Goal: Task Accomplishment & Management: Manage account settings

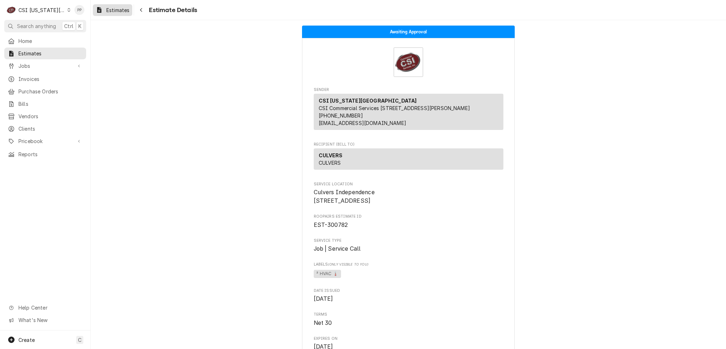
click at [107, 6] on span "Estimates" at bounding box center [117, 9] width 23 height 7
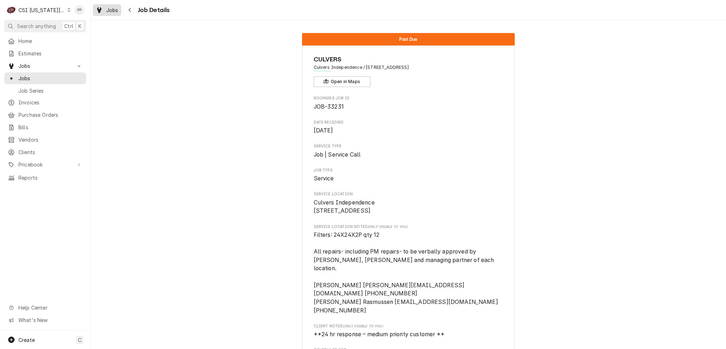
scroll to position [1589, 0]
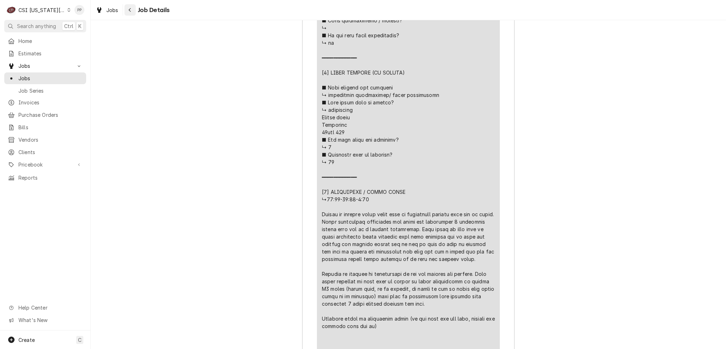
drag, startPoint x: 114, startPoint y: 12, endPoint x: 126, endPoint y: 14, distance: 12.6
click at [114, 12] on span "Jobs" at bounding box center [112, 9] width 12 height 7
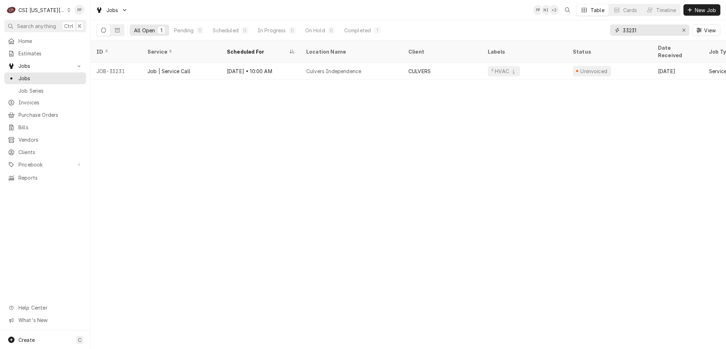
click at [684, 30] on icon "Erase input" at bounding box center [684, 30] width 4 height 5
click at [664, 30] on input "Dynamic Content Wrapper" at bounding box center [656, 29] width 67 height 11
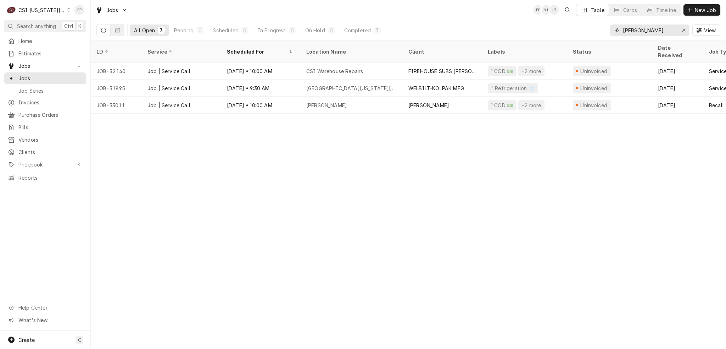
type input "david fannin"
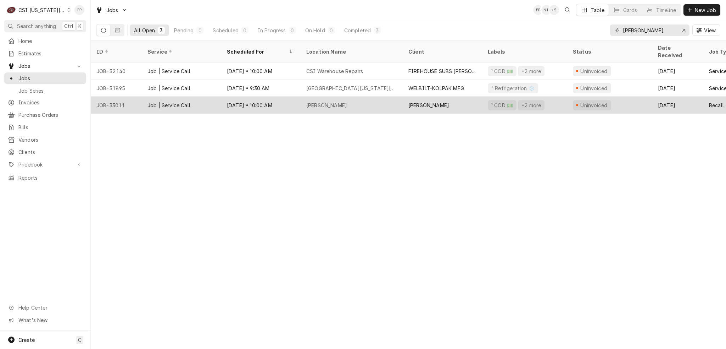
click at [326, 101] on div "Jimmy Johns Noland" at bounding box center [326, 104] width 41 height 7
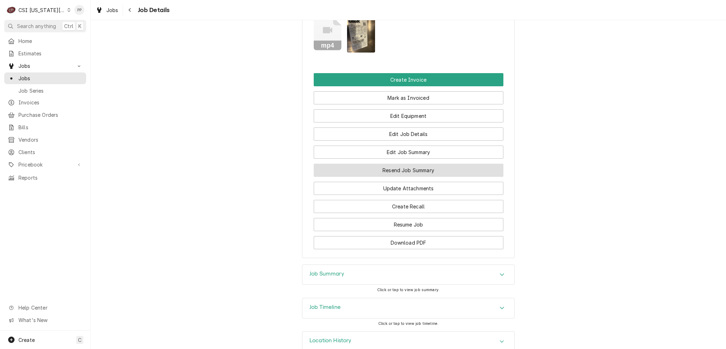
scroll to position [1147, 0]
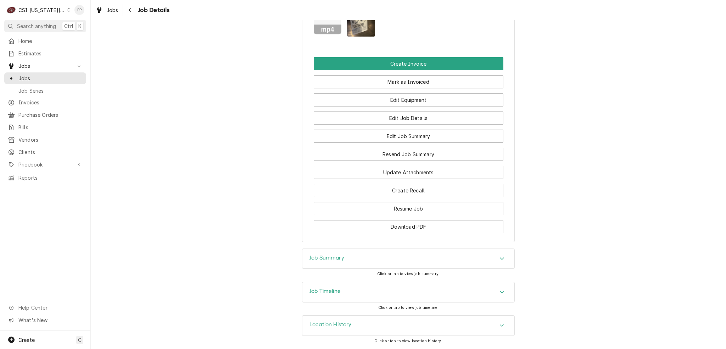
click at [439, 262] on div "Job Summary" at bounding box center [409, 259] width 212 height 20
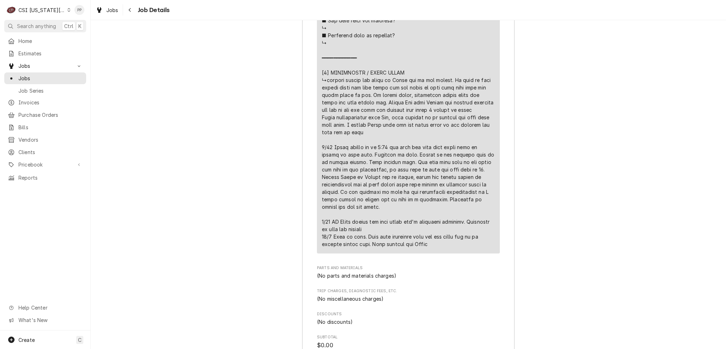
scroll to position [2069, 0]
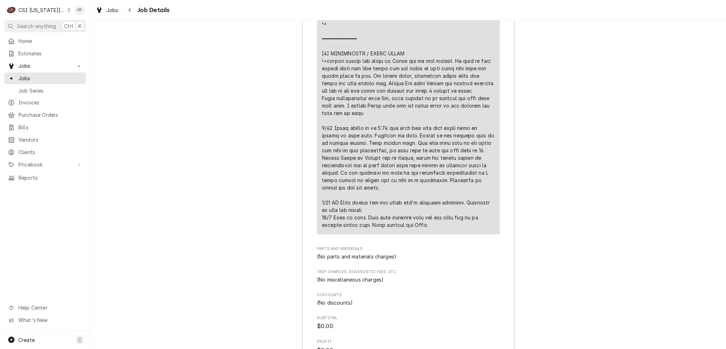
drag, startPoint x: 387, startPoint y: 221, endPoint x: 425, endPoint y: 231, distance: 39.1
drag, startPoint x: 403, startPoint y: 217, endPoint x: 429, endPoint y: 229, distance: 28.6
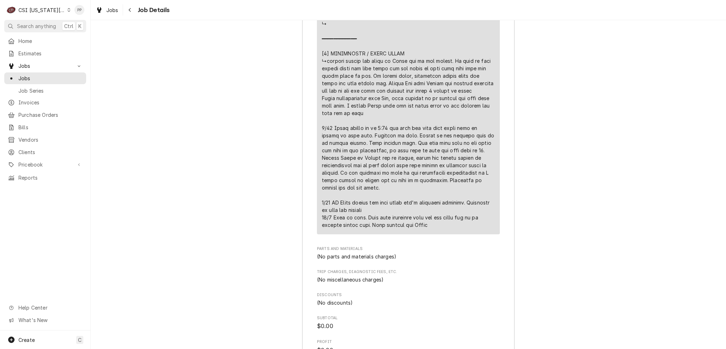
drag, startPoint x: 427, startPoint y: 230, endPoint x: 377, endPoint y: 223, distance: 50.5
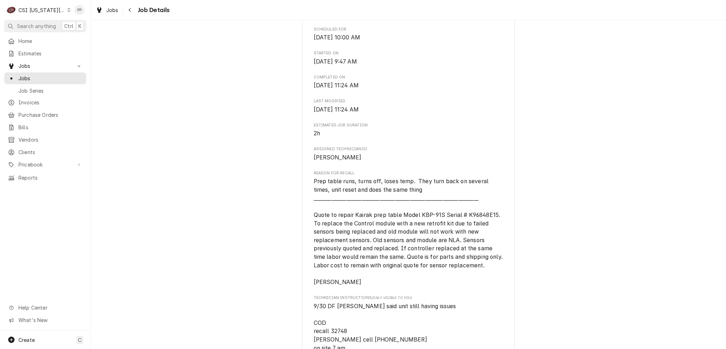
scroll to position [367, 0]
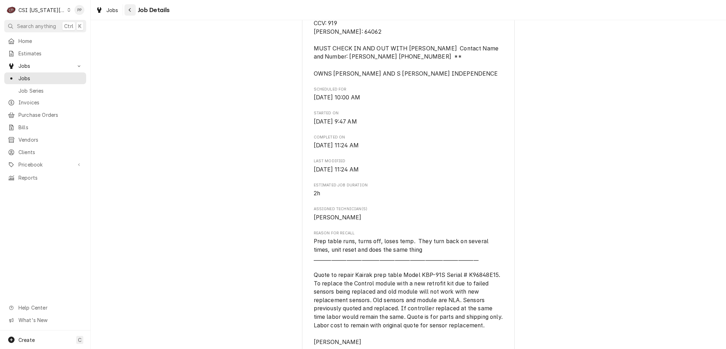
click at [134, 10] on button "Navigate back" at bounding box center [129, 9] width 11 height 11
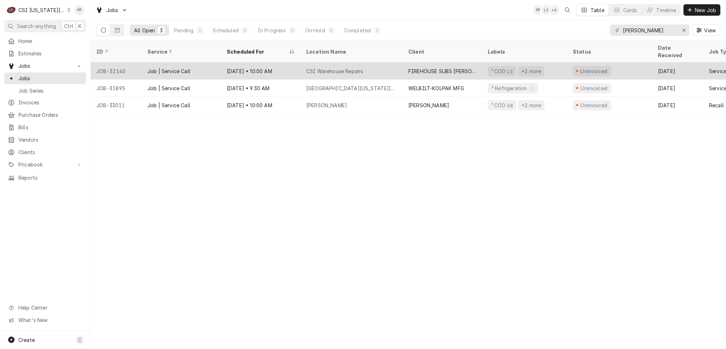
click at [380, 66] on div "CSI Warehouse Repairs" at bounding box center [352, 70] width 102 height 17
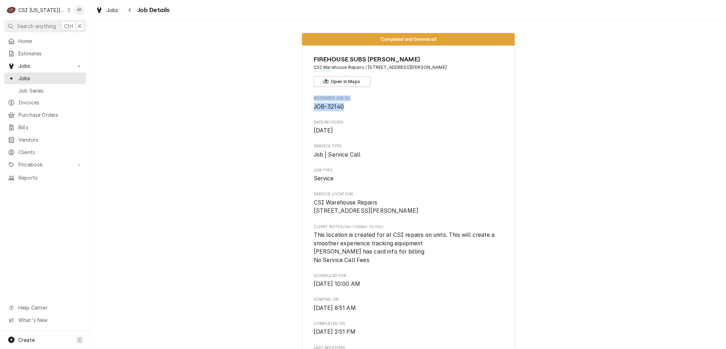
drag, startPoint x: 343, startPoint y: 108, endPoint x: 295, endPoint y: 99, distance: 49.0
click at [366, 102] on span "JOB-32140" at bounding box center [409, 106] width 190 height 9
drag, startPoint x: 349, startPoint y: 115, endPoint x: 318, endPoint y: 108, distance: 32.2
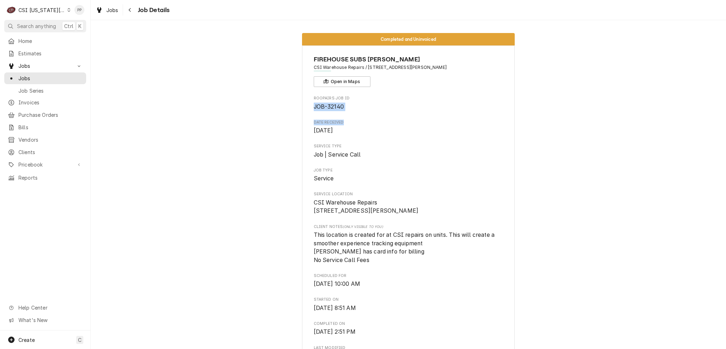
drag, startPoint x: 343, startPoint y: 108, endPoint x: 288, endPoint y: 95, distance: 57.2
click at [338, 108] on span "JOB-32140" at bounding box center [329, 106] width 30 height 7
drag, startPoint x: 134, startPoint y: 7, endPoint x: 123, endPoint y: 10, distance: 10.8
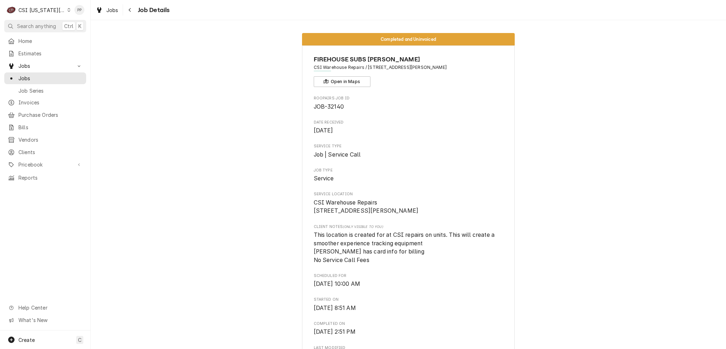
click at [134, 7] on button "Navigate back" at bounding box center [129, 9] width 11 height 11
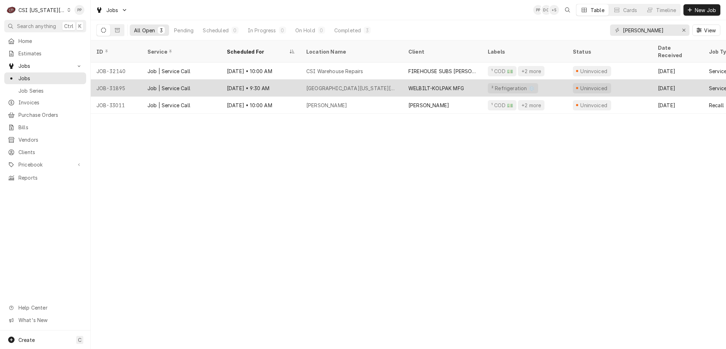
click at [362, 84] on div "[GEOGRAPHIC_DATA][US_STATE][PERSON_NAME]" at bounding box center [351, 87] width 91 height 7
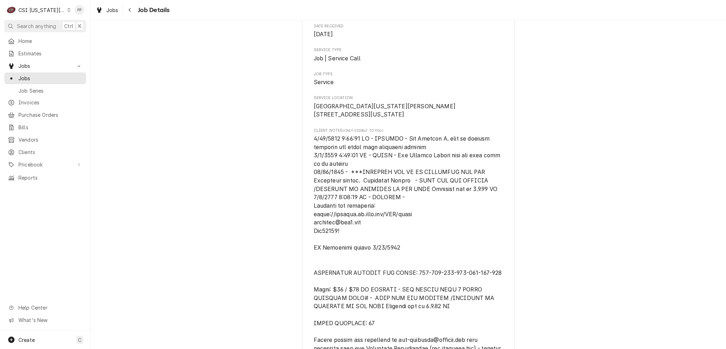
scroll to position [35, 0]
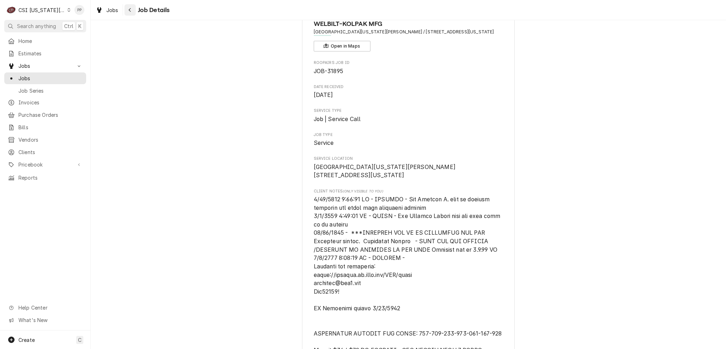
click at [127, 9] on div "Navigate back" at bounding box center [130, 9] width 7 height 7
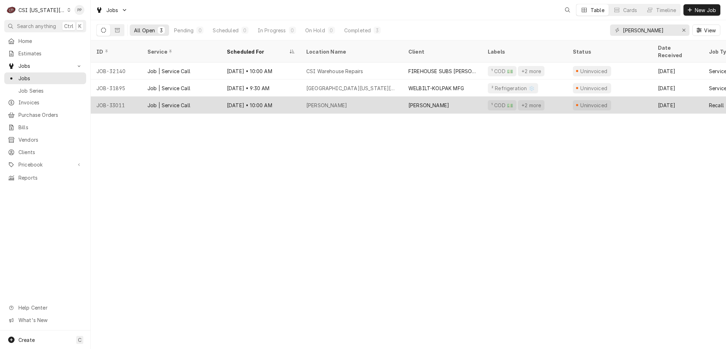
click at [305, 96] on div "Jimmy Johns Noland" at bounding box center [352, 104] width 102 height 17
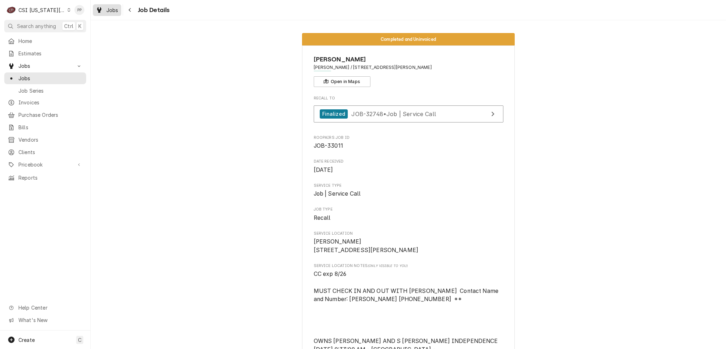
click at [101, 6] on div "Dynamic Content Wrapper" at bounding box center [99, 10] width 7 height 9
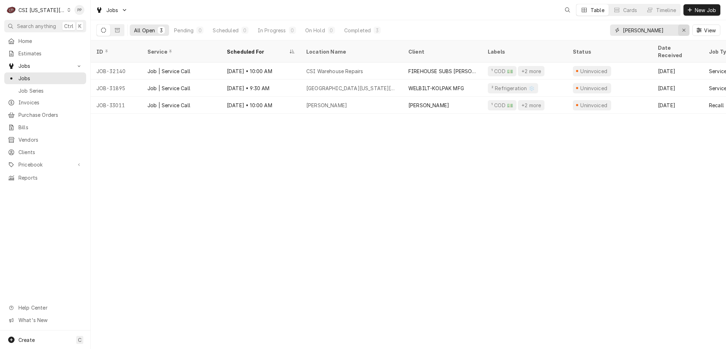
click at [687, 28] on div "Erase input" at bounding box center [684, 30] width 7 height 7
click at [676, 28] on input "Dynamic Content Wrapper" at bounding box center [649, 29] width 53 height 11
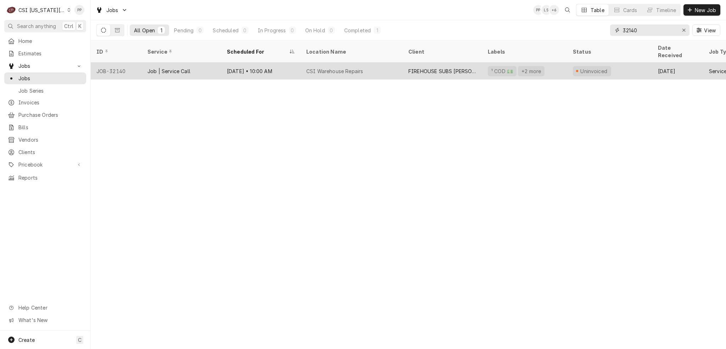
type input "32140"
click at [401, 66] on div "CSI Warehouse Repairs" at bounding box center [352, 70] width 102 height 17
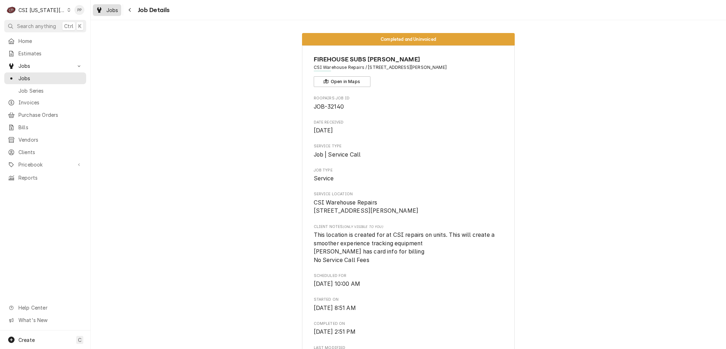
click at [108, 14] on link "Jobs" at bounding box center [107, 10] width 28 height 12
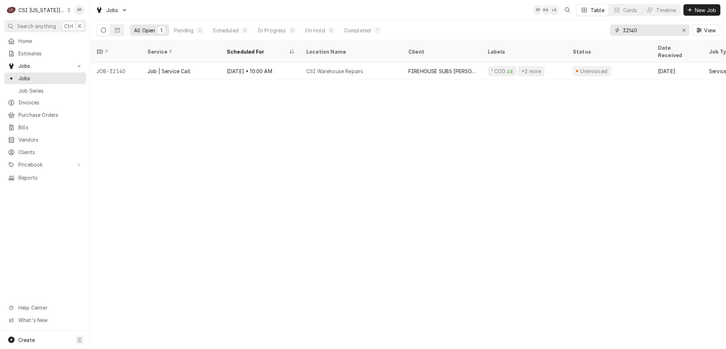
click at [644, 32] on input "32140" at bounding box center [649, 29] width 53 height 11
type input "3"
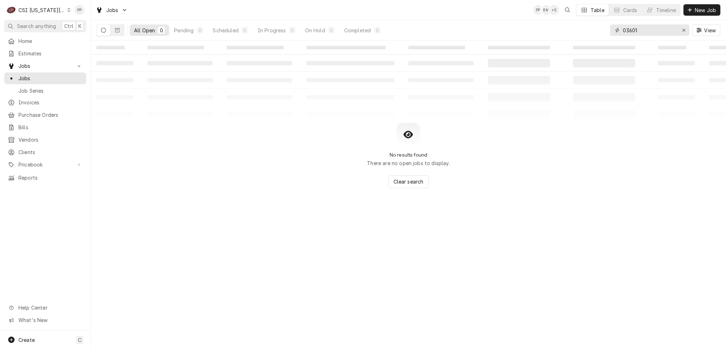
drag, startPoint x: 648, startPoint y: 31, endPoint x: 608, endPoint y: 28, distance: 40.5
click at [608, 28] on div "All Open 0 Pending 0 Scheduled 0 In Progress 0 On Hold 0 Completed 0 03601 View" at bounding box center [408, 30] width 624 height 20
type input "303601"
click at [118, 28] on icon "Dynamic Content Wrapper" at bounding box center [117, 30] width 5 height 5
click at [44, 100] on span "Invoices" at bounding box center [50, 102] width 64 height 7
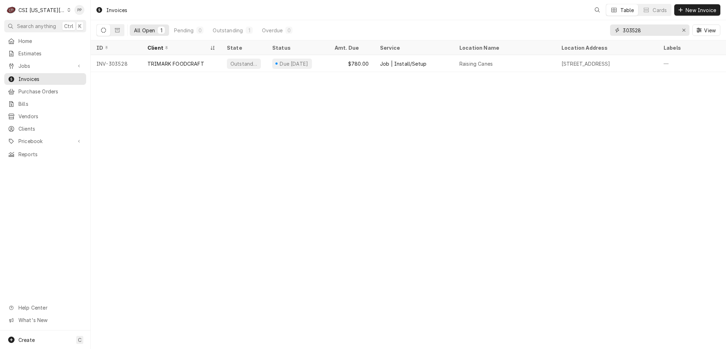
click at [651, 31] on input "303528" at bounding box center [649, 29] width 53 height 11
drag, startPoint x: 637, startPoint y: 29, endPoint x: 621, endPoint y: 32, distance: 16.1
click at [603, 31] on div "All Open 1 Pending 0 Outstanding 1 Overdue 0 303528 View" at bounding box center [408, 30] width 624 height 20
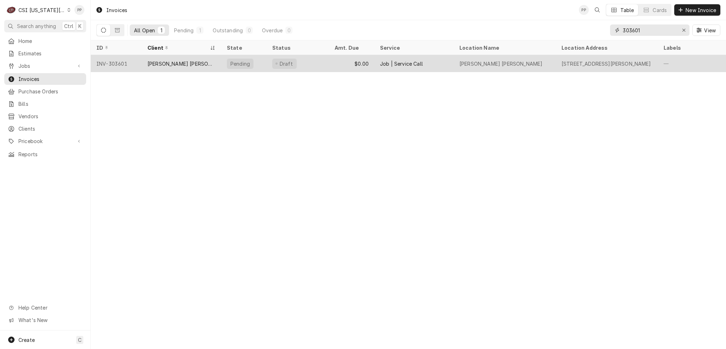
type input "303601"
click at [194, 63] on div "[PERSON_NAME] [PERSON_NAME]- OLATHE" at bounding box center [182, 63] width 68 height 7
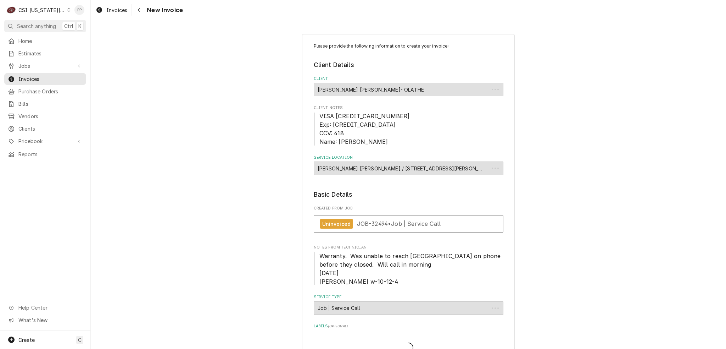
type textarea "x"
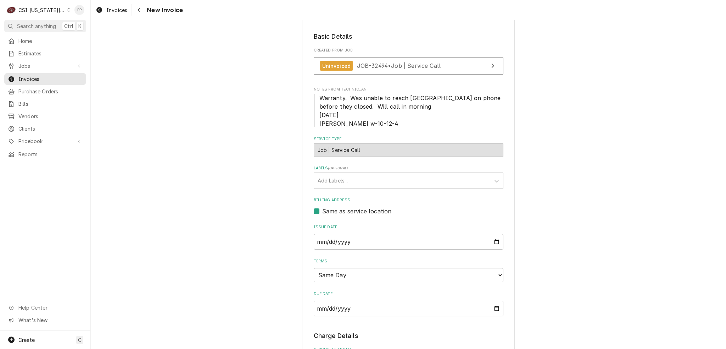
scroll to position [177, 0]
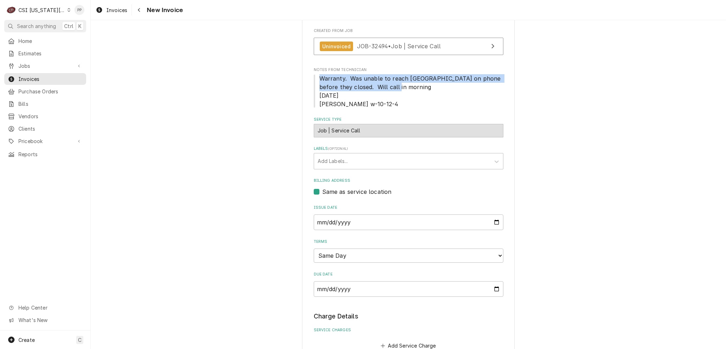
drag, startPoint x: 315, startPoint y: 75, endPoint x: 423, endPoint y: 82, distance: 108.8
click at [423, 82] on span "Warranty. Was unable to reach [GEOGRAPHIC_DATA] on phone before they closed. Wi…" at bounding box center [409, 91] width 190 height 34
click at [423, 85] on span "Warranty. Was unable to reach [GEOGRAPHIC_DATA] on phone before they closed. Wi…" at bounding box center [409, 91] width 190 height 34
drag, startPoint x: 372, startPoint y: 76, endPoint x: 457, endPoint y: 84, distance: 85.5
click at [457, 84] on span "Warranty. Was unable to reach norlake on phone before they closed. Will call in…" at bounding box center [409, 91] width 190 height 34
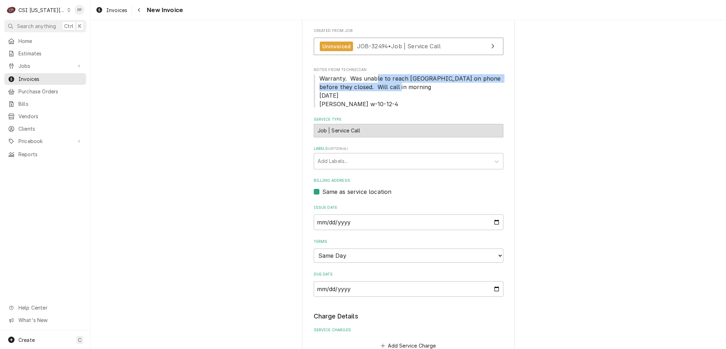
click at [457, 84] on span "Warranty. Was unable to reach norlake on phone before they closed. Will call in…" at bounding box center [409, 91] width 190 height 34
drag, startPoint x: 339, startPoint y: 86, endPoint x: 435, endPoint y: 91, distance: 95.9
click at [434, 91] on span "Warranty. Was unable to reach norlake on phone before they closed. Will call in…" at bounding box center [409, 91] width 190 height 34
click at [437, 93] on span "Warranty. Was unable to reach norlake on phone before they closed. Will call in…" at bounding box center [409, 91] width 190 height 34
click at [348, 102] on span "Warranty. Was unable to reach norlake on phone before they closed. Will call in…" at bounding box center [411, 91] width 183 height 33
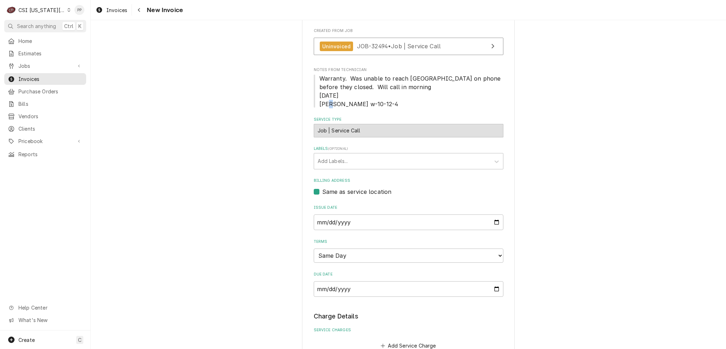
drag, startPoint x: 356, startPoint y: 103, endPoint x: 375, endPoint y: 106, distance: 19.0
click at [371, 105] on span "Warranty. Was unable to reach norlake on phone before they closed. Will call in…" at bounding box center [409, 91] width 190 height 34
click at [375, 106] on span "Warranty. Was unable to reach norlake on phone before they closed. Will call in…" at bounding box center [409, 91] width 190 height 34
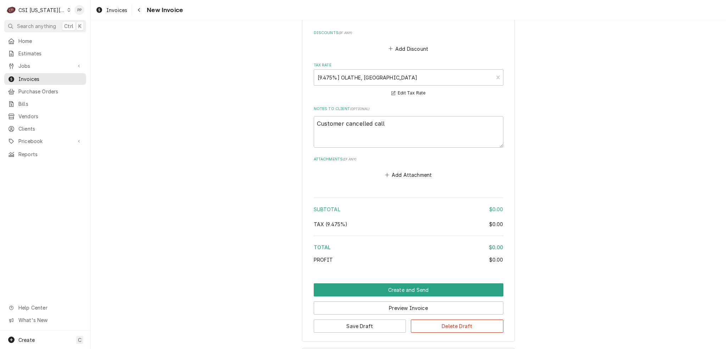
scroll to position [600, 0]
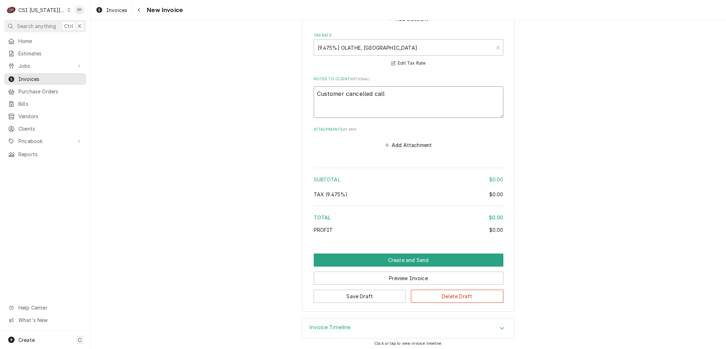
drag, startPoint x: 403, startPoint y: 94, endPoint x: 373, endPoint y: 93, distance: 29.8
click at [419, 94] on textarea "Customer cancelled call" at bounding box center [409, 102] width 190 height 32
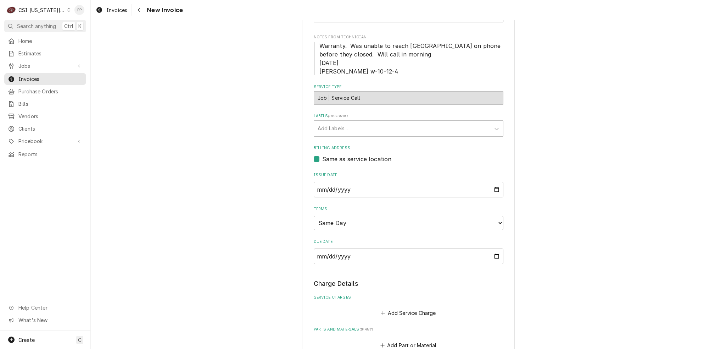
scroll to position [68, 0]
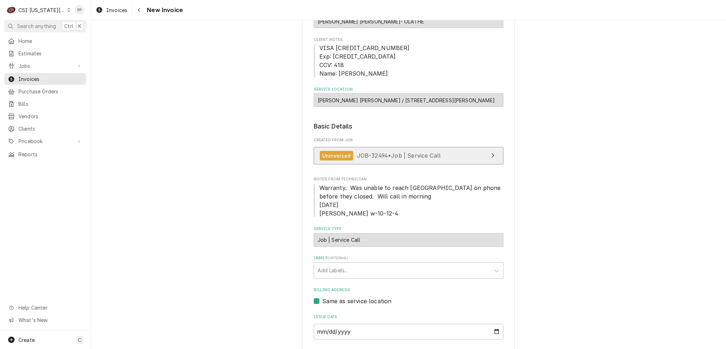
click at [377, 152] on span "JOB-32494 • Job | Service Call" at bounding box center [399, 155] width 84 height 7
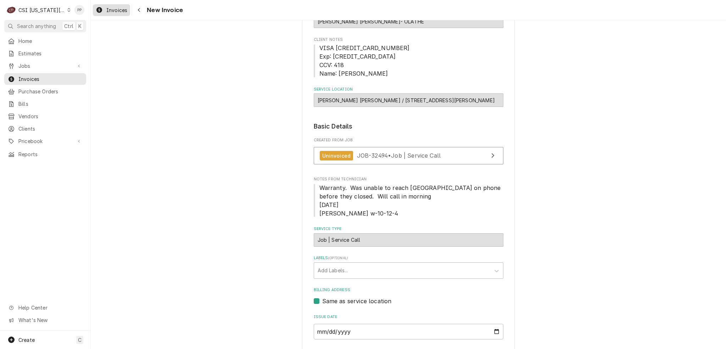
click at [115, 9] on span "Invoices" at bounding box center [116, 9] width 21 height 7
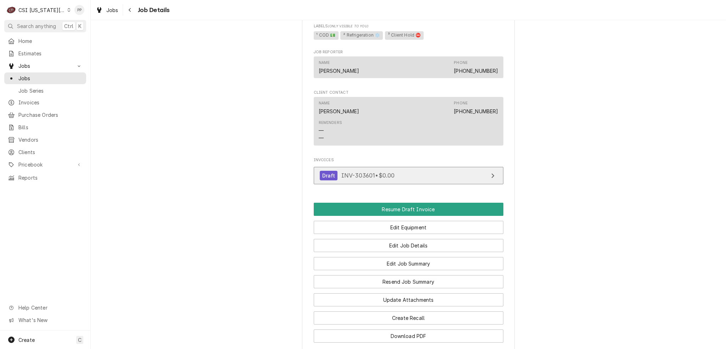
scroll to position [681, 0]
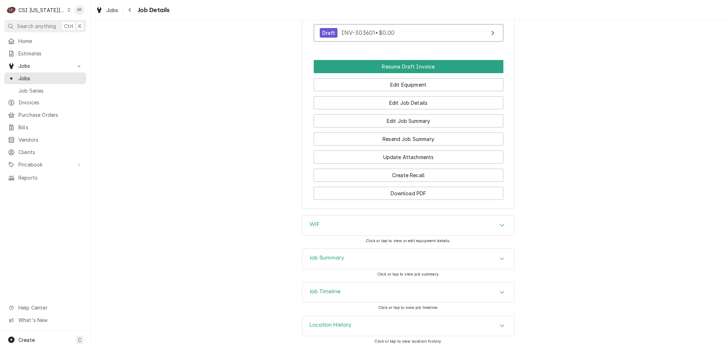
click at [393, 261] on div "Job Summary" at bounding box center [409, 259] width 212 height 20
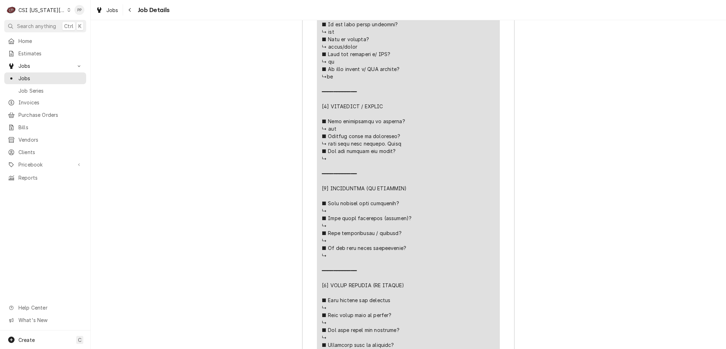
scroll to position [1284, 0]
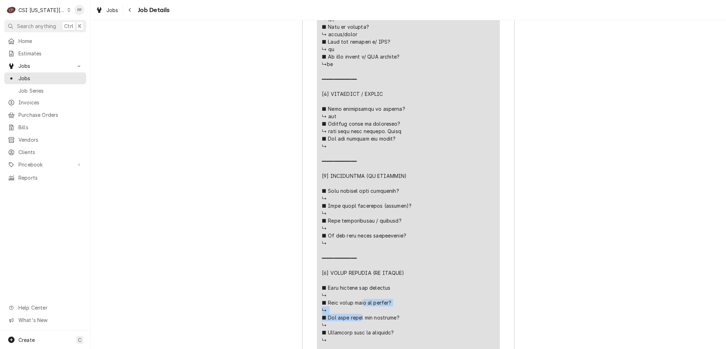
drag, startPoint x: 321, startPoint y: 135, endPoint x: 413, endPoint y: 142, distance: 91.7
click at [413, 142] on div "Service Summary" at bounding box center [408, 116] width 173 height 533
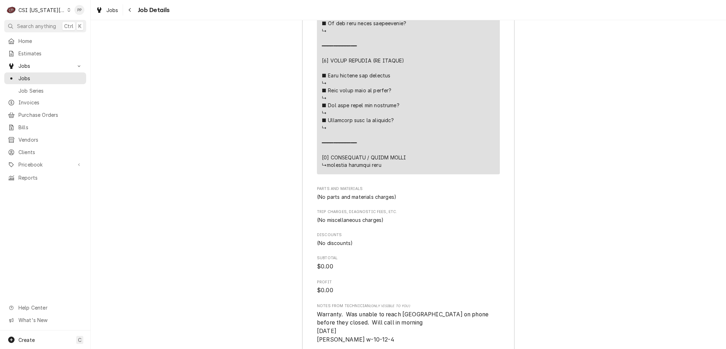
scroll to position [1497, 0]
drag, startPoint x: 326, startPoint y: 170, endPoint x: 385, endPoint y: 172, distance: 59.3
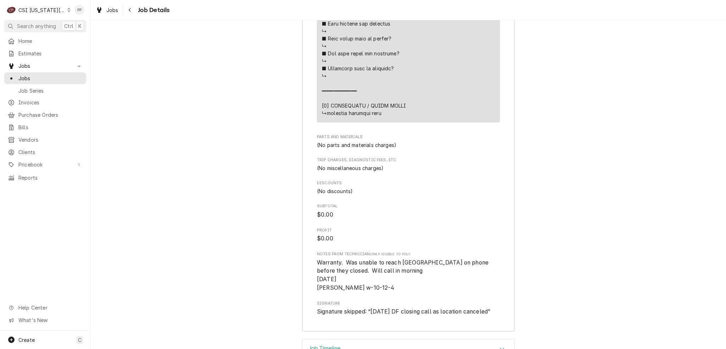
scroll to position [1610, 0]
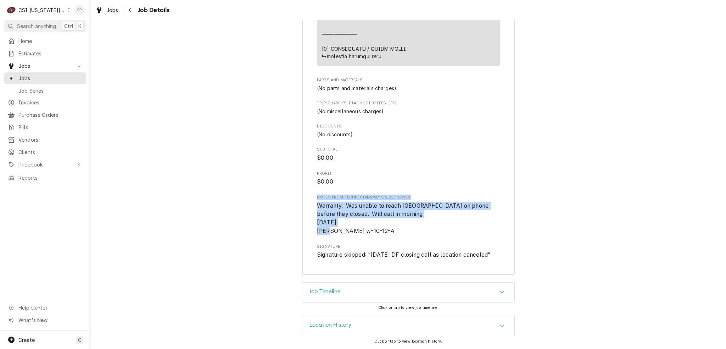
drag, startPoint x: 395, startPoint y: 229, endPoint x: 311, endPoint y: 200, distance: 88.9
drag, startPoint x: 383, startPoint y: 234, endPoint x: 385, endPoint y: 229, distance: 5.3
click at [383, 233] on span "Warranty. Was unable to reach norlake on phone before they closed. Will call in…" at bounding box center [408, 218] width 183 height 34
click at [403, 230] on span "Warranty. Was unable to reach norlake on phone before they closed. Will call in…" at bounding box center [408, 218] width 183 height 34
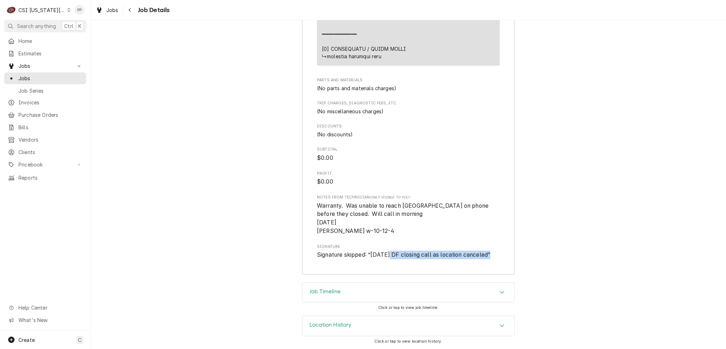
drag, startPoint x: 386, startPoint y: 254, endPoint x: 498, endPoint y: 255, distance: 112.1
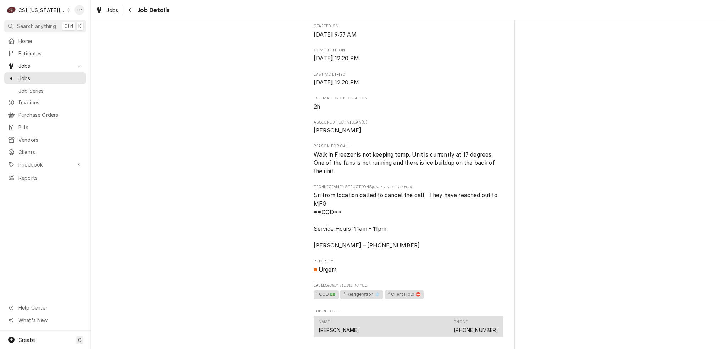
scroll to position [284, 0]
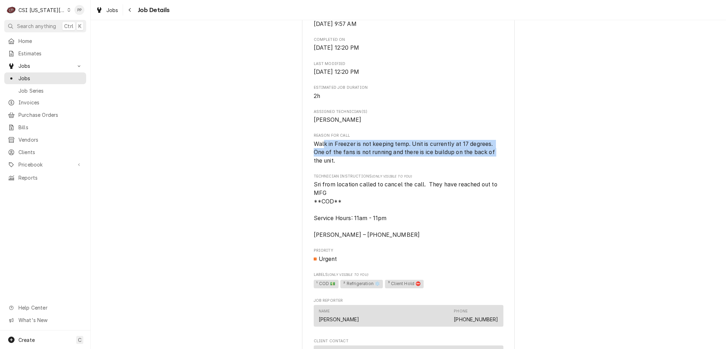
drag, startPoint x: 322, startPoint y: 150, endPoint x: 515, endPoint y: 162, distance: 192.9
click at [515, 162] on div "Completed and Uninvoiced BASKIN ROBBINS- OLATHE Baskin Robbins / 131 N Parker S…" at bounding box center [409, 175] width 636 height 862
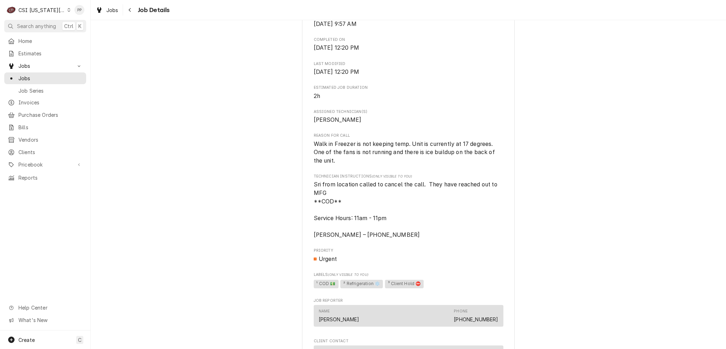
click at [492, 165] on span "Walk in Freezer is not keeping temp. Unit is currently at 17 degrees. One of th…" at bounding box center [409, 152] width 190 height 25
drag, startPoint x: 319, startPoint y: 157, endPoint x: 416, endPoint y: 170, distance: 97.7
click at [416, 165] on span "Walk in Freezer is not keeping temp. Unit is currently at 17 degrees. One of th…" at bounding box center [409, 152] width 190 height 25
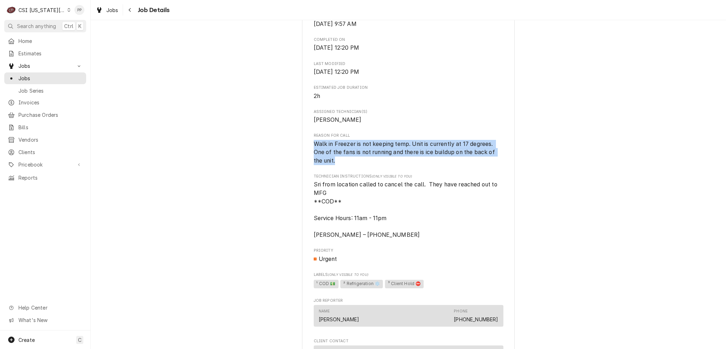
drag, startPoint x: 309, startPoint y: 152, endPoint x: 484, endPoint y: 174, distance: 176.3
click at [484, 174] on div "BASKIN ROBBINS- OLATHE Baskin Robbins / 131 N Parker St, Olathe, KS 66061 Open …" at bounding box center [408, 181] width 213 height 838
click at [482, 176] on div "Roopairs Job ID JOB-32494 Date Received Sep 2, 2025 Service Type Job | Service …" at bounding box center [409, 124] width 190 height 624
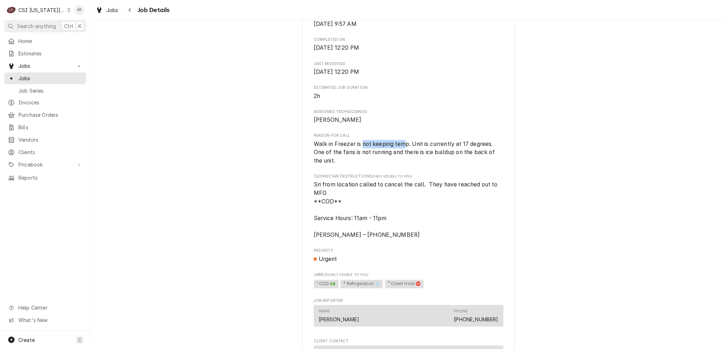
drag, startPoint x: 360, startPoint y: 150, endPoint x: 404, endPoint y: 150, distance: 44.0
click at [404, 150] on span "Walk in Freezer is not keeping temp. Unit is currently at 17 degrees. One of th…" at bounding box center [405, 151] width 183 height 23
drag, startPoint x: 408, startPoint y: 149, endPoint x: 498, endPoint y: 160, distance: 90.4
click at [498, 160] on span "Walk in Freezer is not keeping temp. Unit is currently at 17 degrees. One of th…" at bounding box center [409, 152] width 190 height 25
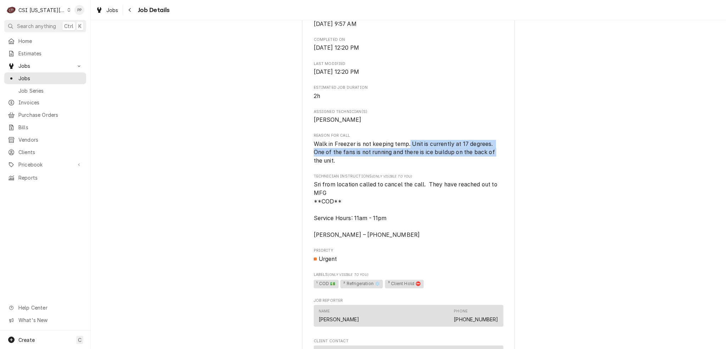
click at [498, 160] on span "Walk in Freezer is not keeping temp. Unit is currently at 17 degrees. One of th…" at bounding box center [409, 152] width 190 height 25
drag, startPoint x: 309, startPoint y: 158, endPoint x: 478, endPoint y: 172, distance: 169.1
click at [516, 173] on div "Completed and Uninvoiced BASKIN ROBBINS- OLATHE Baskin Robbins / 131 N Parker S…" at bounding box center [409, 175] width 636 height 862
click at [469, 165] on span "Walk in Freezer is not keeping temp. Unit is currently at 17 degrees. One of th…" at bounding box center [409, 152] width 190 height 25
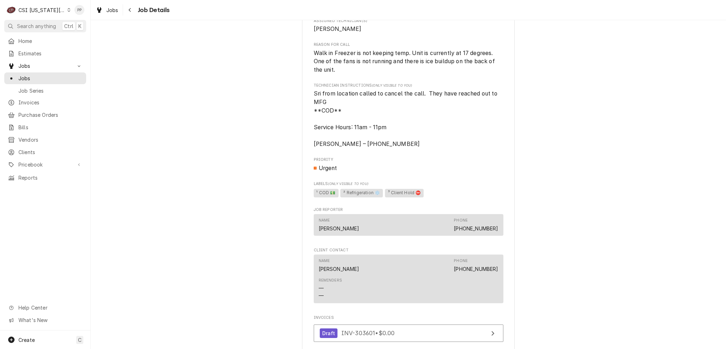
scroll to position [390, 0]
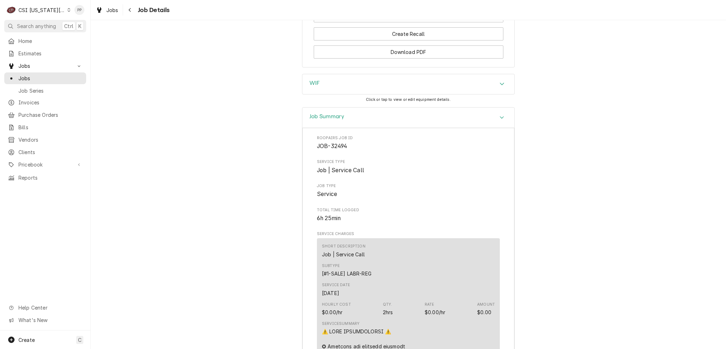
click at [504, 128] on div "Job Summary" at bounding box center [409, 117] width 212 height 20
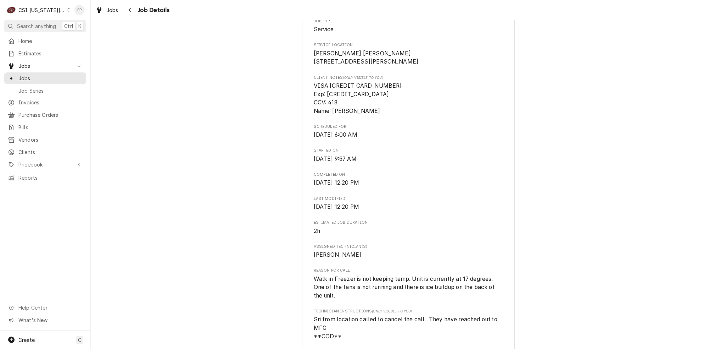
scroll to position [0, 0]
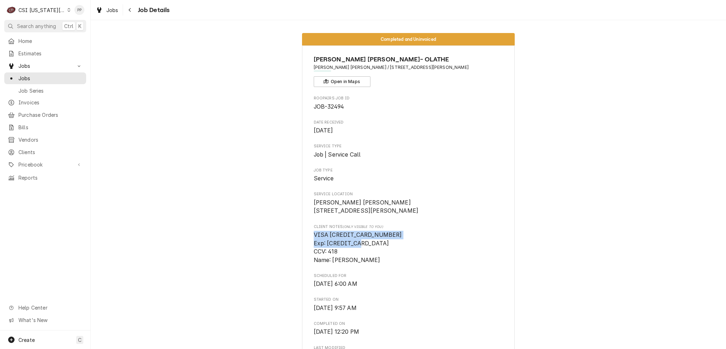
drag, startPoint x: 305, startPoint y: 242, endPoint x: 380, endPoint y: 259, distance: 77.4
click at [390, 257] on span "VISA 4147098205419831 Exp: 06/27 CCV: 418 Name: Girish Baeel" at bounding box center [409, 248] width 190 height 34
click at [431, 251] on span "VISA 4147098205419831 Exp: 06/27 CCV: 418 Name: Girish Baeel" at bounding box center [409, 248] width 190 height 34
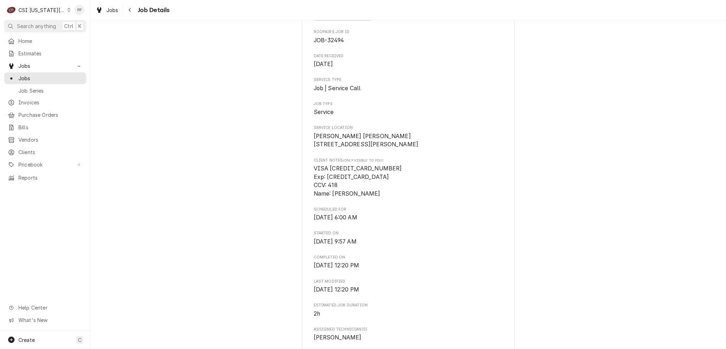
scroll to position [71, 0]
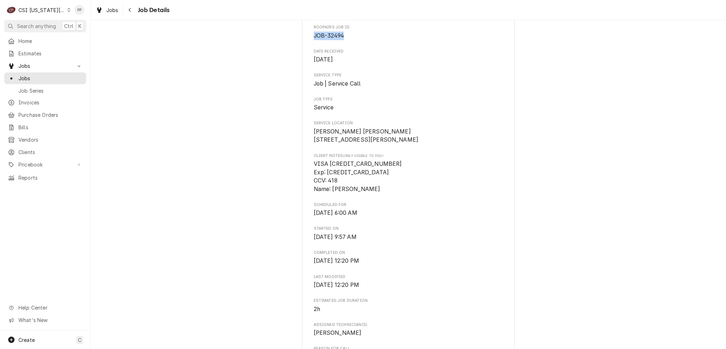
drag, startPoint x: 342, startPoint y: 35, endPoint x: 302, endPoint y: 35, distance: 39.7
click at [351, 38] on span "JOB-32494" at bounding box center [409, 36] width 190 height 9
drag, startPoint x: 349, startPoint y: 34, endPoint x: 299, endPoint y: 32, distance: 50.0
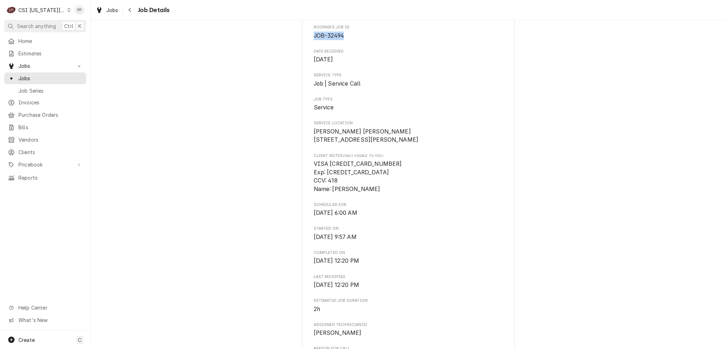
click at [348, 32] on span "JOB-32494" at bounding box center [409, 36] width 190 height 9
drag, startPoint x: 348, startPoint y: 40, endPoint x: 316, endPoint y: 37, distance: 32.8
click at [343, 40] on div "Roopairs Job ID JOB-32494 Date Received Sep 2, 2025 Service Type Job | Service …" at bounding box center [409, 336] width 190 height 624
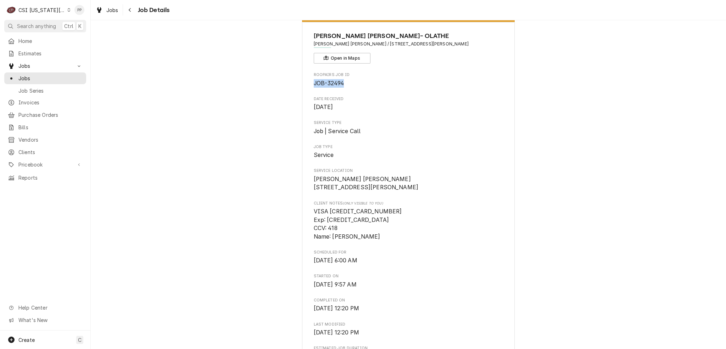
scroll to position [0, 0]
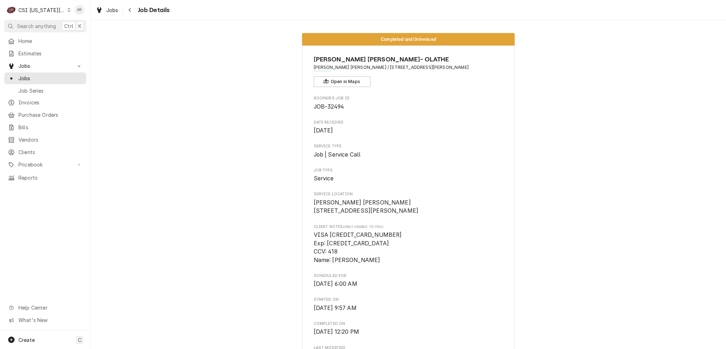
click at [378, 150] on span "Job | Service Call" at bounding box center [409, 154] width 190 height 9
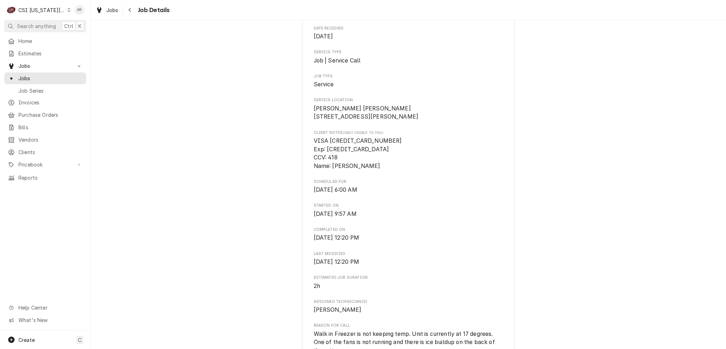
scroll to position [106, 0]
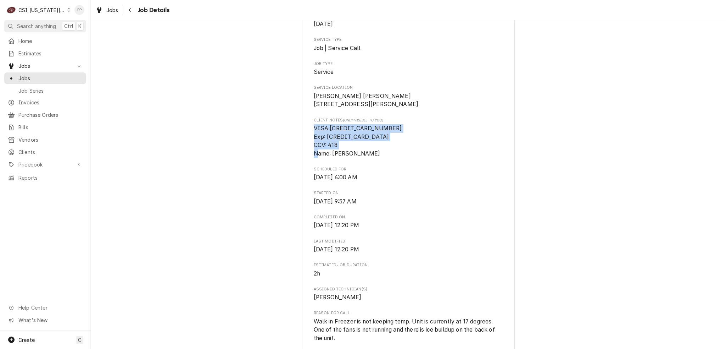
drag, startPoint x: 362, startPoint y: 160, endPoint x: 307, endPoint y: 136, distance: 59.2
click at [383, 158] on span "VISA 4147098205419831 Exp: 06/27 CCV: 418 Name: Girish Baeel" at bounding box center [409, 141] width 190 height 34
drag, startPoint x: 375, startPoint y: 164, endPoint x: 311, endPoint y: 137, distance: 69.6
click at [314, 137] on span "VISA 4147098205419831 Exp: 06/27 CCV: 418 Name: Girish Baeel" at bounding box center [409, 141] width 190 height 34
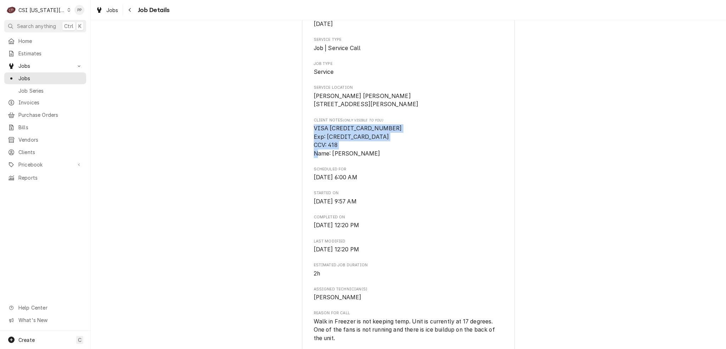
click at [357, 151] on span "VISA 4147098205419831 Exp: 06/27 CCV: 418 Name: Girish Baeel" at bounding box center [409, 141] width 190 height 34
drag, startPoint x: 313, startPoint y: 135, endPoint x: 370, endPoint y: 165, distance: 63.8
click at [370, 158] on span "VISA 4147098205419831 Exp: 06/27 CCV: 418 Name: Girish Baeel" at bounding box center [409, 141] width 190 height 34
click at [370, 158] on span "VISA [CREDIT_CARD_NUMBER] Exp: [CREDIT_CARD_DATA] CCV: 418 Name: [PERSON_NAME]" at bounding box center [409, 141] width 190 height 34
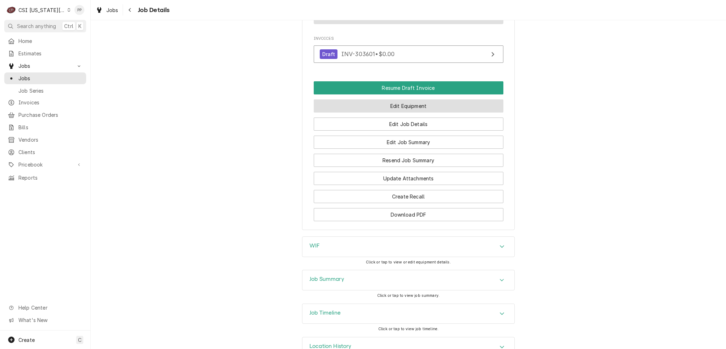
scroll to position [681, 0]
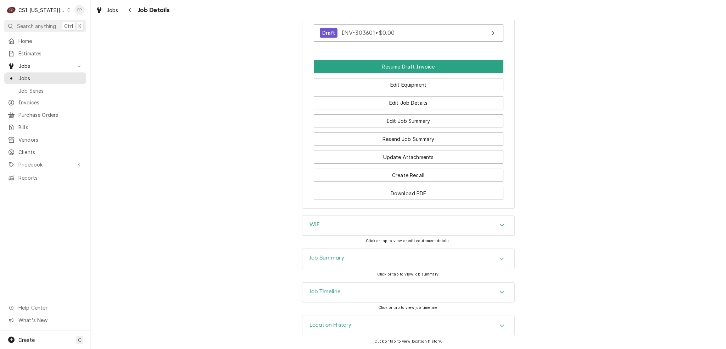
click at [372, 264] on div "Job Summary" at bounding box center [409, 259] width 212 height 20
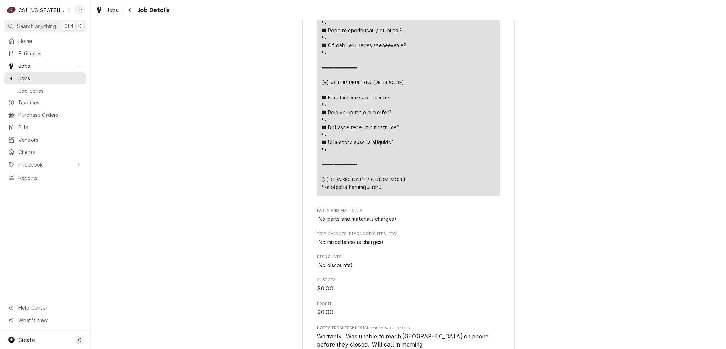
scroll to position [1568, 0]
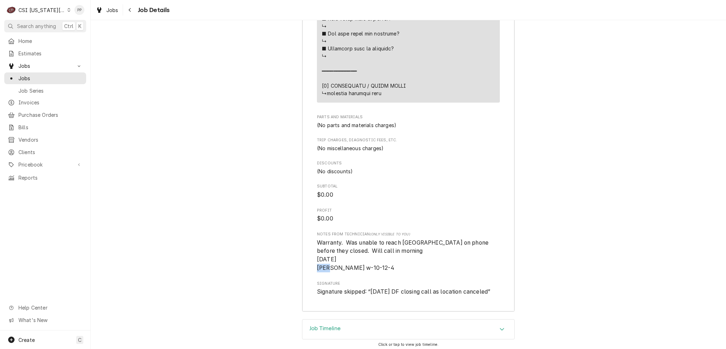
drag, startPoint x: 345, startPoint y: 273, endPoint x: 363, endPoint y: 275, distance: 17.8
click at [363, 272] on span "Warranty. Was unable to reach norlake on phone before they closed. Will call in…" at bounding box center [408, 255] width 183 height 34
drag, startPoint x: 346, startPoint y: 272, endPoint x: 358, endPoint y: 274, distance: 12.6
click at [358, 272] on span "Warranty. Was unable to reach norlake on phone before they closed. Will call in…" at bounding box center [408, 255] width 183 height 34
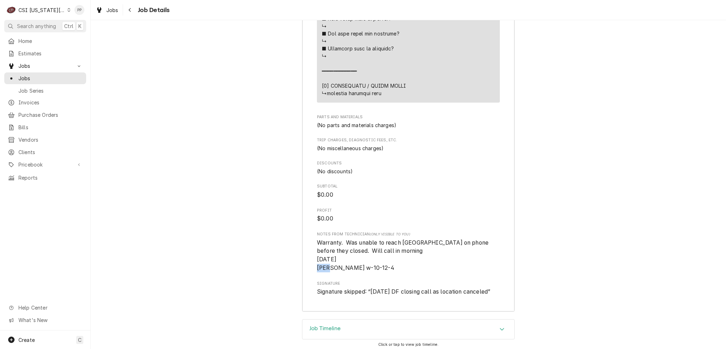
click at [358, 272] on span "Warranty. Was unable to reach norlake on phone before they closed. Will call in…" at bounding box center [408, 255] width 183 height 34
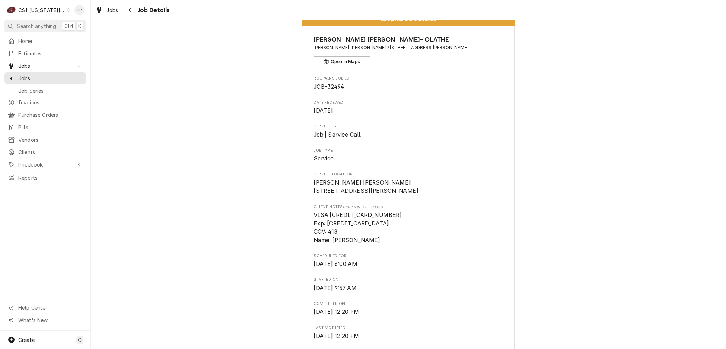
scroll to position [0, 0]
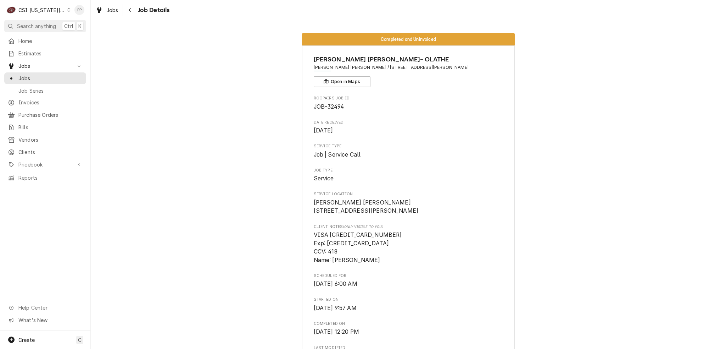
click at [108, 4] on link "Jobs" at bounding box center [107, 10] width 28 height 12
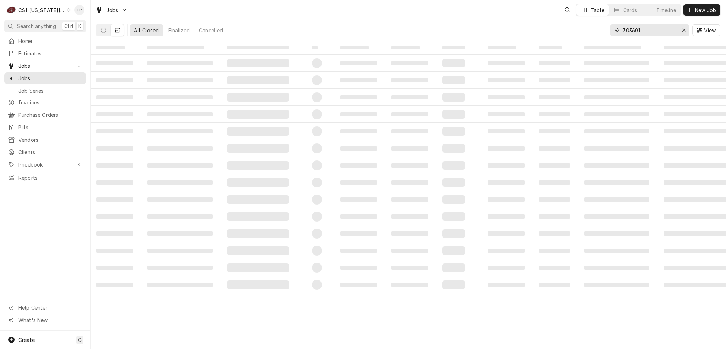
click at [647, 25] on input "303601" at bounding box center [649, 29] width 53 height 11
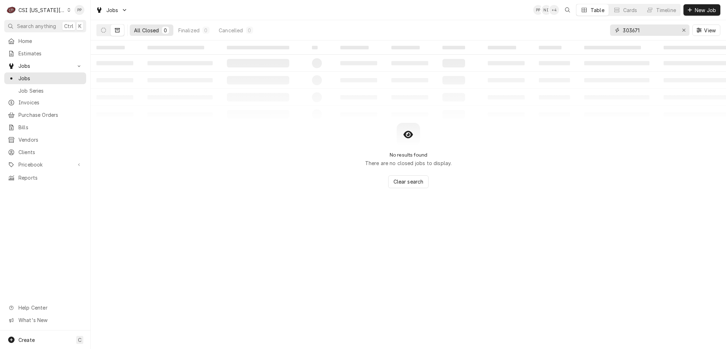
type input "303671"
click at [111, 31] on button "Dynamic Content Wrapper" at bounding box center [117, 29] width 13 height 11
click at [102, 31] on icon "Dynamic Content Wrapper" at bounding box center [103, 30] width 5 height 5
drag, startPoint x: 684, startPoint y: 29, endPoint x: 628, endPoint y: 32, distance: 55.4
click at [683, 29] on icon "Erase input" at bounding box center [684, 30] width 4 height 5
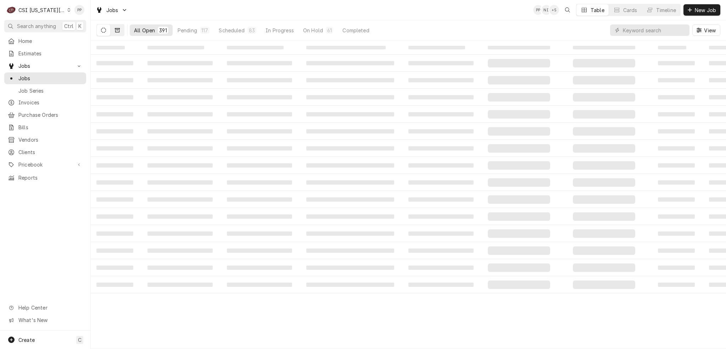
click at [116, 26] on button "Dynamic Content Wrapper" at bounding box center [117, 29] width 13 height 11
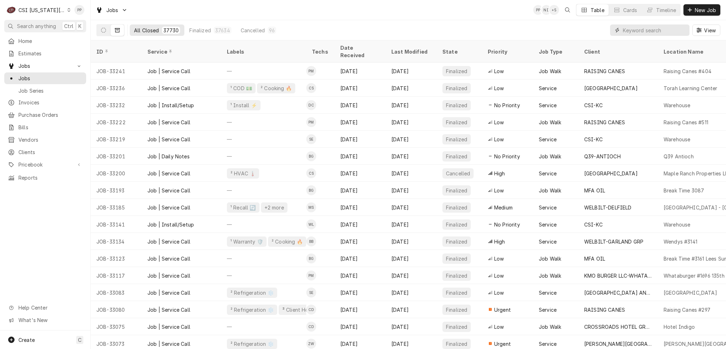
click at [636, 31] on input "Dynamic Content Wrapper" at bounding box center [654, 29] width 63 height 11
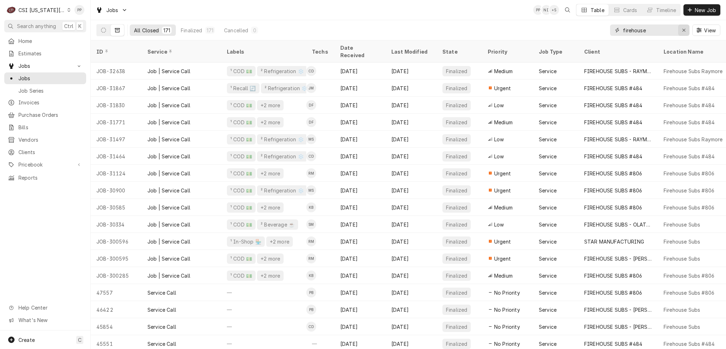
type input "firehouse"
click at [688, 30] on button "Erase input" at bounding box center [683, 29] width 11 height 11
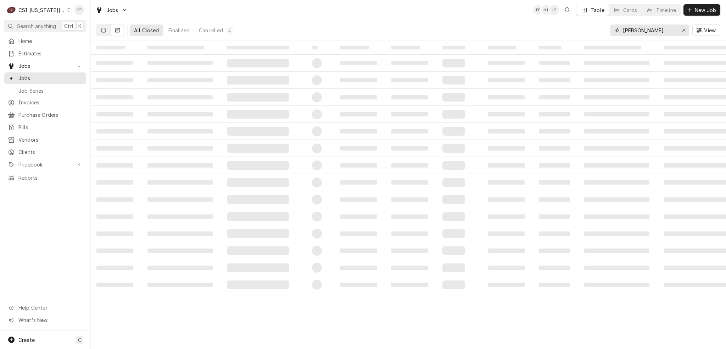
type input "david fannin"
click at [99, 30] on button "Dynamic Content Wrapper" at bounding box center [103, 29] width 13 height 11
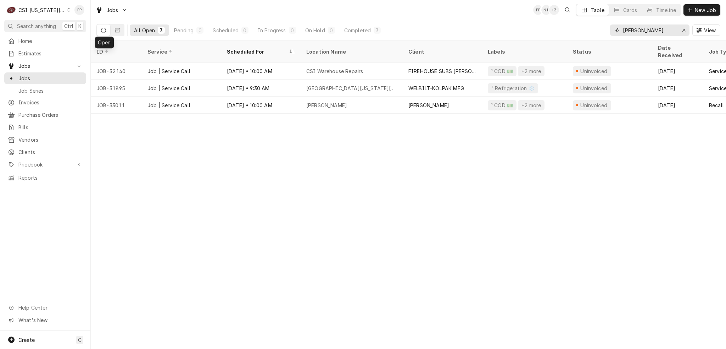
click at [687, 30] on div "Erase input" at bounding box center [684, 30] width 7 height 7
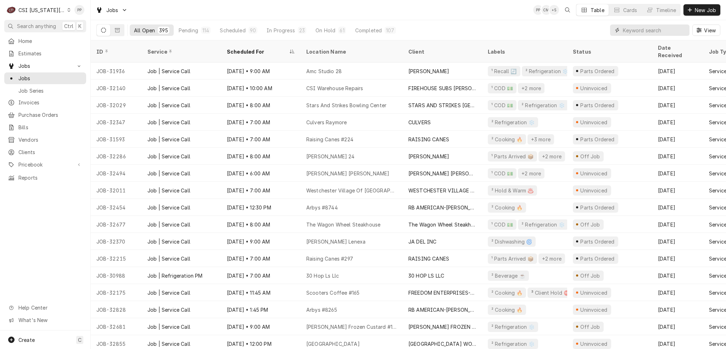
click at [652, 28] on input "Dynamic Content Wrapper" at bounding box center [654, 29] width 63 height 11
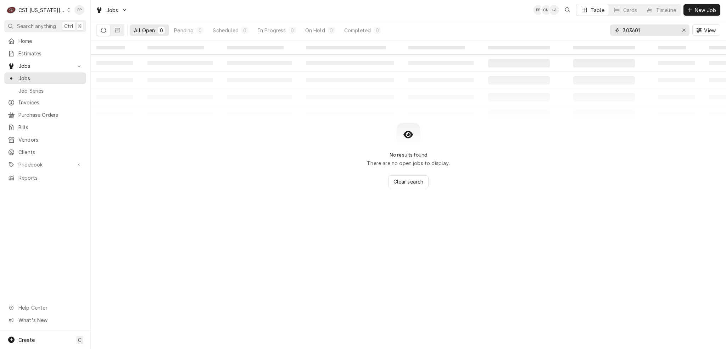
drag, startPoint x: 647, startPoint y: 32, endPoint x: 590, endPoint y: 32, distance: 56.7
click at [578, 36] on div "All Open 0 Pending 0 Scheduled 0 In Progress 0 On Hold 0 Completed 0 303601 View" at bounding box center [408, 30] width 624 height 20
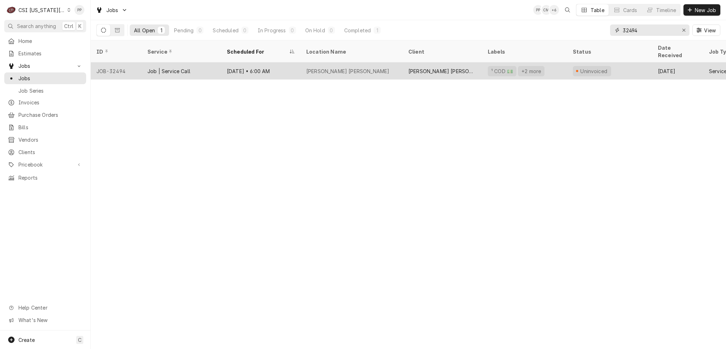
type input "32494"
click at [294, 66] on div "Sep 8 • 6:00 AM" at bounding box center [260, 70] width 79 height 17
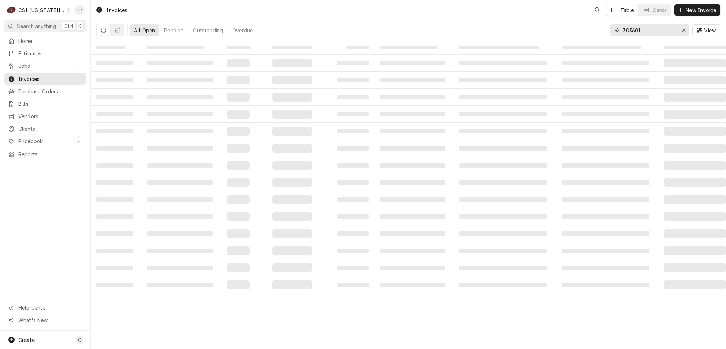
click at [652, 25] on input "303601" at bounding box center [649, 29] width 53 height 11
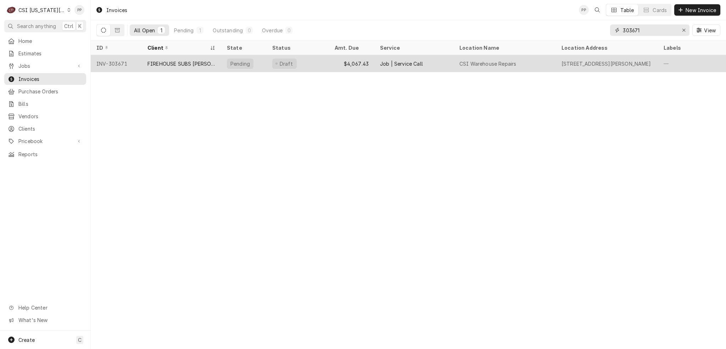
type input "303671"
click at [420, 62] on div "Job | Service Call" at bounding box center [401, 63] width 43 height 7
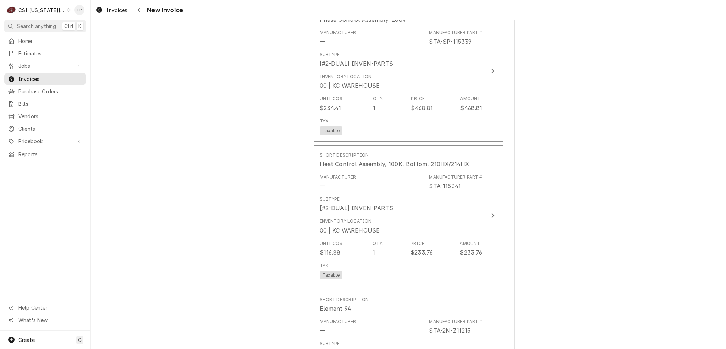
scroll to position [1702, 0]
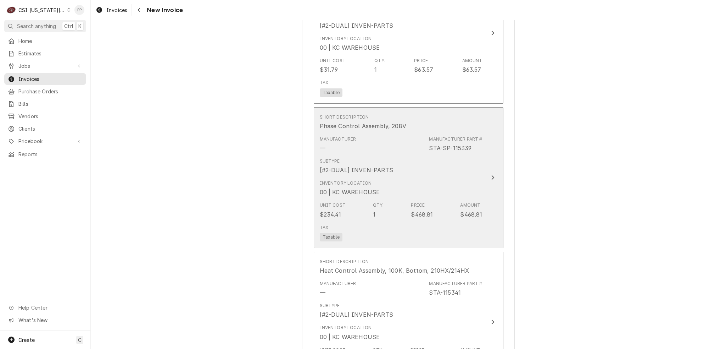
click at [459, 163] on div "Subtype [#2-DUAL] INVEN-PARTS" at bounding box center [401, 166] width 163 height 22
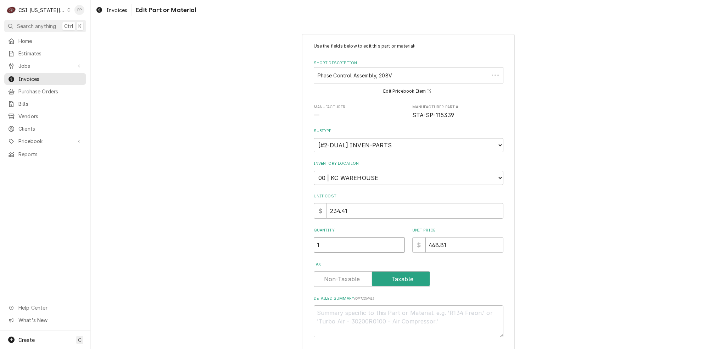
drag, startPoint x: 309, startPoint y: 248, endPoint x: 302, endPoint y: 246, distance: 7.3
click at [304, 246] on div "Use the fields below to edit this part or material: Short Description Phase Con…" at bounding box center [408, 213] width 213 height 358
drag, startPoint x: 332, startPoint y: 242, endPoint x: 309, endPoint y: 241, distance: 22.7
click at [309, 241] on div "Use the fields below to edit this part or material: Short Description Phase Con…" at bounding box center [408, 213] width 213 height 358
type textarea "x"
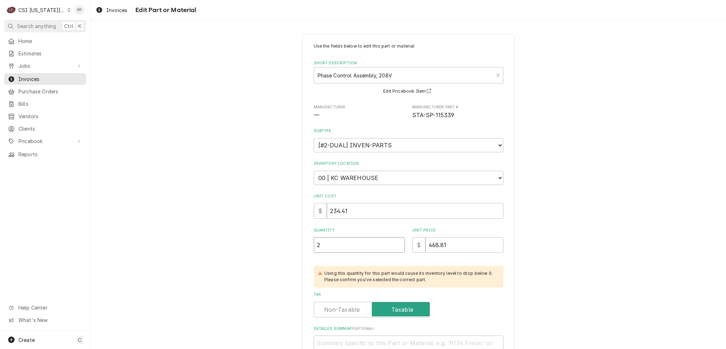
type input "2"
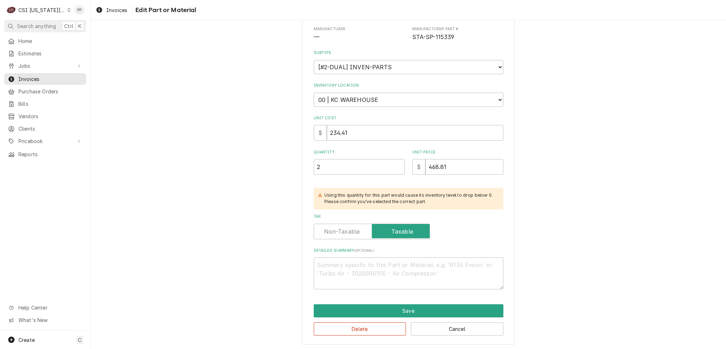
click at [399, 301] on div "Use the fields below to edit this part or material: Short Description Phase Con…" at bounding box center [408, 150] width 213 height 388
click at [397, 305] on button "Save" at bounding box center [409, 310] width 190 height 13
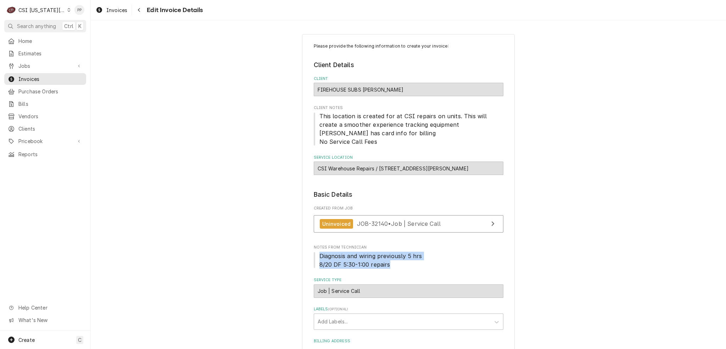
drag, startPoint x: 316, startPoint y: 254, endPoint x: 411, endPoint y: 263, distance: 95.9
click at [411, 263] on span "Diagnosis and wiring previously 5 hrs 8/20 DF 5:30-1:00 repairs" at bounding box center [409, 259] width 190 height 17
drag, startPoint x: 408, startPoint y: 262, endPoint x: 307, endPoint y: 246, distance: 101.9
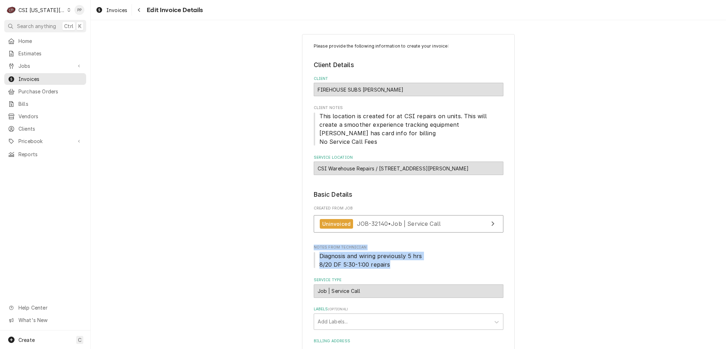
drag, startPoint x: 311, startPoint y: 246, endPoint x: 392, endPoint y: 264, distance: 83.1
click at [392, 264] on div "Notes From Technician Diagnosis and wiring previously 5 hrs 8/20 DF 5:30-1:00 r…" at bounding box center [409, 256] width 190 height 24
click at [392, 264] on span "Diagnosis and wiring previously 5 hrs 8/20 DF 5:30-1:00 repairs" at bounding box center [409, 259] width 190 height 17
drag, startPoint x: 392, startPoint y: 264, endPoint x: 304, endPoint y: 246, distance: 89.9
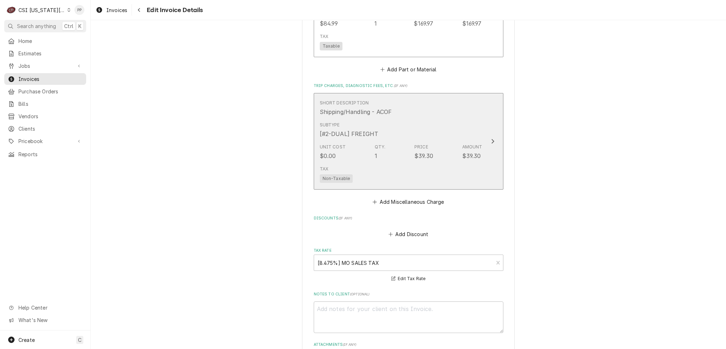
scroll to position [2483, 0]
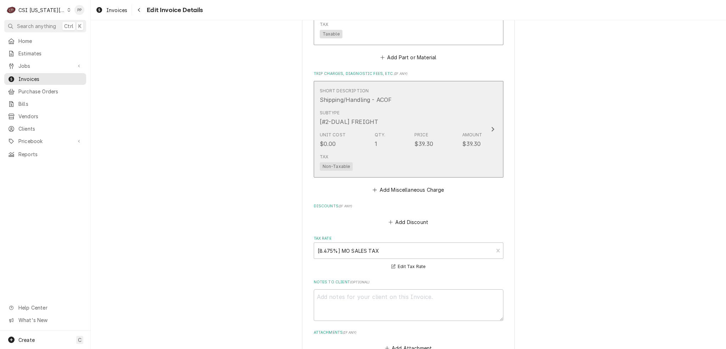
click at [457, 111] on div "Subtype [#2-DUAL] FREIGHT" at bounding box center [401, 118] width 163 height 22
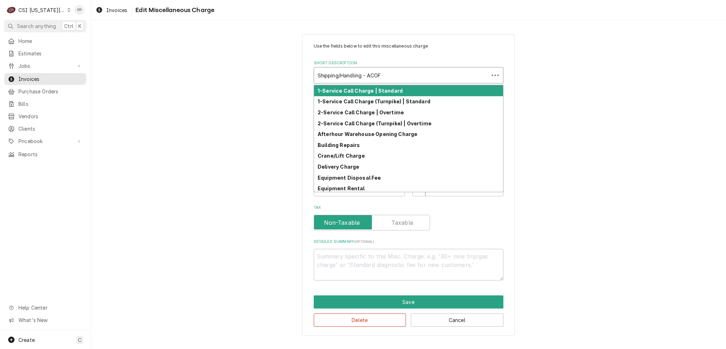
type textarea "x"
click at [415, 76] on div "Short Description" at bounding box center [402, 75] width 168 height 13
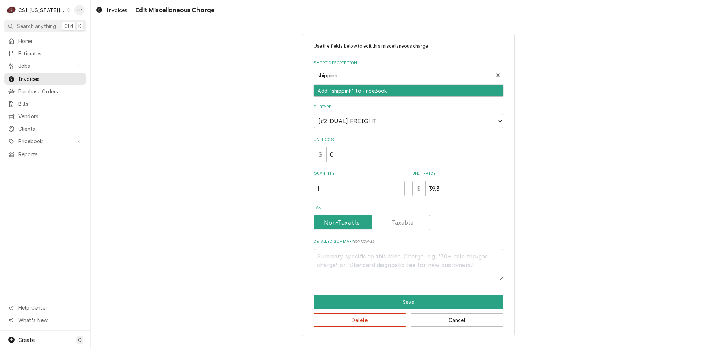
type input "shippin"
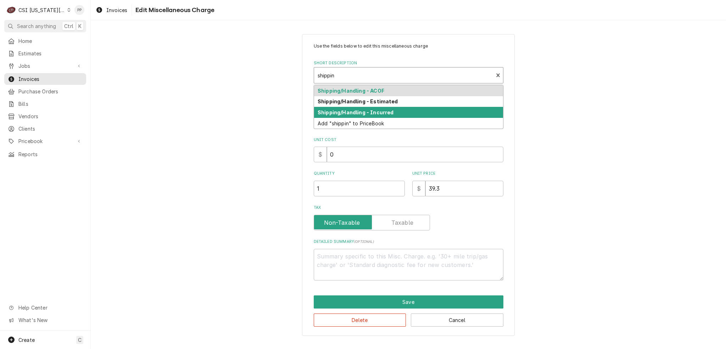
click at [401, 107] on div "Shipping/Handling - Incurred" at bounding box center [408, 112] width 189 height 11
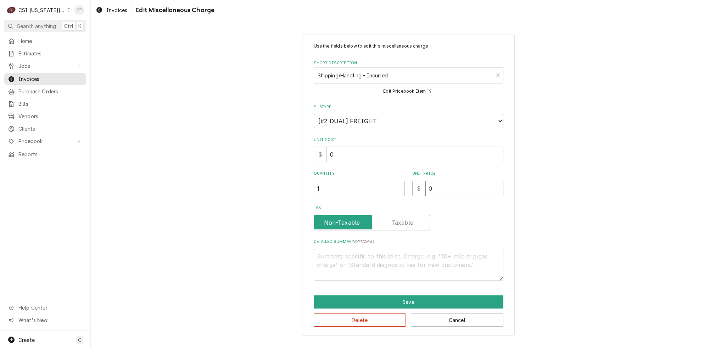
drag, startPoint x: 444, startPoint y: 187, endPoint x: 426, endPoint y: 186, distance: 18.4
click at [426, 186] on input "0" at bounding box center [465, 189] width 78 height 16
type textarea "x"
type input "6"
type textarea "x"
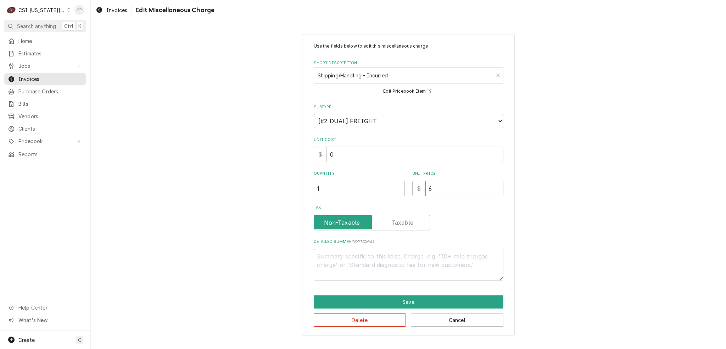
type input "65"
type textarea "x"
type input "6"
type textarea "x"
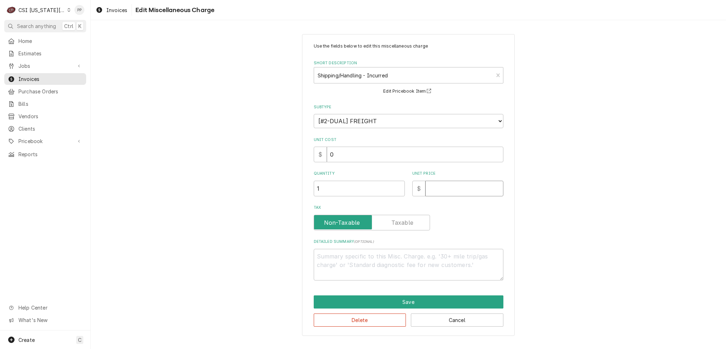
type input "7"
type textarea "x"
type input "75"
click at [400, 303] on button "Save" at bounding box center [409, 301] width 190 height 13
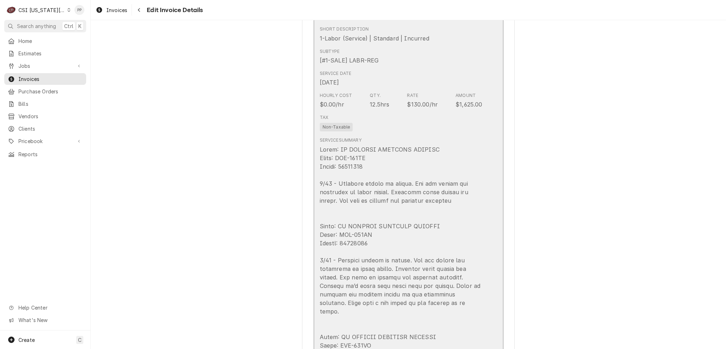
scroll to position [510, 0]
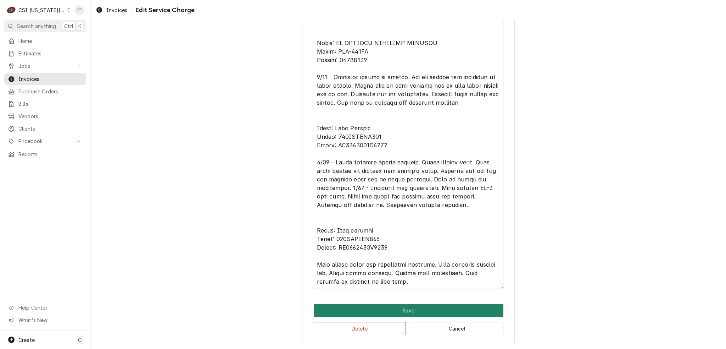
scroll to position [17, 0]
click at [421, 307] on button "Save" at bounding box center [409, 310] width 190 height 13
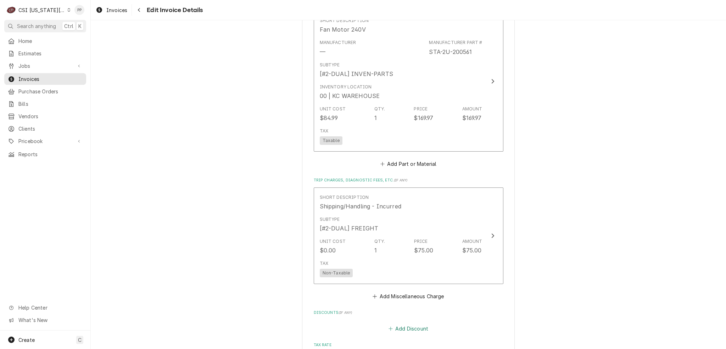
scroll to position [2416, 0]
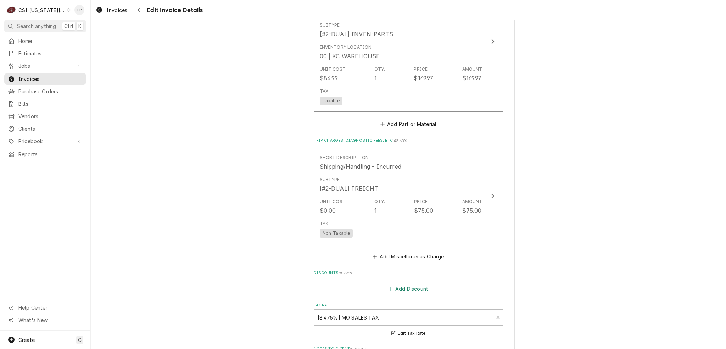
click at [415, 283] on button "Add Discount" at bounding box center [408, 288] width 42 height 10
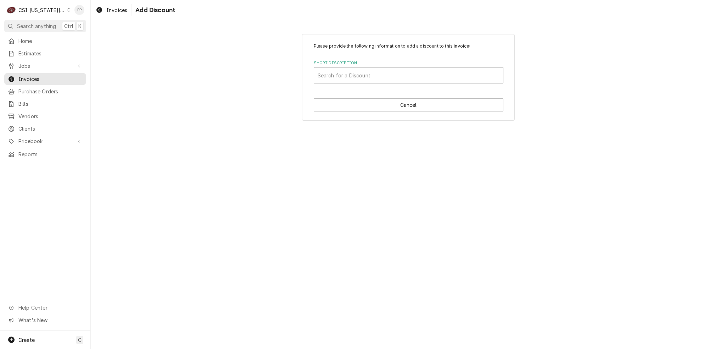
click at [348, 76] on div "Short Description" at bounding box center [409, 75] width 182 height 13
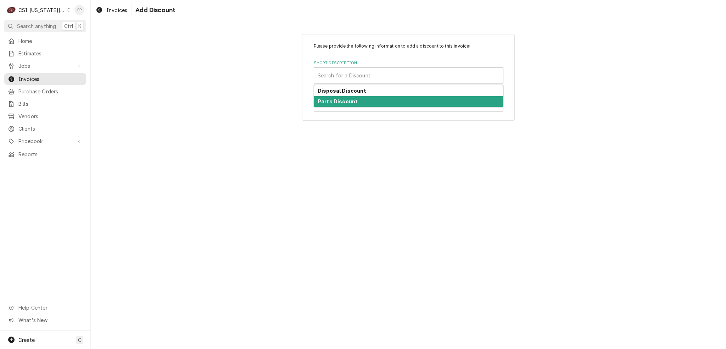
click at [354, 98] on div "Parts Discount" at bounding box center [408, 101] width 189 height 11
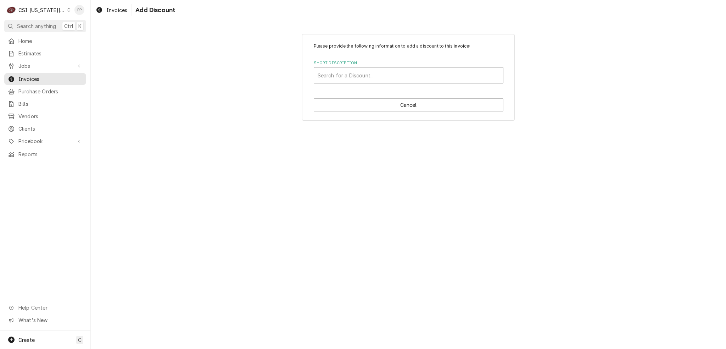
click at [439, 73] on div "Short Description" at bounding box center [409, 75] width 182 height 13
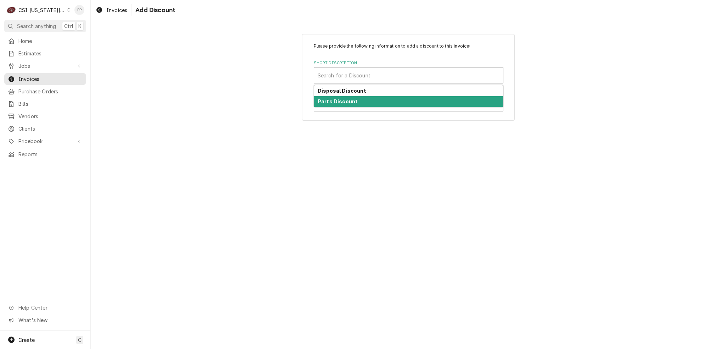
click at [381, 96] on div "Parts Discount" at bounding box center [408, 101] width 189 height 11
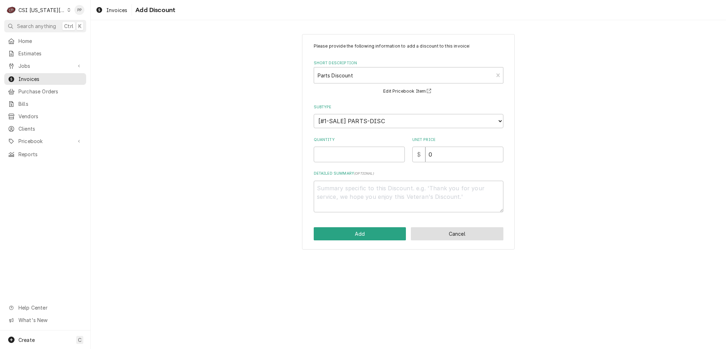
click at [449, 231] on button "Cancel" at bounding box center [457, 233] width 93 height 13
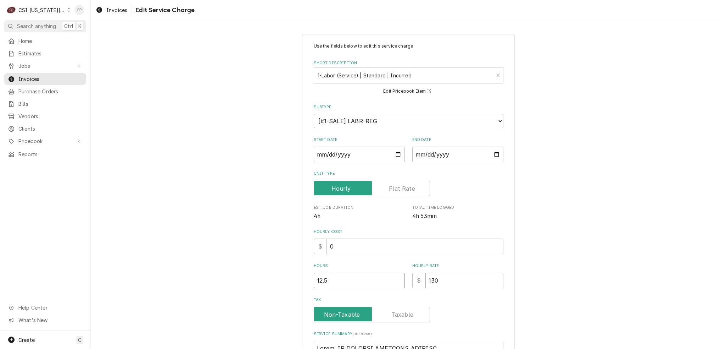
drag, startPoint x: 343, startPoint y: 279, endPoint x: 299, endPoint y: 271, distance: 45.1
type textarea "x"
type input "2"
type textarea "x"
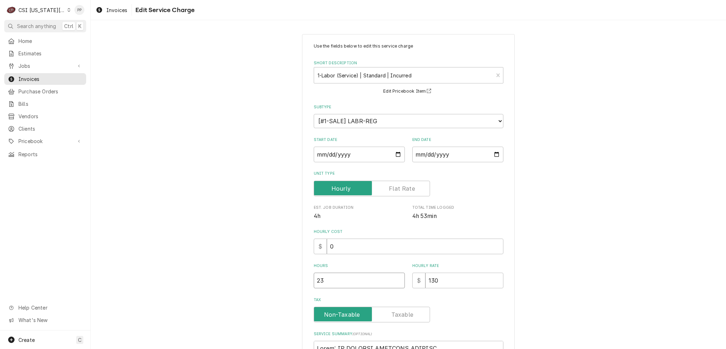
type input "23"
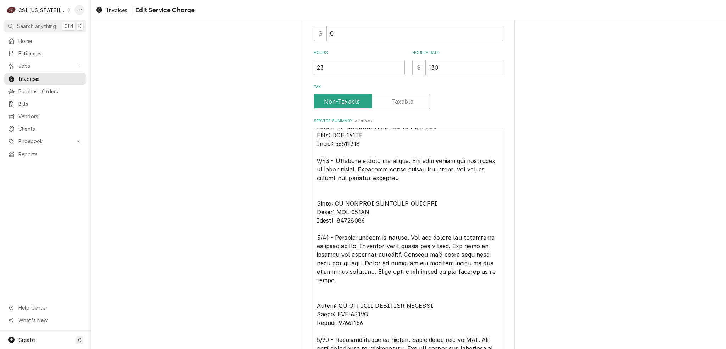
scroll to position [17, 0]
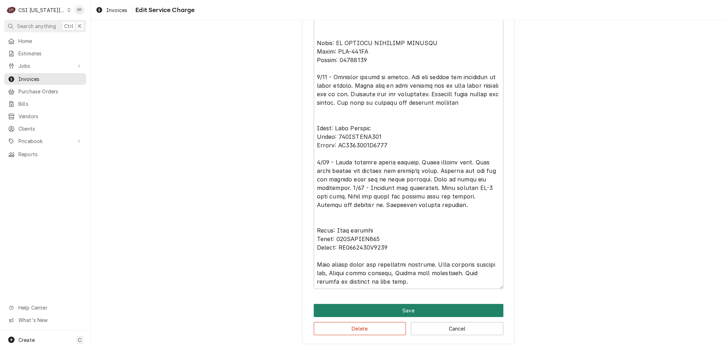
click at [431, 306] on button "Save" at bounding box center [409, 310] width 190 height 13
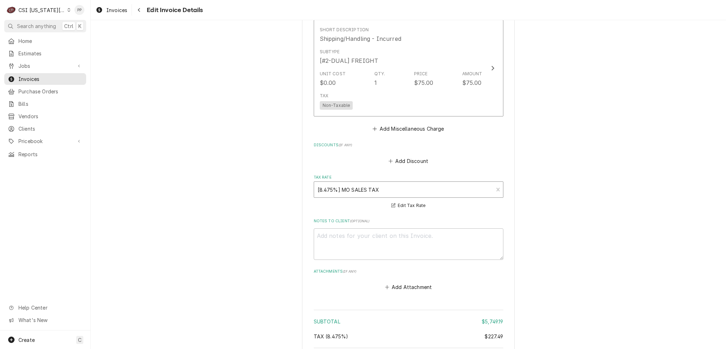
scroll to position [2606, 0]
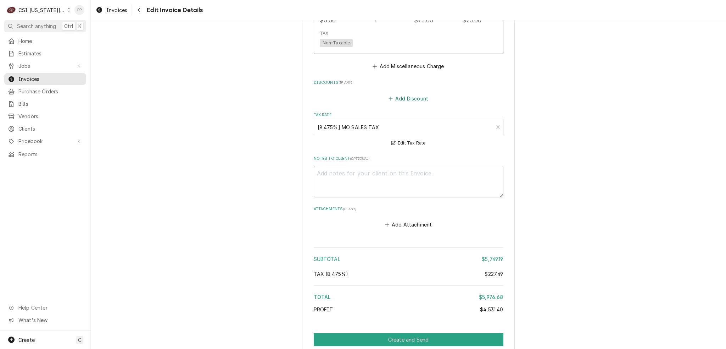
click at [407, 93] on button "Add Discount" at bounding box center [408, 98] width 42 height 10
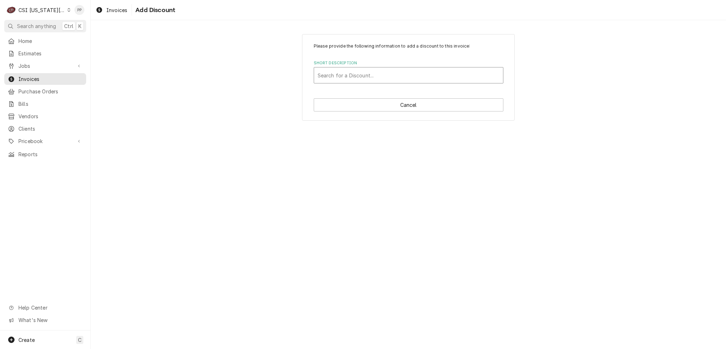
click at [375, 75] on div "Short Description" at bounding box center [409, 75] width 182 height 13
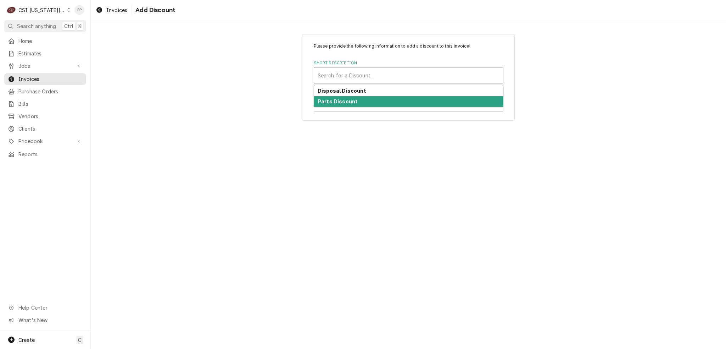
click at [343, 100] on strong "Parts Discount" at bounding box center [338, 101] width 40 height 6
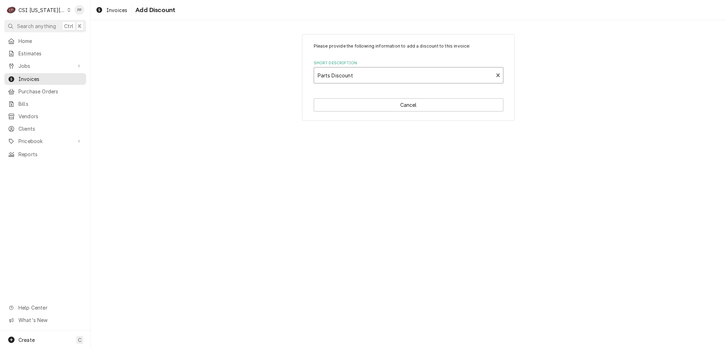
type textarea "x"
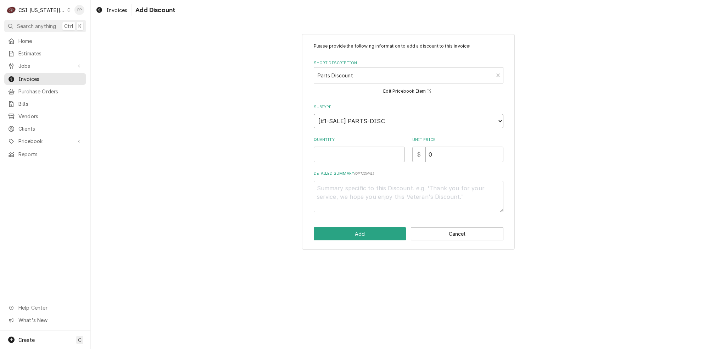
click at [387, 119] on select "Choose a subtype... [#1-SALE] PARTS-DISC" at bounding box center [409, 121] width 190 height 14
select select "Subtype"
click at [314, 114] on select "Choose a subtype... [#1-SALE] PARTS-DISC" at bounding box center [409, 121] width 190 height 14
type textarea "x"
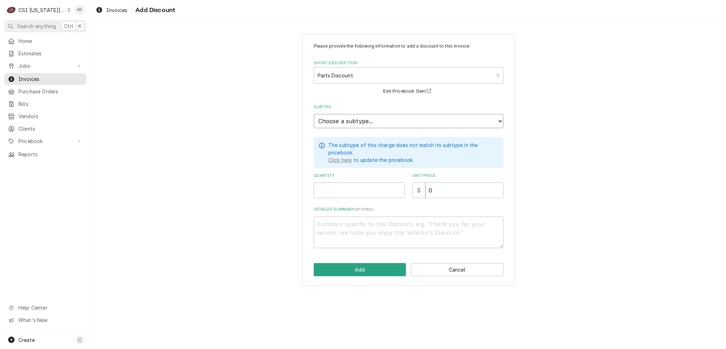
click at [377, 122] on select "Choose a subtype... [#1-SALE] PARTS-DISC" at bounding box center [409, 121] width 190 height 14
select select "69"
click at [314, 114] on select "Choose a subtype... [#1-SALE] PARTS-DISC" at bounding box center [409, 121] width 190 height 14
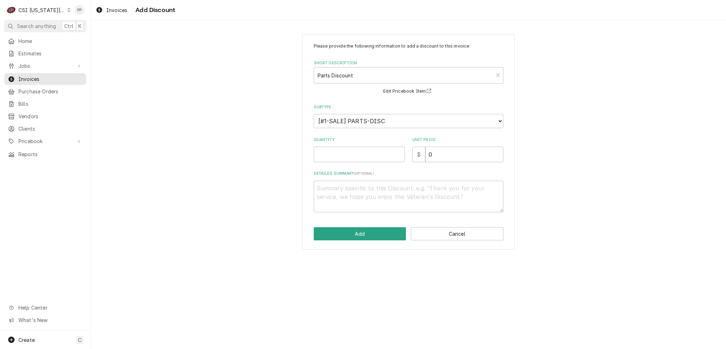
click at [346, 161] on div "Please provide the following information to add a discount to this invoice: Sho…" at bounding box center [409, 127] width 190 height 169
click at [348, 153] on input "Quantity" at bounding box center [359, 154] width 91 height 16
type textarea "x"
type input "1"
click at [477, 235] on button "Cancel" at bounding box center [457, 233] width 93 height 13
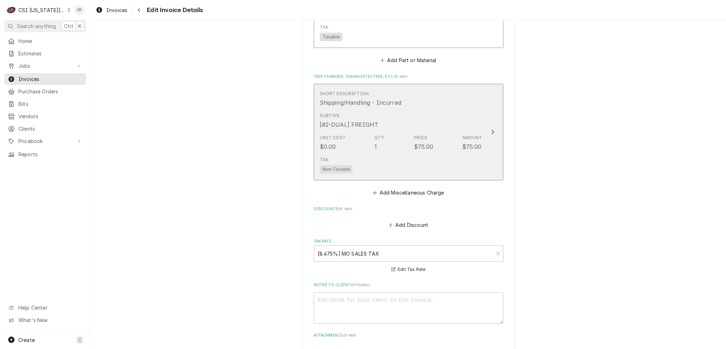
scroll to position [2496, 0]
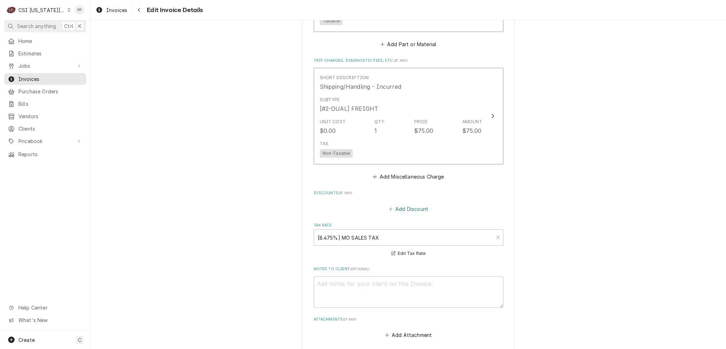
click at [406, 204] on button "Add Discount" at bounding box center [408, 209] width 42 height 10
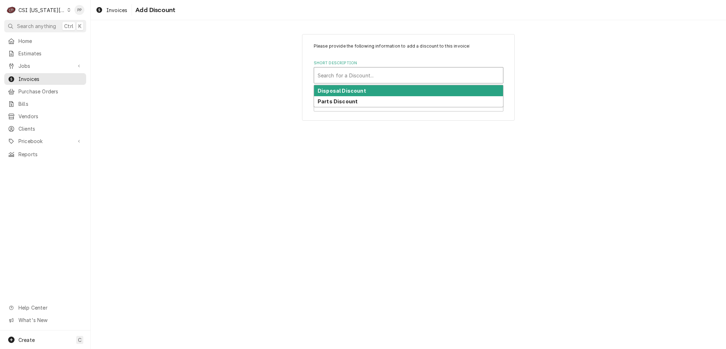
click at [381, 78] on div "Short Description" at bounding box center [409, 75] width 182 height 13
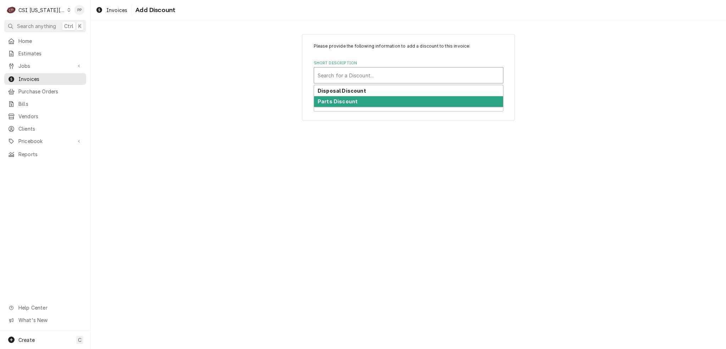
click at [377, 97] on div "Parts Discount" at bounding box center [408, 101] width 189 height 11
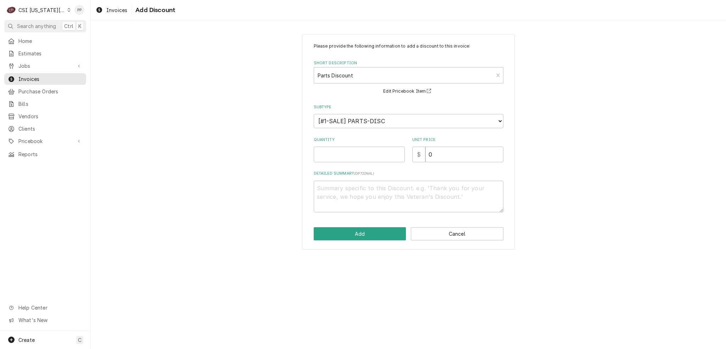
click at [381, 144] on div "Quantity" at bounding box center [359, 149] width 91 height 25
drag, startPoint x: 375, startPoint y: 149, endPoint x: 373, endPoint y: 153, distance: 4.0
click at [373, 153] on input "Quantity" at bounding box center [359, 154] width 91 height 16
type textarea "x"
type input "1"
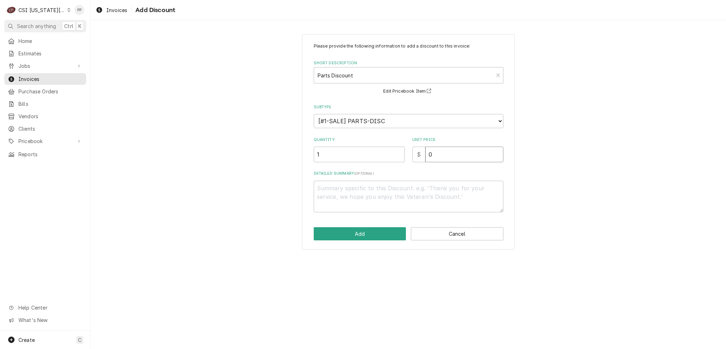
type textarea "x"
type input "2"
type textarea "x"
type input "29"
type textarea "x"
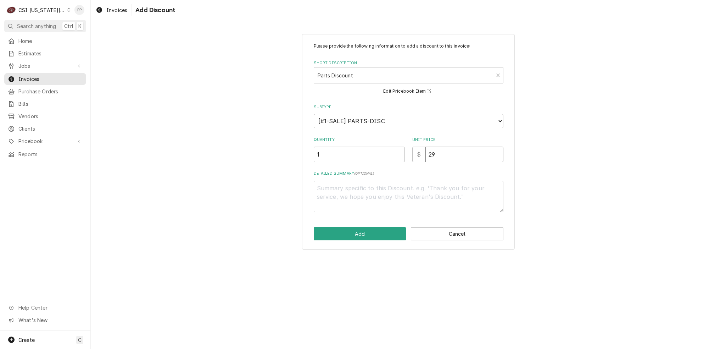
type input "299"
type textarea "x"
type input "2990"
click at [356, 187] on textarea "Detailed Summary ( optional )" at bounding box center [409, 197] width 190 height 32
type textarea "x"
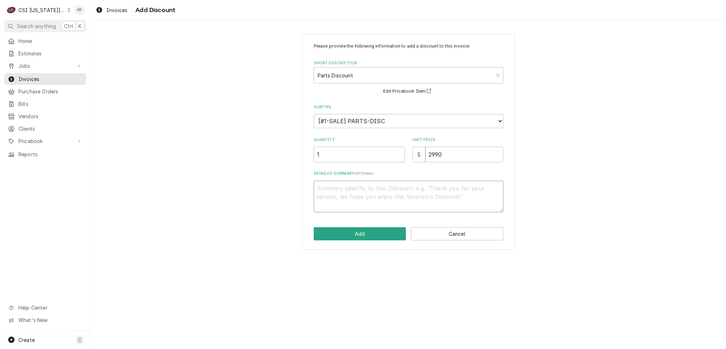
type textarea "N"
type textarea "x"
type textarea "No"
type textarea "x"
type textarea "No"
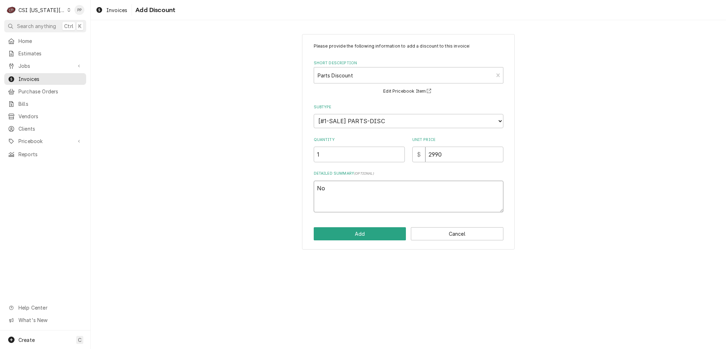
type textarea "x"
type textarea "No c"
type textarea "x"
type textarea "No ca"
type textarea "x"
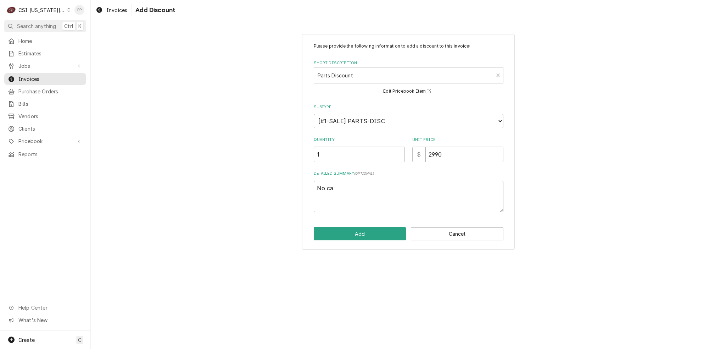
type textarea "No car"
type textarea "x"
type textarea "No carg"
type textarea "x"
type textarea "No carge"
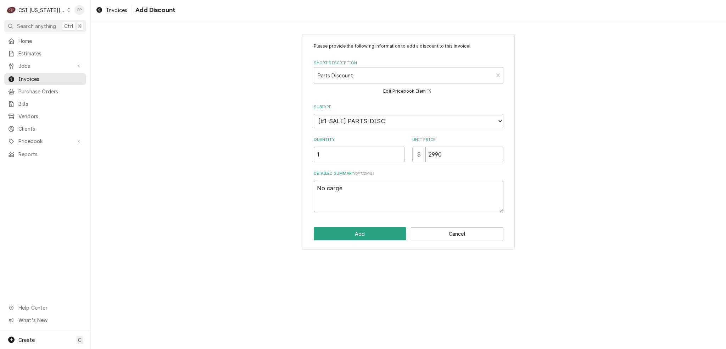
type textarea "x"
type textarea "No carg"
type textarea "x"
type textarea "No car"
type textarea "x"
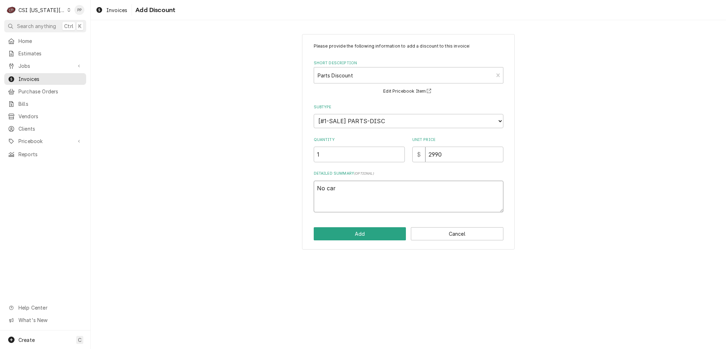
type textarea "No ca"
type textarea "x"
type textarea "No c"
type textarea "x"
type textarea "No ch"
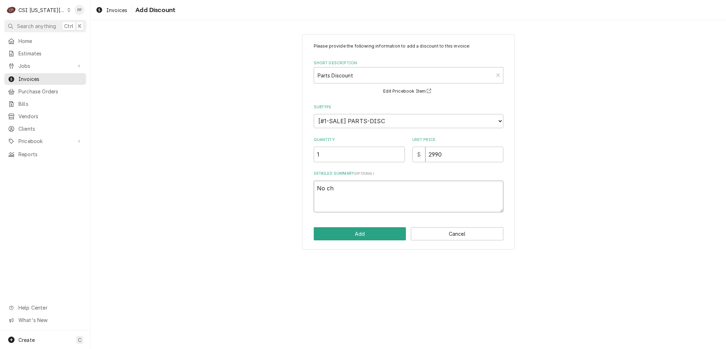
type textarea "x"
type textarea "No cha"
type textarea "x"
type textarea "No char"
type textarea "x"
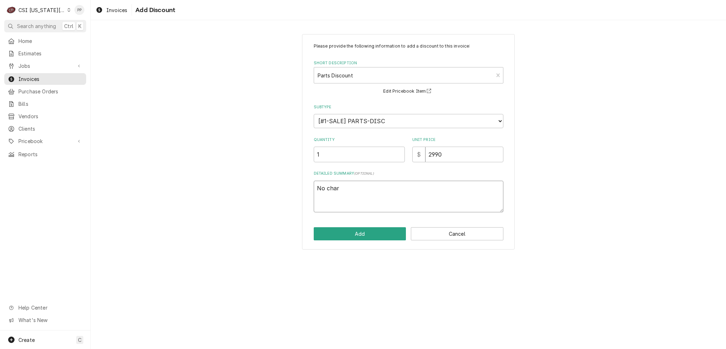
type textarea "No charg"
type textarea "x"
type textarea "No charge"
type textarea "x"
type textarea "No charge"
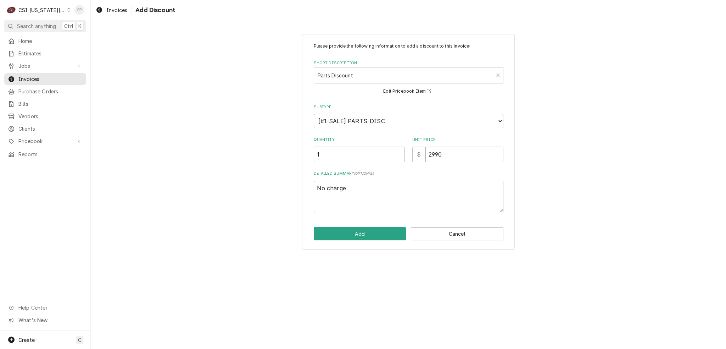
type textarea "x"
type textarea "No charge l"
type textarea "x"
type textarea "No charge la"
type textarea "x"
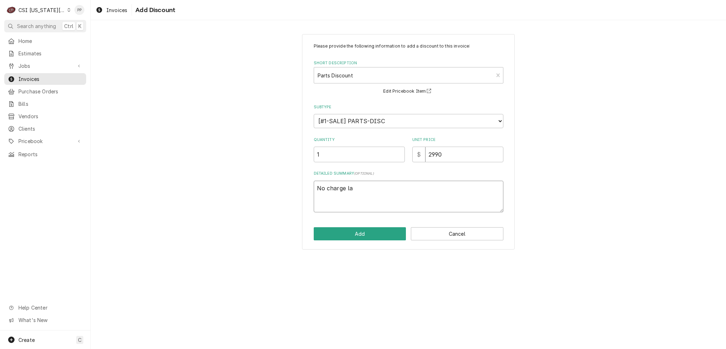
type textarea "No charge lab"
type textarea "x"
type textarea "No charge labo"
type textarea "x"
type textarea "No charge labor"
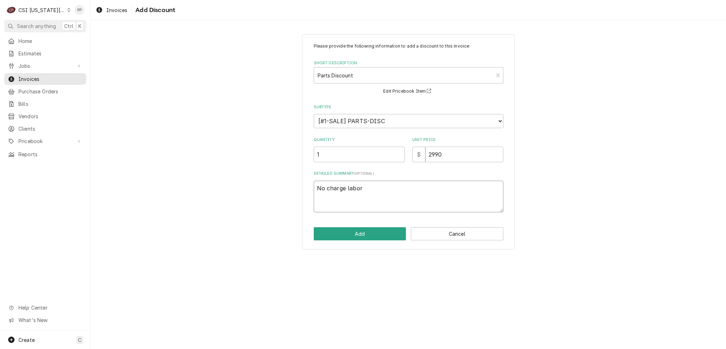
type textarea "x"
type textarea "No charge labor"
type textarea "x"
type textarea "No charge labor p"
type textarea "x"
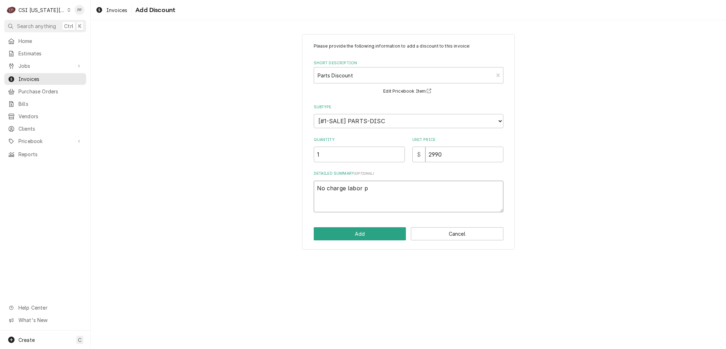
type textarea "No charge labor pe"
type textarea "x"
type textarea "No charge labor per"
type textarea "x"
type textarea "No charge labor per"
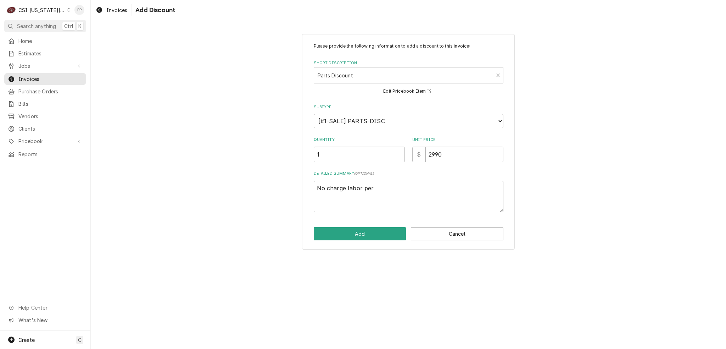
type textarea "x"
type textarea "No charge labor per J"
type textarea "x"
type textarea "No charge labor per JO"
type textarea "x"
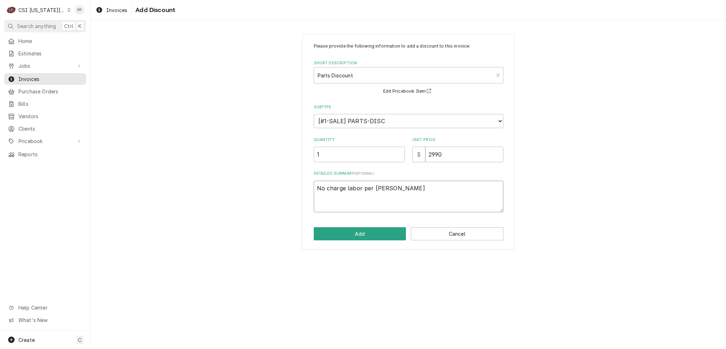
type textarea "No charge labor per JOs"
type textarea "x"
type textarea "No charge labor per JOsh"
type textarea "x"
type textarea "No charge labor per JOsh"
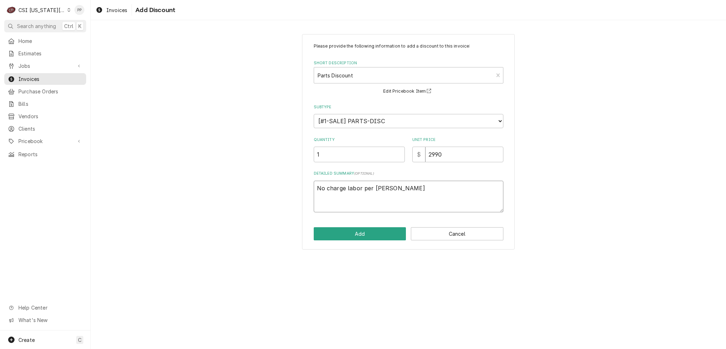
type textarea "x"
type textarea "No charge labor per JOsh"
type textarea "x"
type textarea "No charge labor per JOs"
type textarea "x"
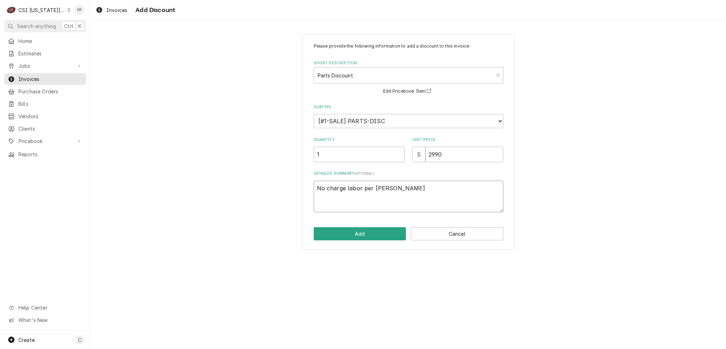
type textarea "No charge labor per JO"
type textarea "x"
type textarea "No charge labor per J"
type textarea "x"
type textarea "No charge labor per Jo"
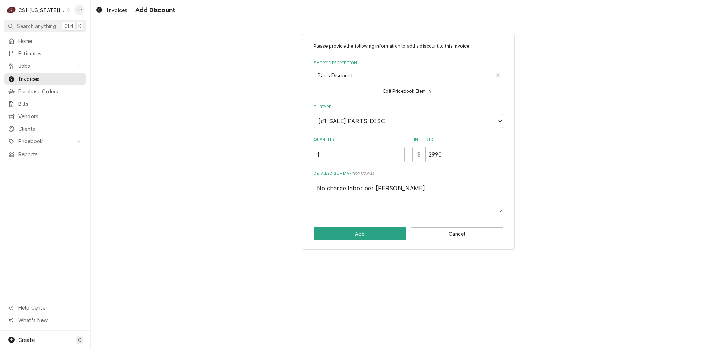
type textarea "x"
type textarea "No charge labor per Jos"
type textarea "x"
type textarea "No charge labor per Josh"
type textarea "x"
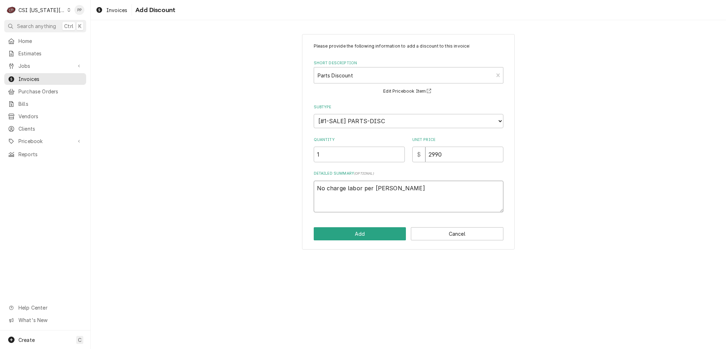
type textarea "No charge labor per Josh"
type textarea "x"
type textarea "No charge labor per Josh B"
type textarea "x"
type textarea "No charge labor per Josh Be"
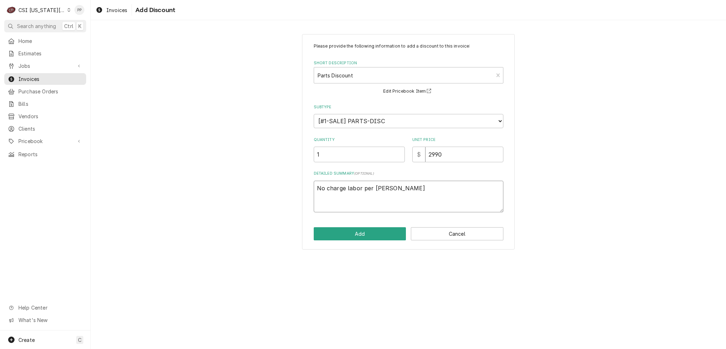
type textarea "x"
type textarea "No charge labor per Josh Bem"
type textarea "x"
type textarea "No charge labor per Josh Bemm"
type textarea "x"
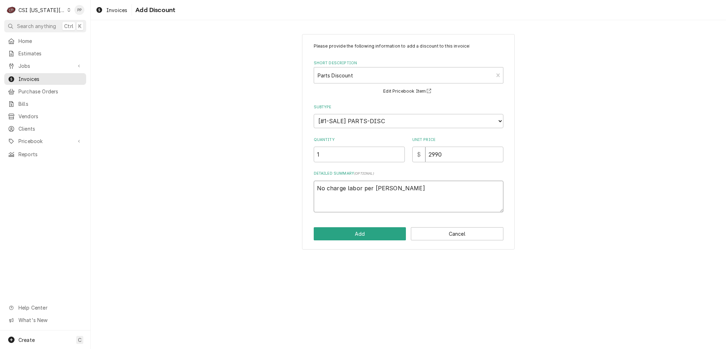
type textarea "No charge labor per Josh Bemme"
type textarea "x"
type textarea "No charge labor per Josh Bemm"
type textarea "x"
type textarea "No charge labor per Josh Bem"
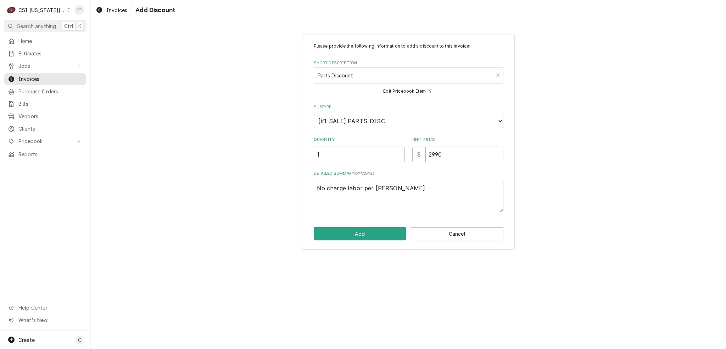
type textarea "x"
type textarea "No charge labor per Josh Be"
type textarea "x"
type textarea "No charge labor per Josh Ben"
type textarea "x"
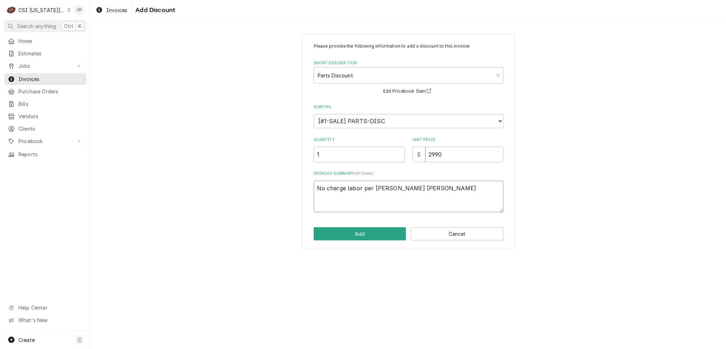
type textarea "No charge labor per Josh Benn"
type textarea "x"
type textarea "No charge labor per Josh Benne"
type textarea "x"
type textarea "No charge labor per Josh Bennet"
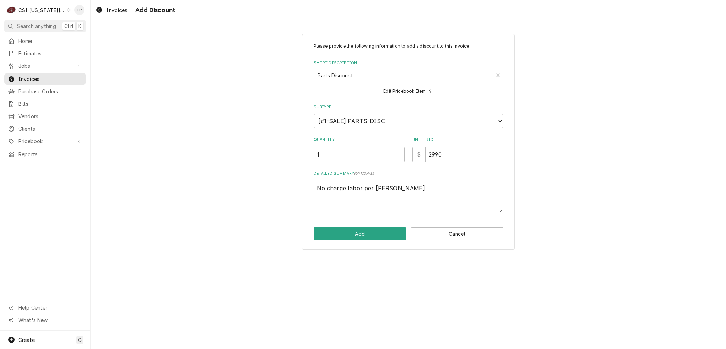
type textarea "x"
type textarea "No charge labor per Josh Bennett"
type textarea "x"
type textarea "No charge labor per Josh Bennett"
type textarea "x"
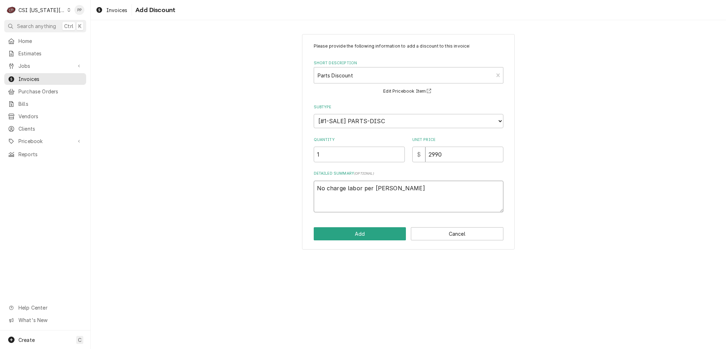
type textarea "No charge labor per Josh Bennett a"
type textarea "x"
type textarea "No charge labor per Josh Bennett an"
type textarea "x"
type textarea "No charge labor per Josh Bennett and"
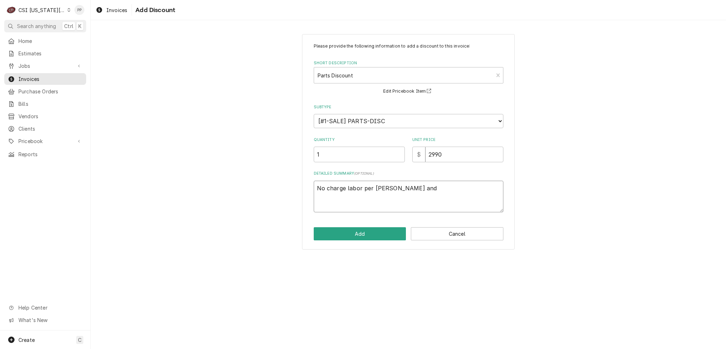
type textarea "x"
type textarea "No charge labor per Josh Bennett and"
type textarea "x"
type textarea "No charge labor per Josh Bennett and F"
type textarea "x"
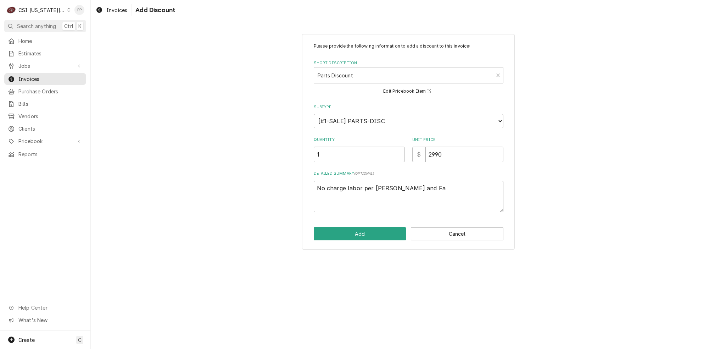
type textarea "No charge labor per Josh Bennett and Fav"
type textarea "x"
type textarea "No charge labor per Josh Bennett and Fa"
type textarea "x"
type textarea "No charge labor per Josh Bennett and F"
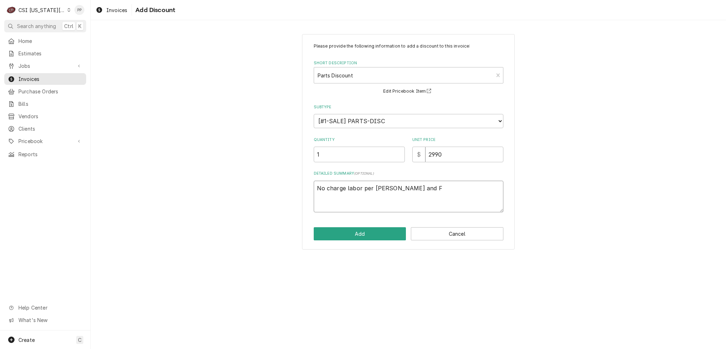
type textarea "x"
type textarea "No charge labor per Josh Bennett and"
type textarea "x"
type textarea "No charge labor per Josh Bennett and D"
type textarea "x"
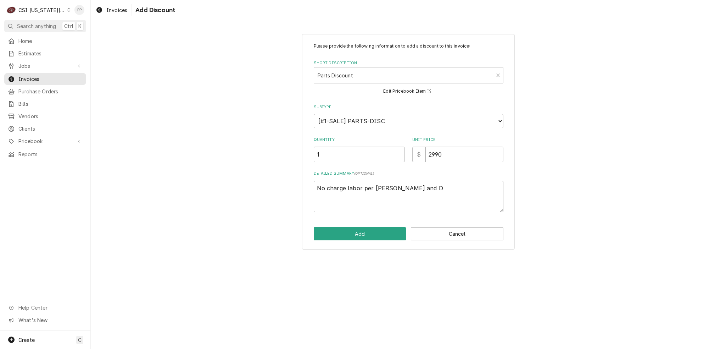
type textarea "No charge labor per Josh Bennett and Da"
type textarea "x"
type textarea "No charge labor per Josh Bennett and Dav"
type textarea "x"
type textarea "No charge labor per Josh Bennett and Davi"
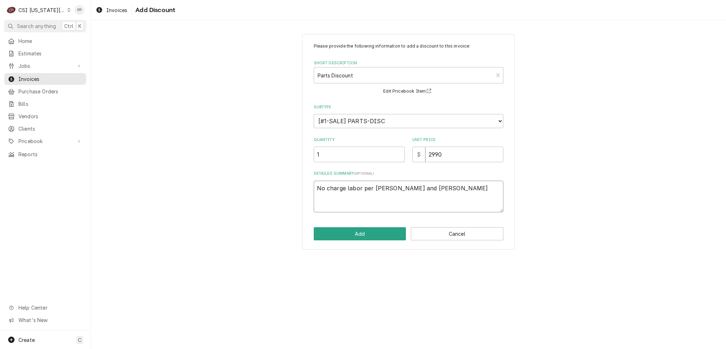
type textarea "x"
type textarea "No charge labor per Josh Bennett and David"
type textarea "x"
type textarea "No charge labor per Josh Bennett and David"
type textarea "x"
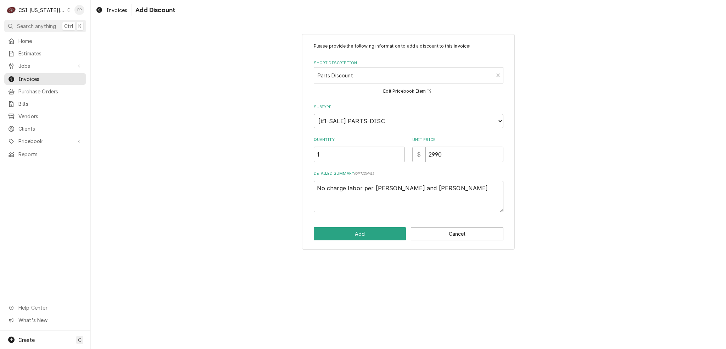
type textarea "No charge labor per Josh Bennett and David F"
type textarea "x"
type textarea "No charge labor per Josh Bennett and David Fa"
type textarea "x"
type textarea "No charge labor per Josh Bennett and David Fan"
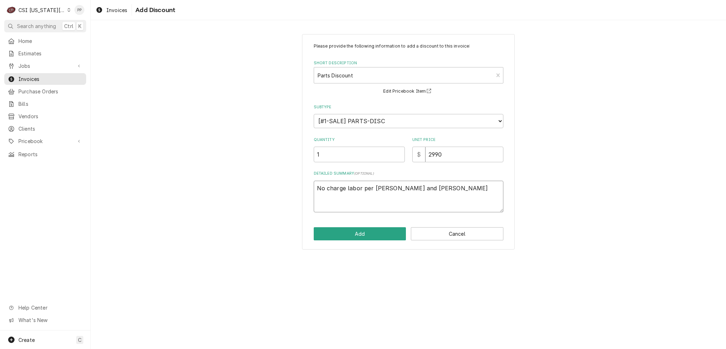
type textarea "x"
type textarea "No charge labor per Josh Bennett and David Fann"
type textarea "x"
type textarea "No charge labor per Josh Bennett and David Fanni"
type textarea "x"
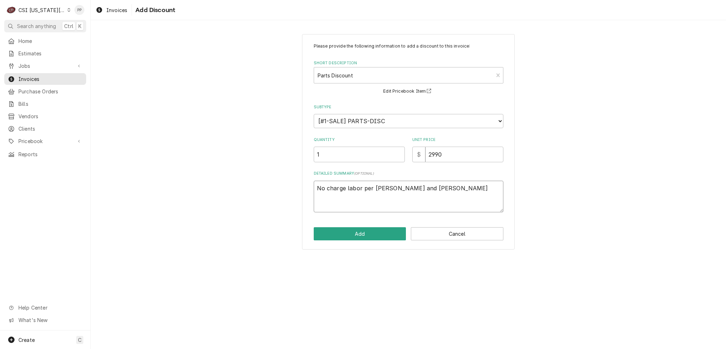
type textarea "No charge labor per Josh Bennett and David Fannin"
type textarea "x"
type textarea "No charge labor per Josh Bennett and David Fannin"
type textarea "x"
type textarea "No charge labor per Josh Bennett and David Fannin -"
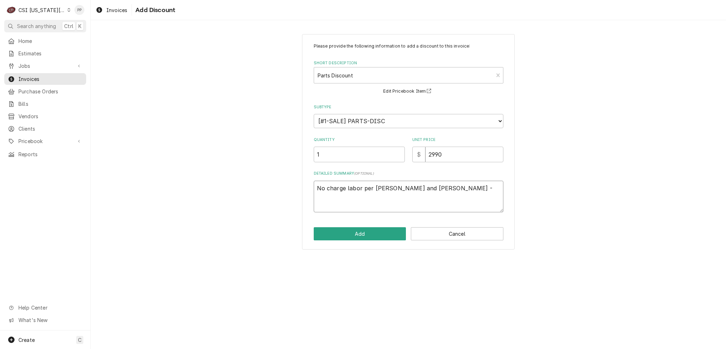
type textarea "x"
type textarea "No charge labor per Josh Bennett and David Fannin -"
type textarea "x"
type textarea "No charge labor per Josh Bennett and David Fannin - G"
type textarea "x"
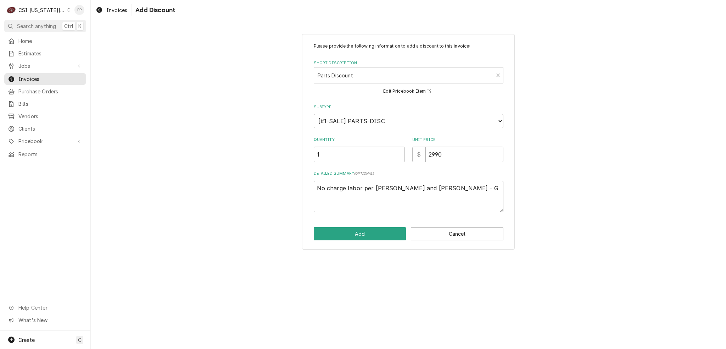
type textarea "No charge labor per Josh Bennett and David Fannin - Go"
type textarea "x"
click at [359, 227] on div "Add Cancel" at bounding box center [409, 233] width 190 height 13
click at [357, 228] on button "Add" at bounding box center [360, 233] width 93 height 13
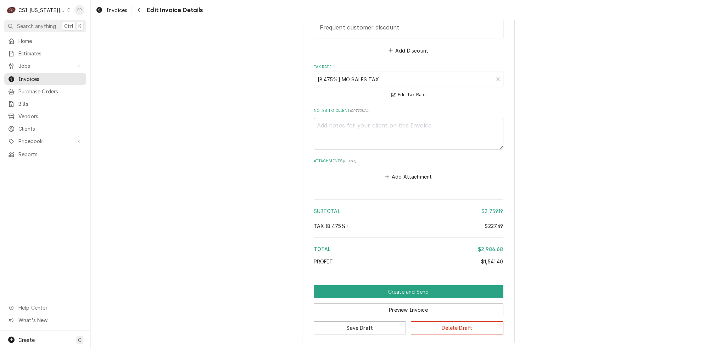
scroll to position [2791, 0]
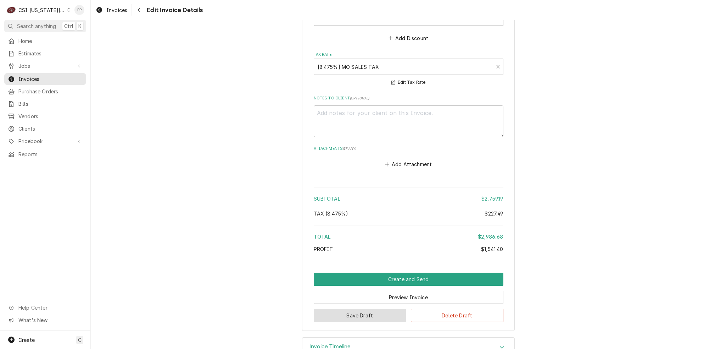
click at [365, 309] on button "Save Draft" at bounding box center [360, 315] width 93 height 13
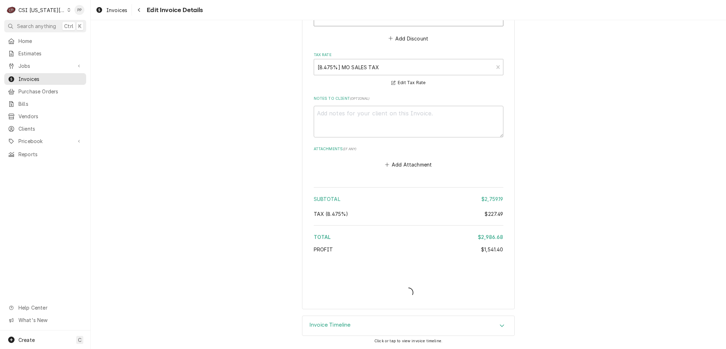
scroll to position [2770, 0]
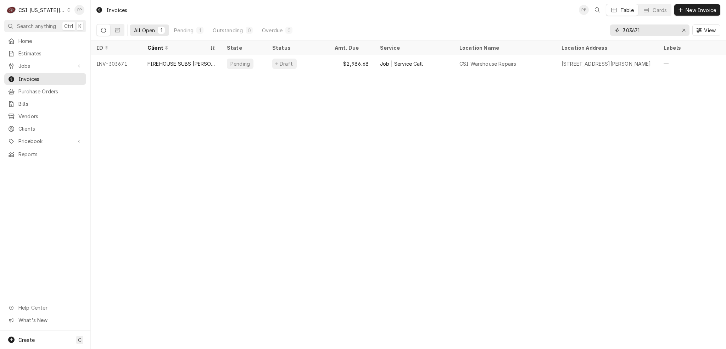
click at [647, 34] on input "303671" at bounding box center [649, 29] width 53 height 11
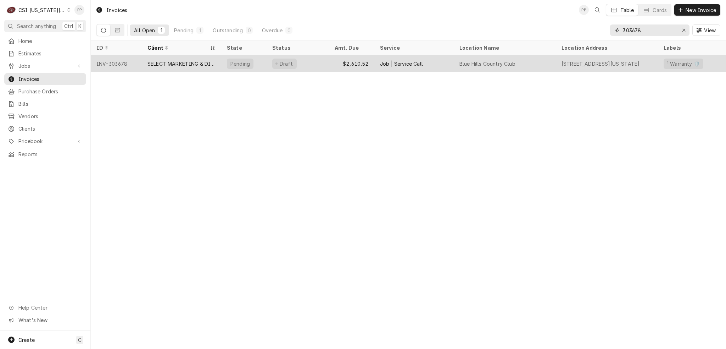
type input "303678"
click at [199, 55] on div "SELECT MARKETING & DISTRIBUTING" at bounding box center [181, 63] width 79 height 17
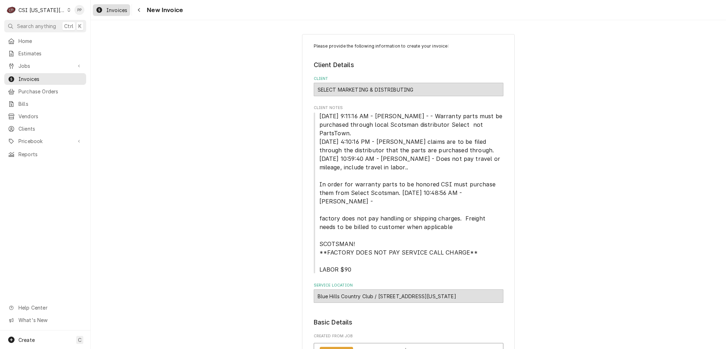
click at [111, 10] on span "Invoices" at bounding box center [116, 9] width 21 height 7
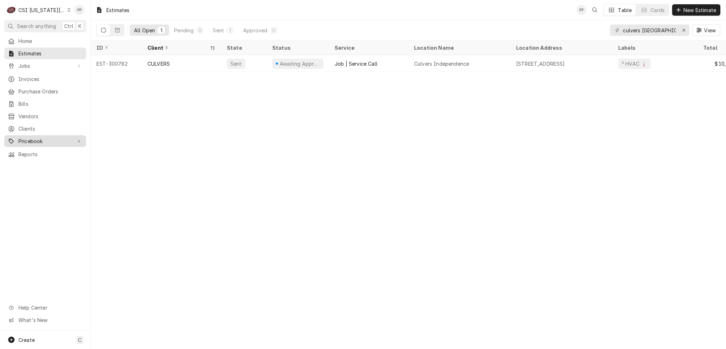
click at [47, 137] on span "Pricebook" at bounding box center [45, 140] width 54 height 7
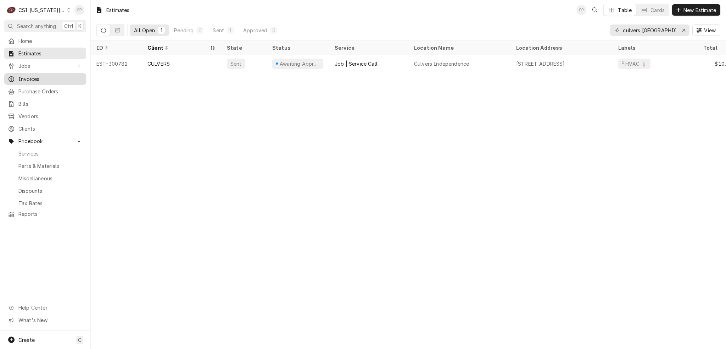
click at [51, 78] on span "Invoices" at bounding box center [50, 78] width 64 height 7
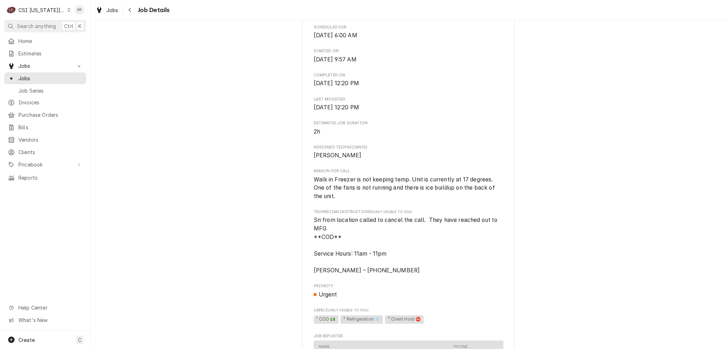
scroll to position [177, 0]
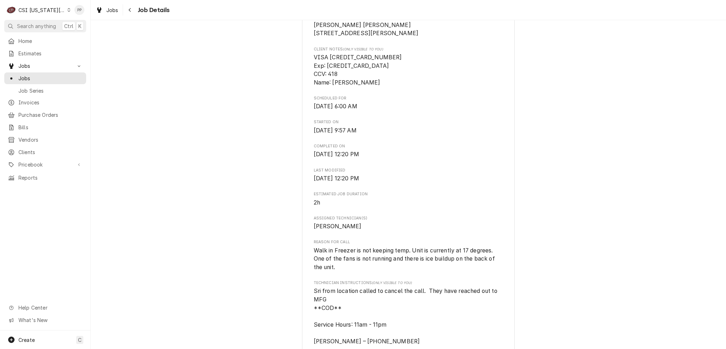
drag, startPoint x: 309, startPoint y: 111, endPoint x: 401, endPoint y: 116, distance: 92.7
click at [401, 116] on div "BASKIN ROBBINS- OLATHE Baskin Robbins / 131 N Parker St, Olathe, KS 66061 Open …" at bounding box center [408, 287] width 213 height 838
click at [404, 111] on span "Mon, Sep 8th, 2025 - 6:00 AM" at bounding box center [409, 106] width 190 height 9
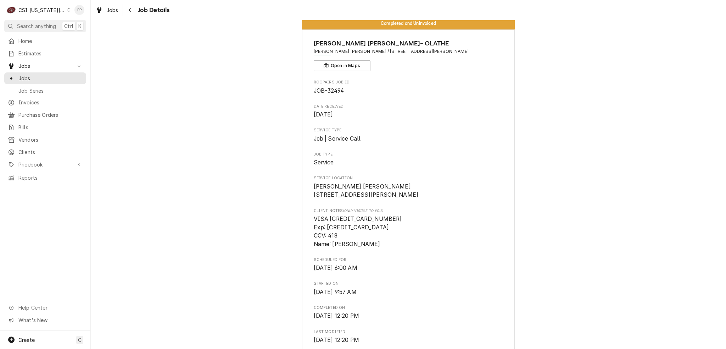
scroll to position [0, 0]
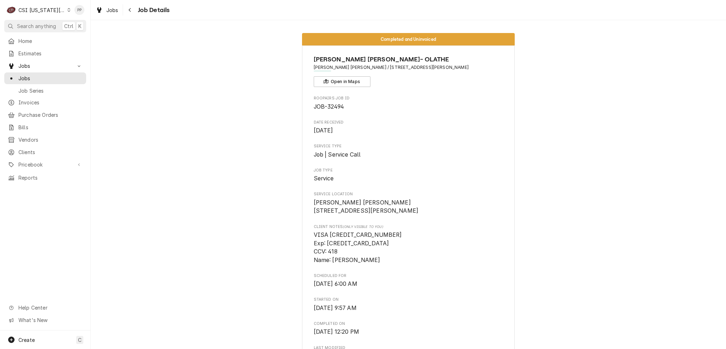
drag, startPoint x: 309, startPoint y: 130, endPoint x: 373, endPoint y: 128, distance: 64.6
click at [373, 128] on span "Sep 2, 2025" at bounding box center [409, 130] width 190 height 9
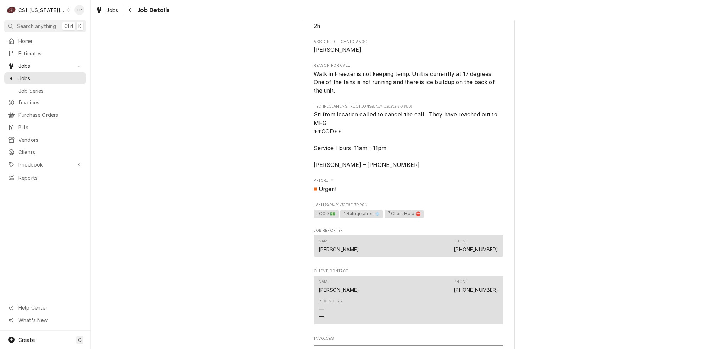
scroll to position [355, 0]
drag, startPoint x: 309, startPoint y: 124, endPoint x: 366, endPoint y: 142, distance: 59.7
click at [366, 142] on div "BASKIN ROBBINS- OLATHE Baskin Robbins / 131 N Parker St, Olathe, KS 66061 Open …" at bounding box center [408, 110] width 213 height 838
click at [366, 141] on span "Sri from location called to cancel the call. They have reached out to MFG **COD…" at bounding box center [409, 138] width 190 height 59
drag, startPoint x: 364, startPoint y: 140, endPoint x: 309, endPoint y: 123, distance: 57.3
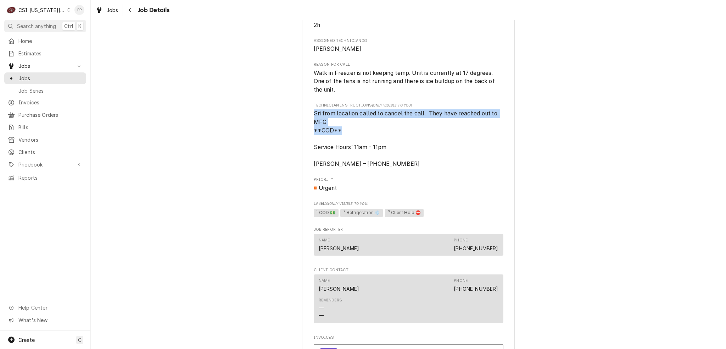
click at [309, 123] on div "BASKIN ROBBINS- OLATHE Baskin Robbins / 131 N Parker St, Olathe, KS 66061 Open …" at bounding box center [408, 110] width 213 height 838
drag, startPoint x: 309, startPoint y: 121, endPoint x: 339, endPoint y: 133, distance: 31.7
click at [339, 133] on div "BASKIN ROBBINS- OLATHE Baskin Robbins / 131 N Parker St, Olathe, KS 66061 Open …" at bounding box center [408, 110] width 213 height 838
click at [339, 133] on span "Sri from location called to cancel the call. They have reached out to MFG **COD…" at bounding box center [409, 138] width 190 height 59
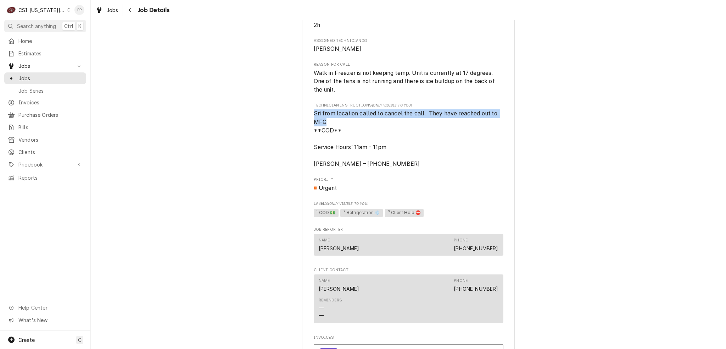
drag, startPoint x: 327, startPoint y: 132, endPoint x: 322, endPoint y: 126, distance: 7.3
click at [305, 122] on div "BASKIN ROBBINS- OLATHE Baskin Robbins / 131 N Parker St, Olathe, KS 66061 Open …" at bounding box center [408, 110] width 213 height 838
click at [335, 128] on span "Sri from location called to cancel the call. They have reached out to MFG **COD…" at bounding box center [409, 138] width 190 height 59
click at [309, 85] on div "BASKIN ROBBINS- OLATHE Baskin Robbins / 131 N Parker St, Olathe, KS 66061 Open …" at bounding box center [408, 110] width 213 height 838
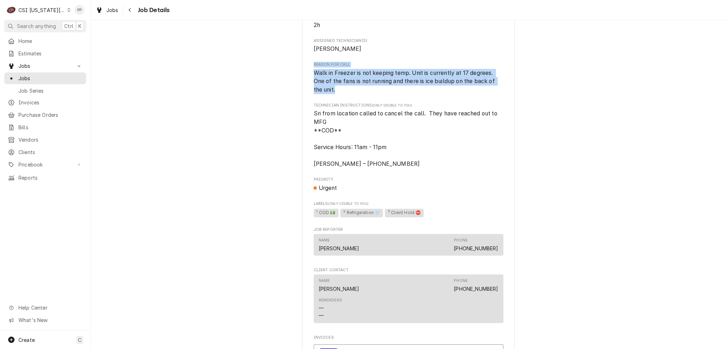
drag, startPoint x: 310, startPoint y: 74, endPoint x: 362, endPoint y: 98, distance: 57.5
click at [362, 98] on div "BASKIN ROBBINS- OLATHE Baskin Robbins / 131 N Parker St, Olathe, KS 66061 Open …" at bounding box center [408, 110] width 213 height 838
click at [362, 94] on span "Walk in Freezer is not keeping temp. Unit is currently at 17 degrees. One of th…" at bounding box center [409, 81] width 190 height 25
drag, startPoint x: 309, startPoint y: 73, endPoint x: 353, endPoint y: 96, distance: 49.7
click at [353, 96] on div "BASKIN ROBBINS- OLATHE Baskin Robbins / 131 N Parker St, Olathe, KS 66061 Open …" at bounding box center [408, 110] width 213 height 838
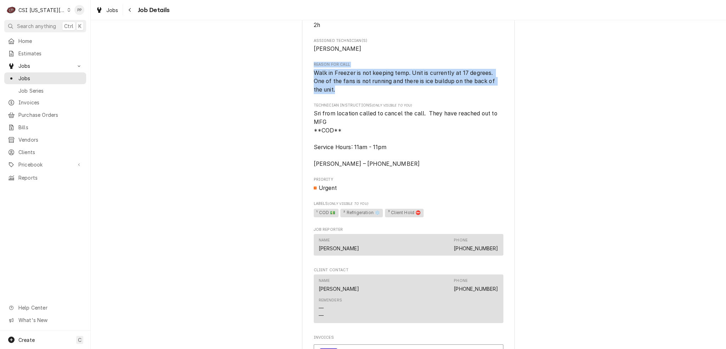
click at [350, 94] on span "Walk in Freezer is not keeping temp. Unit is currently at 17 degrees. One of th…" at bounding box center [409, 81] width 190 height 25
click at [345, 93] on span "Walk in Freezer is not keeping temp. Unit is currently at 17 degrees. One of th…" at bounding box center [409, 81] width 190 height 25
drag, startPoint x: 310, startPoint y: 74, endPoint x: 339, endPoint y: 98, distance: 36.8
click at [332, 96] on div "BASKIN ROBBINS- OLATHE Baskin Robbins / 131 N Parker St, Olathe, KS 66061 Open …" at bounding box center [408, 110] width 213 height 838
click at [339, 94] on span "Walk in Freezer is not keeping temp. Unit is currently at 17 degrees. One of th…" at bounding box center [409, 81] width 190 height 25
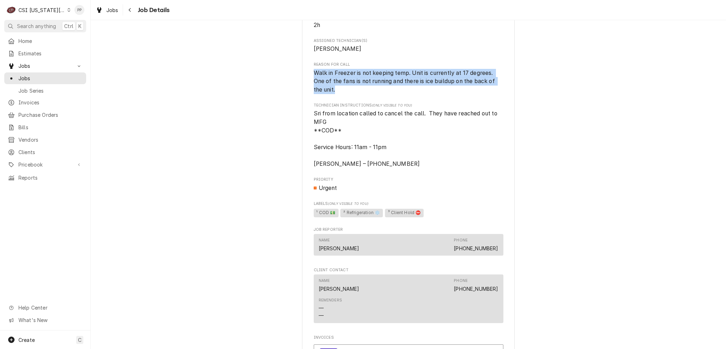
drag, startPoint x: 308, startPoint y: 79, endPoint x: 343, endPoint y: 100, distance: 41.5
click at [343, 100] on div "BASKIN ROBBINS- OLATHE Baskin Robbins / 131 N Parker St, Olathe, KS 66061 Open …" at bounding box center [408, 110] width 213 height 838
click at [343, 94] on span "Walk in Freezer is not keeping temp. Unit is currently at 17 degrees. One of th…" at bounding box center [409, 81] width 190 height 25
drag, startPoint x: 311, startPoint y: 73, endPoint x: 345, endPoint y: 96, distance: 40.9
click at [345, 94] on div "Reason For Call Walk in Freezer is not keeping temp. Unit is currently at 17 de…" at bounding box center [409, 78] width 190 height 32
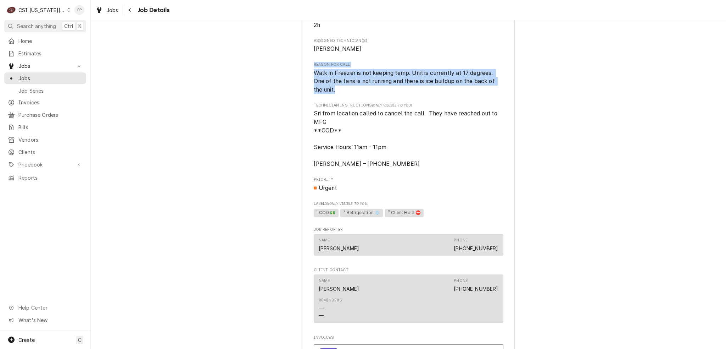
click at [345, 94] on span "Walk in Freezer is not keeping temp. Unit is currently at 17 degrees. One of th…" at bounding box center [409, 81] width 190 height 25
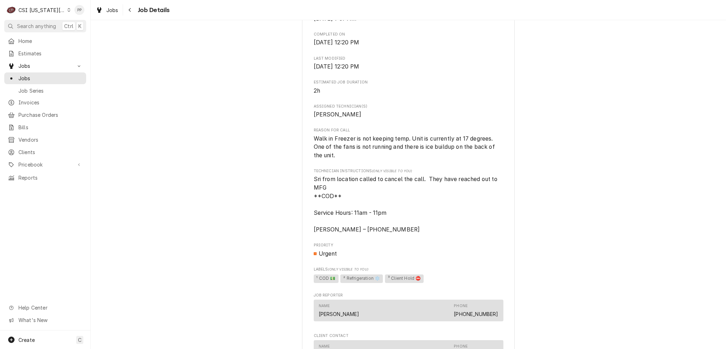
scroll to position [284, 0]
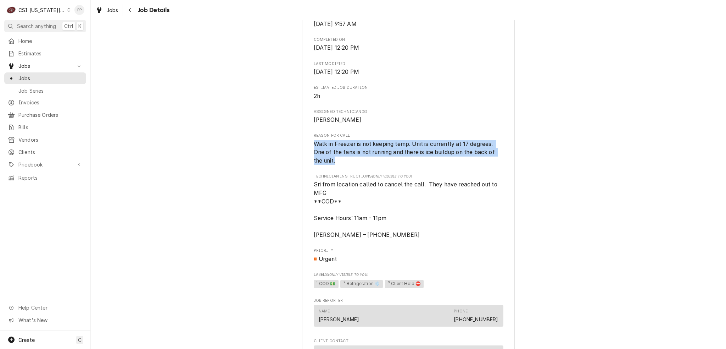
drag, startPoint x: 311, startPoint y: 151, endPoint x: 396, endPoint y: 175, distance: 87.7
click at [396, 175] on div "Roopairs Job ID JOB-32494 Date Received Sep 2, 2025 Service Type Job | Service …" at bounding box center [409, 124] width 190 height 624
click at [392, 174] on div "Roopairs Job ID JOB-32494 Date Received Sep 2, 2025 Service Type Job | Service …" at bounding box center [409, 124] width 190 height 624
drag, startPoint x: 314, startPoint y: 151, endPoint x: 381, endPoint y: 172, distance: 69.9
click at [381, 165] on span "Walk in Freezer is not keeping temp. Unit is currently at 17 degrees. One of th…" at bounding box center [409, 152] width 190 height 25
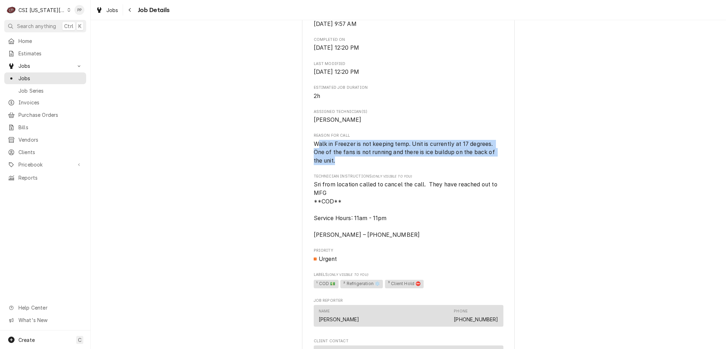
click at [378, 165] on span "Walk in Freezer is not keeping temp. Unit is currently at 17 degrees. One of th…" at bounding box center [409, 152] width 190 height 25
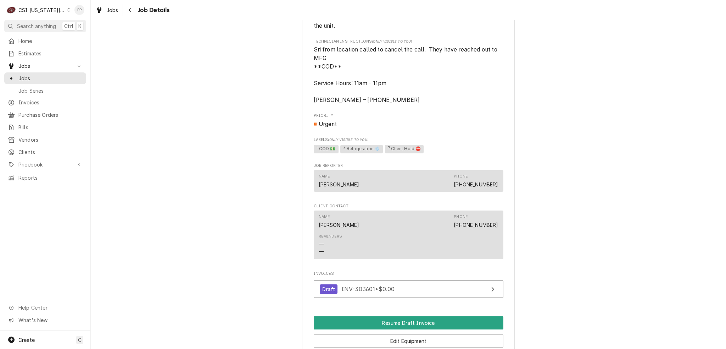
scroll to position [362, 0]
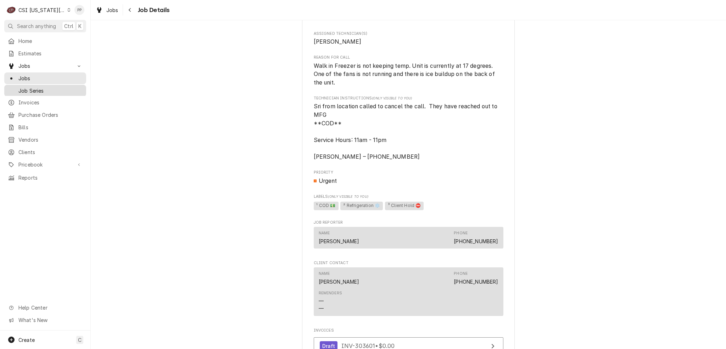
drag, startPoint x: 41, startPoint y: 103, endPoint x: 44, endPoint y: 86, distance: 17.0
click at [41, 103] on span "Invoices" at bounding box center [50, 102] width 64 height 7
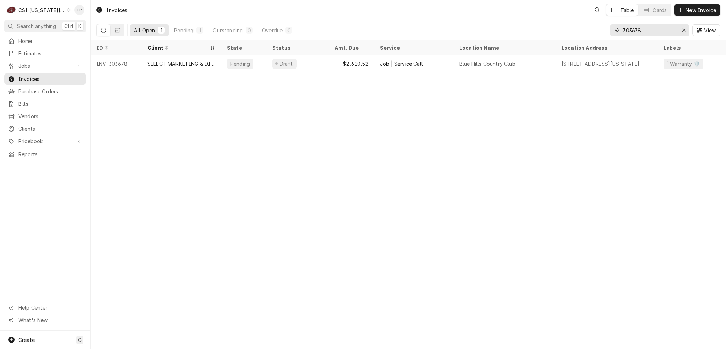
click at [646, 33] on input "303678" at bounding box center [649, 29] width 53 height 11
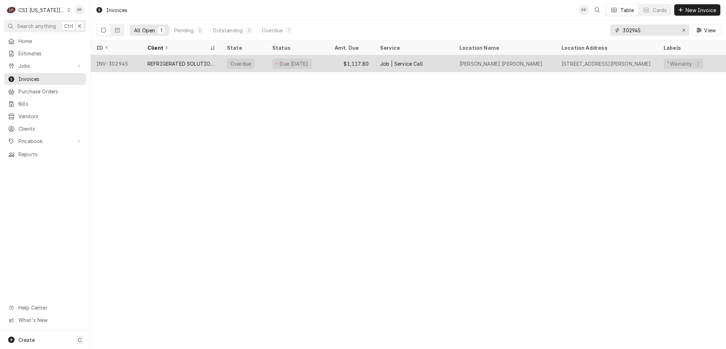
type input "302945"
click at [181, 66] on div "REFRIGERATED SOLUTIONS GROUP (2)" at bounding box center [182, 63] width 68 height 7
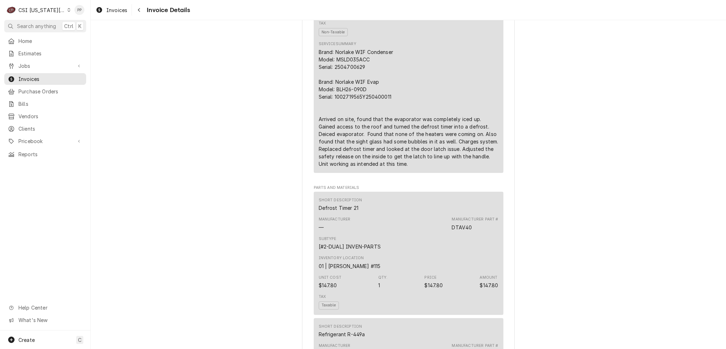
scroll to position [532, 0]
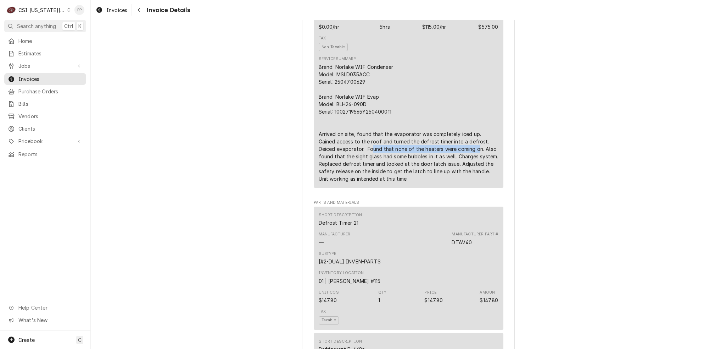
drag, startPoint x: 353, startPoint y: 173, endPoint x: 455, endPoint y: 174, distance: 102.5
click at [455, 174] on div "Brand: Norlake WIF Condenser Model: MSLD035ACC Serial: 2504700629 Brand: Norlak…" at bounding box center [409, 122] width 180 height 119
click at [442, 182] on div "Brand: Norlake WIF Condenser Model: MSLD035ACC Serial: 2504700629 Brand: Norlak…" at bounding box center [409, 122] width 180 height 119
drag, startPoint x: 326, startPoint y: 180, endPoint x: 486, endPoint y: 184, distance: 160.4
click at [486, 182] on div "Brand: Norlake WIF Condenser Model: MSLD035ACC Serial: 2504700629 Brand: Norlak…" at bounding box center [409, 122] width 180 height 119
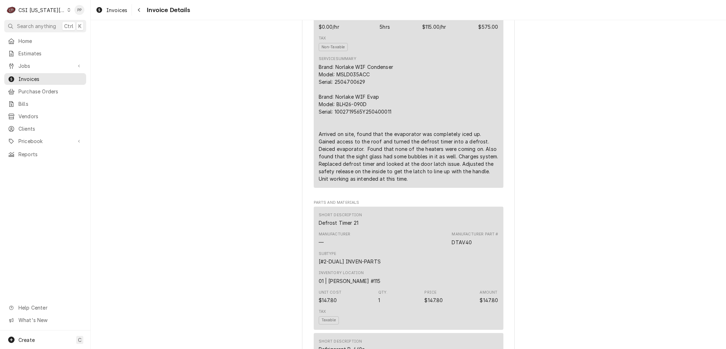
click at [439, 182] on div "Brand: Norlake WIF Condenser Model: MSLD035ACC Serial: 2504700629 Brand: Norlak…" at bounding box center [409, 122] width 180 height 119
drag, startPoint x: 317, startPoint y: 186, endPoint x: 416, endPoint y: 203, distance: 100.3
click at [416, 182] on div "Brand: Norlake WIF Condenser Model: MSLD035ACC Serial: 2504700629 Brand: Norlak…" at bounding box center [409, 122] width 180 height 119
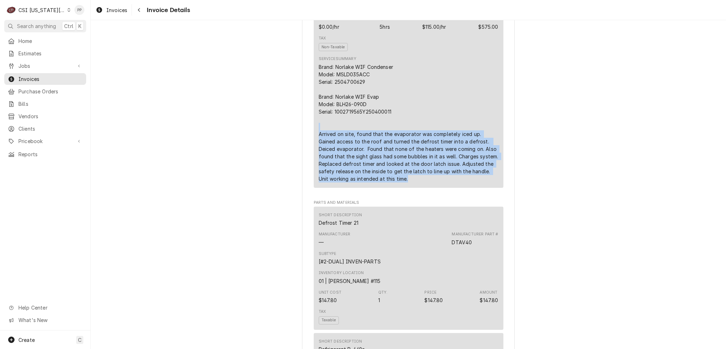
drag, startPoint x: 407, startPoint y: 202, endPoint x: 311, endPoint y: 150, distance: 109.0
click at [314, 149] on div "Short Description 1-Labor (Service) | Standard | Incurred Subtype [#1-SALE] LAB…" at bounding box center [409, 70] width 190 height 235
click at [428, 182] on div "Brand: Norlake WIF Condenser Model: MSLD035ACC Serial: 2504700629 Brand: Norlak…" at bounding box center [409, 122] width 180 height 119
click at [423, 182] on div "Brand: Norlake WIF Condenser Model: MSLD035ACC Serial: 2504700629 Brand: Norlak…" at bounding box center [409, 122] width 180 height 119
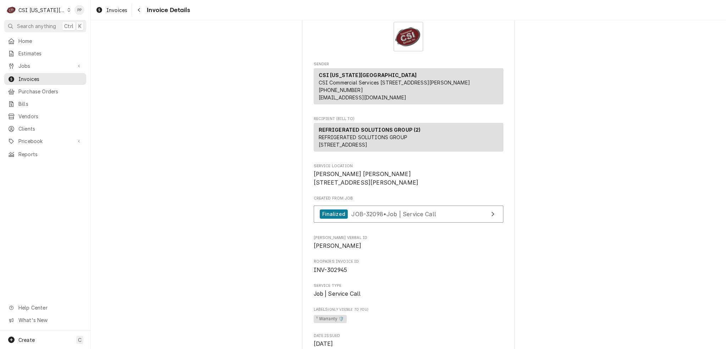
scroll to position [0, 0]
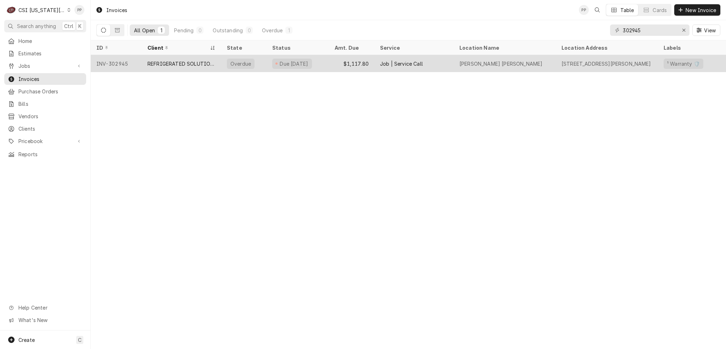
click at [400, 65] on div "Job | Service Call" at bounding box center [401, 63] width 43 height 7
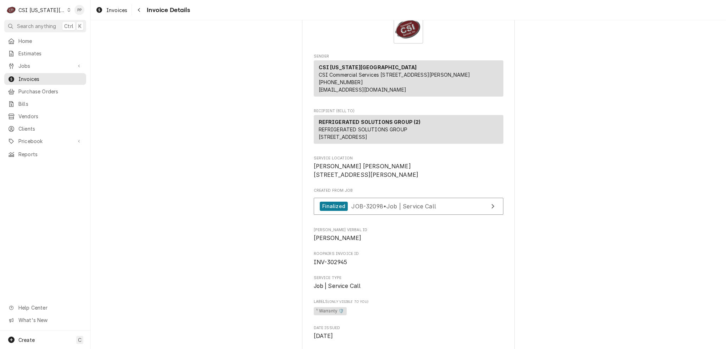
scroll to position [213, 0]
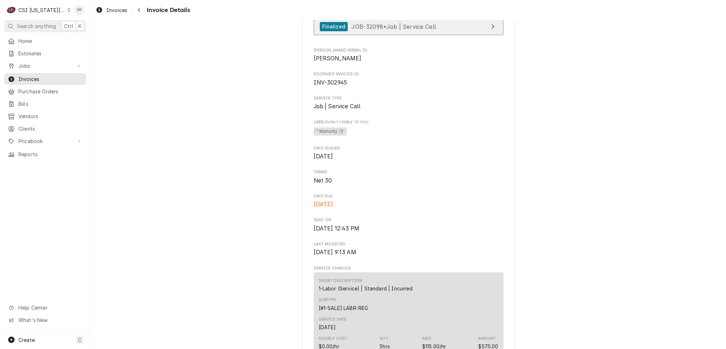
click at [363, 30] on span "JOB-32098 • Job | Service Call" at bounding box center [393, 26] width 85 height 7
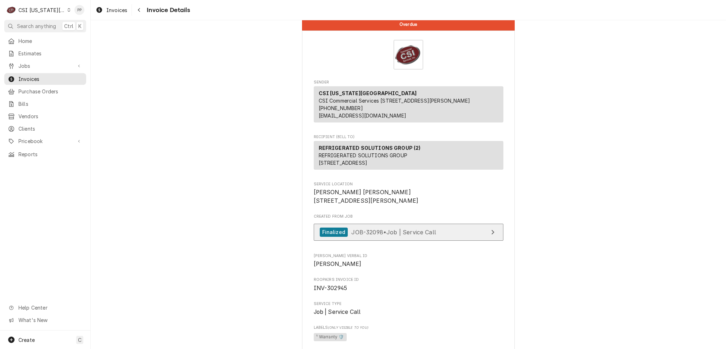
scroll to position [0, 0]
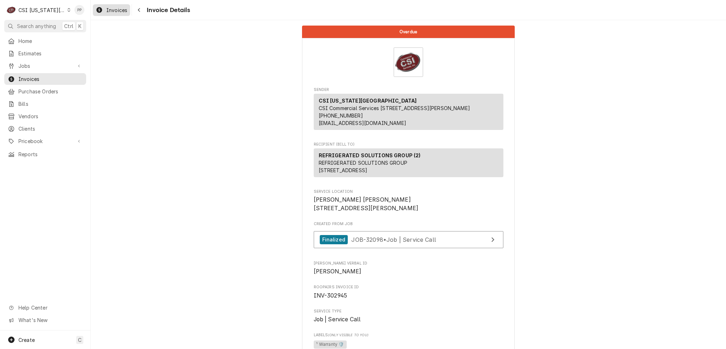
drag, startPoint x: 122, startPoint y: 8, endPoint x: 124, endPoint y: 12, distance: 4.4
click at [122, 8] on span "Invoices" at bounding box center [116, 9] width 21 height 7
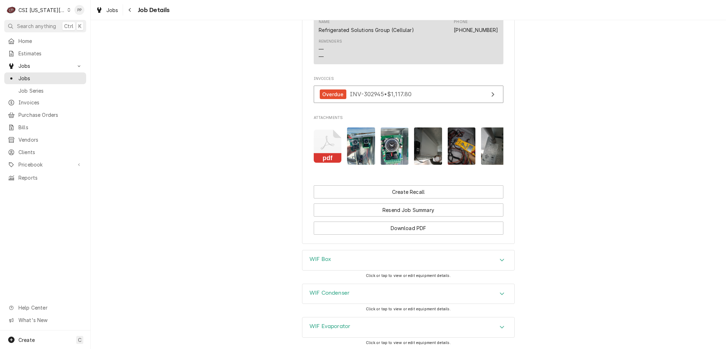
scroll to position [744, 0]
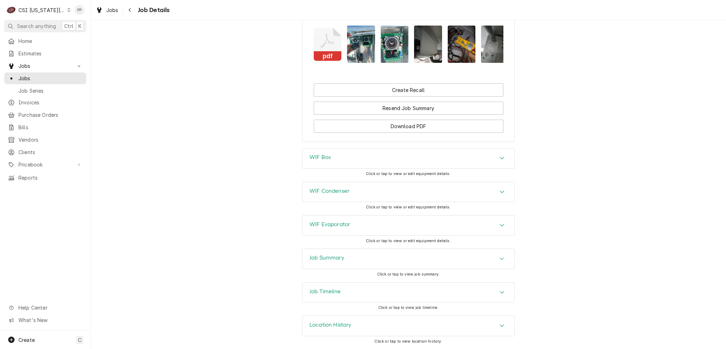
click at [411, 297] on div "Job Timeline" at bounding box center [409, 292] width 212 height 20
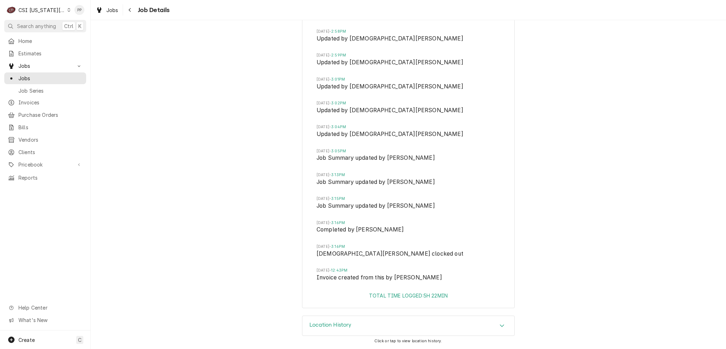
scroll to position [1239, 0]
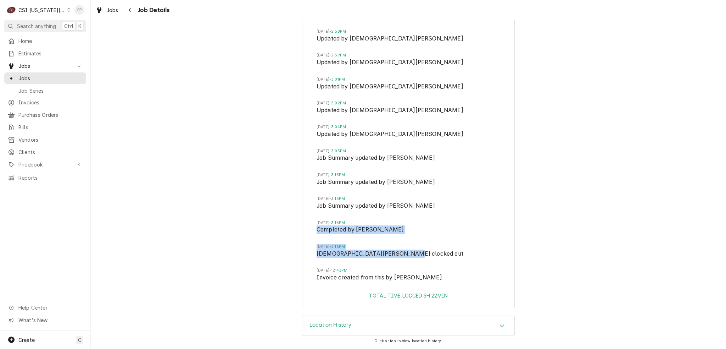
drag, startPoint x: 417, startPoint y: 260, endPoint x: 301, endPoint y: 229, distance: 119.8
click at [303, 229] on div "[DATE] 9:28AM Drafted by [PERSON_NAME][DATE] 9:52AM Created by [PERSON_NAME] [D…" at bounding box center [409, 49] width 212 height 484
click at [522, 261] on div "Job Timeline [DATE] 9:28AM Drafted by [PERSON_NAME][DATE] 9:52AM Created by [PE…" at bounding box center [409, 50] width 636 height 529
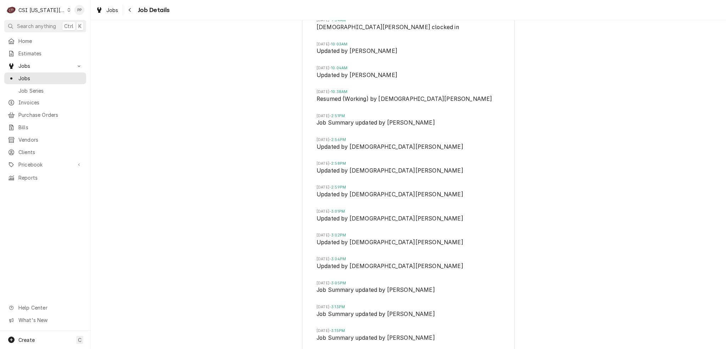
scroll to position [1061, 0]
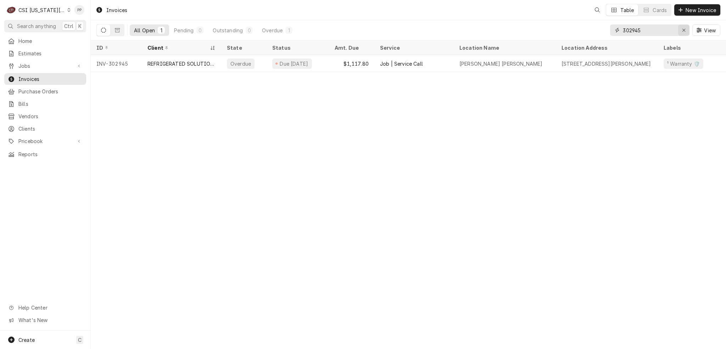
click at [685, 31] on icon "Erase input" at bounding box center [684, 30] width 3 height 3
click at [663, 30] on input "Dynamic Content Wrapper" at bounding box center [656, 29] width 67 height 11
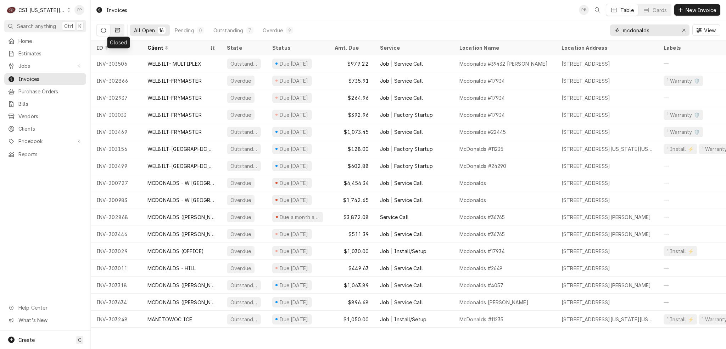
type input "mcdonalds"
click at [113, 31] on button "Dynamic Content Wrapper" at bounding box center [117, 29] width 13 height 11
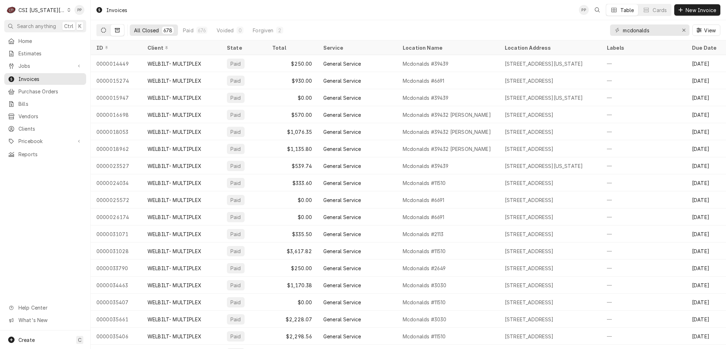
click at [101, 29] on icon "Dynamic Content Wrapper" at bounding box center [103, 30] width 5 height 5
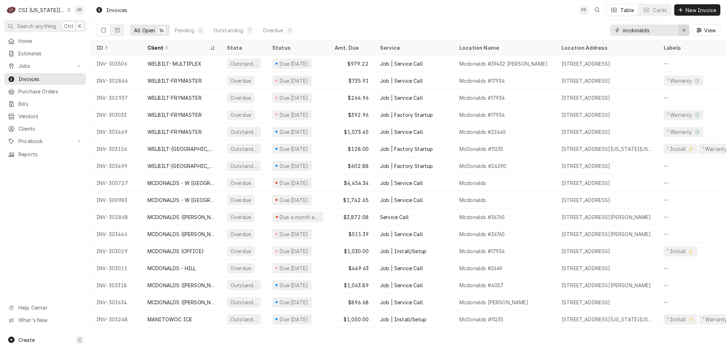
click at [686, 30] on icon "Erase input" at bounding box center [684, 30] width 4 height 5
click at [672, 30] on input "Dynamic Content Wrapper" at bounding box center [656, 29] width 67 height 11
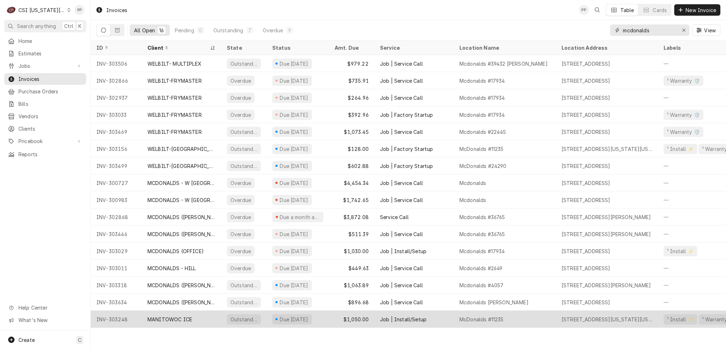
type input "mcdonalds"
click at [176, 315] on div "MANITOWOC ICE" at bounding box center [170, 318] width 45 height 7
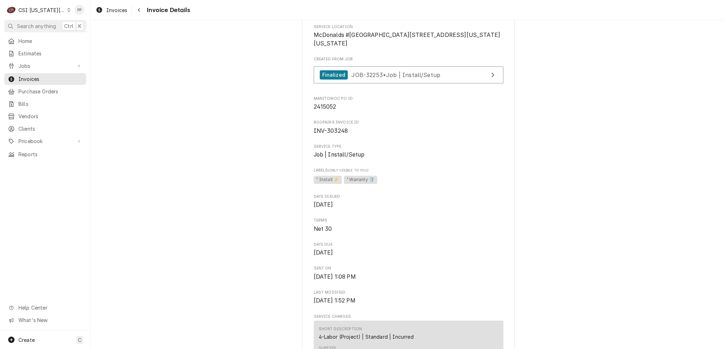
scroll to position [177, 0]
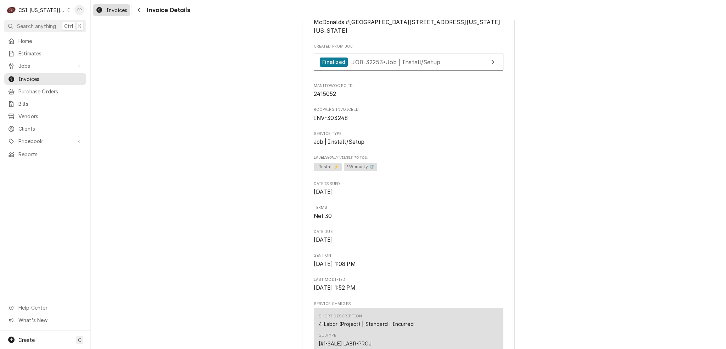
click at [120, 7] on span "Invoices" at bounding box center [116, 9] width 21 height 7
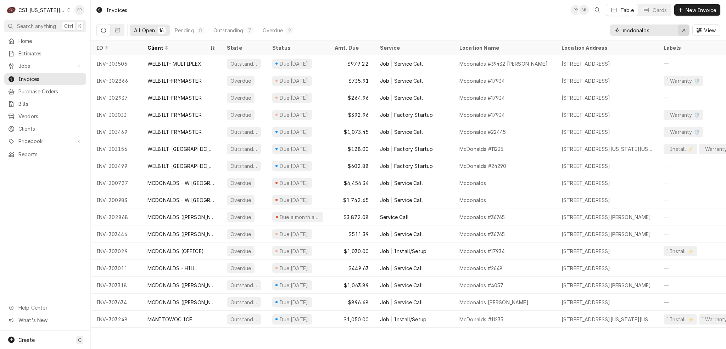
click at [686, 28] on div "Erase input" at bounding box center [684, 30] width 7 height 7
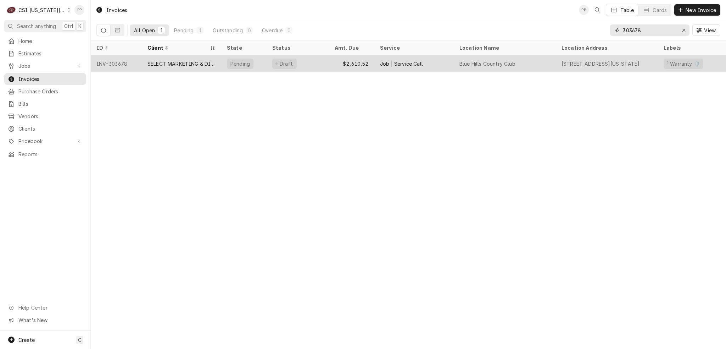
type input "303678"
click at [183, 60] on div "SELECT MARKETING & DISTRIBUTING" at bounding box center [182, 63] width 68 height 7
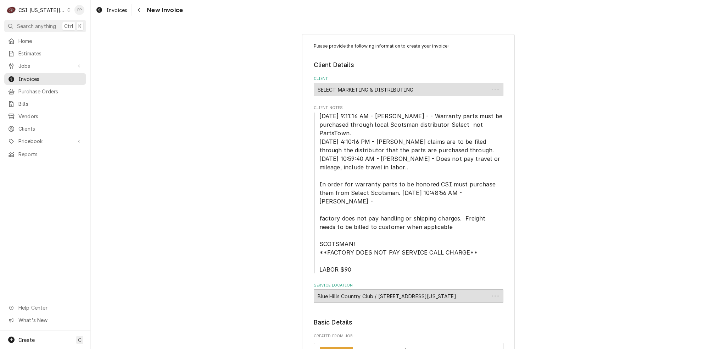
type textarea "x"
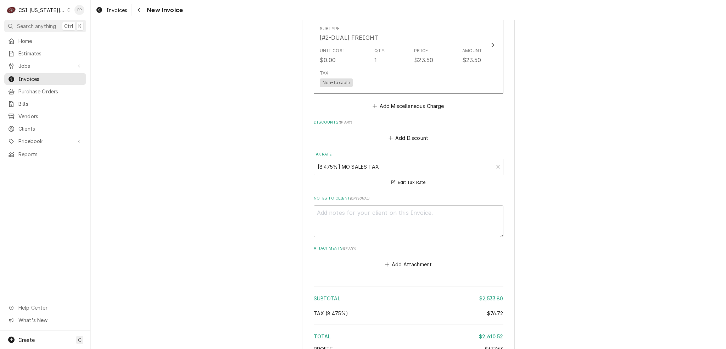
scroll to position [1880, 0]
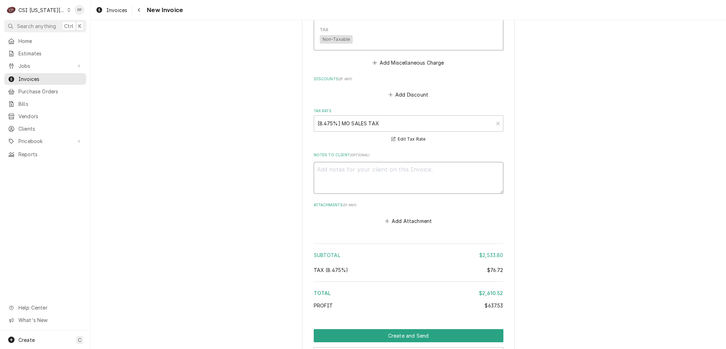
click at [349, 162] on textarea "Notes to Client ( optional )" at bounding box center [409, 178] width 190 height 32
type textarea "I"
type textarea "x"
type textarea "In"
type textarea "x"
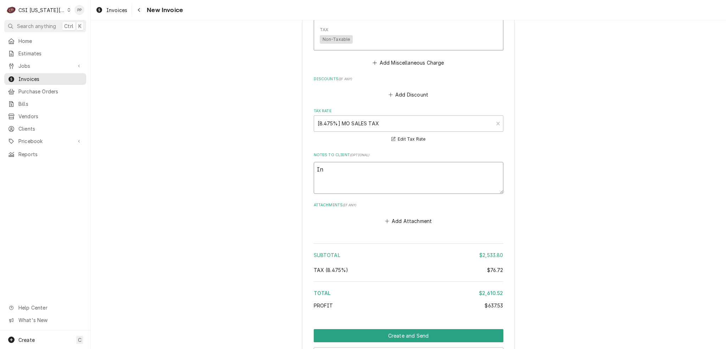
type textarea "Inv"
type textarea "x"
type textarea "Invo"
type textarea "x"
type textarea "Invoi"
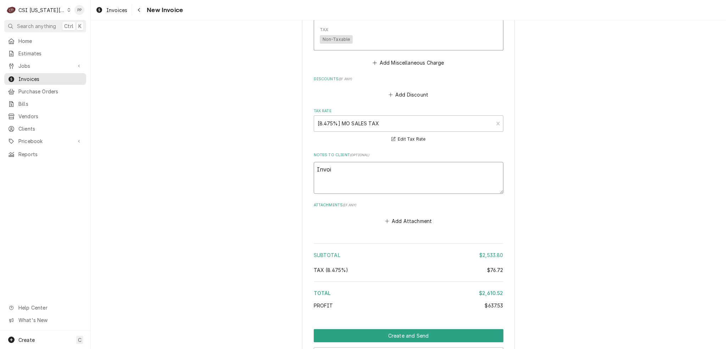
type textarea "x"
type textarea "Invoic"
type textarea "x"
type textarea "Invoice"
type textarea "x"
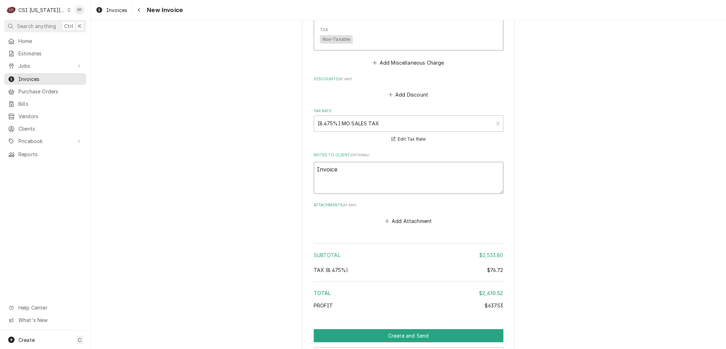
type textarea "Invoiced"
type textarea "x"
type textarea "Invoiced"
type textarea "x"
type textarea "Invoiced cu"
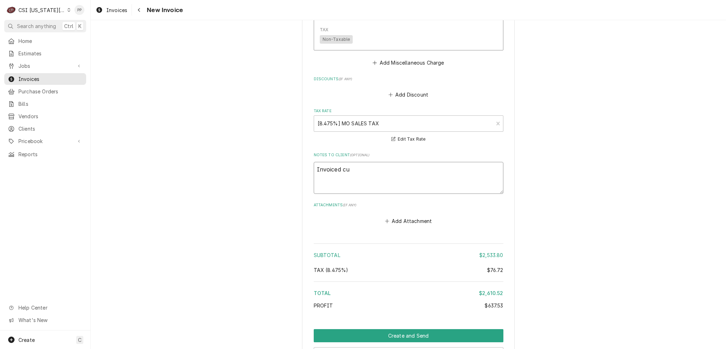
type textarea "x"
type textarea "Invoiced cus"
type textarea "x"
type textarea "Invoiced cust"
type textarea "x"
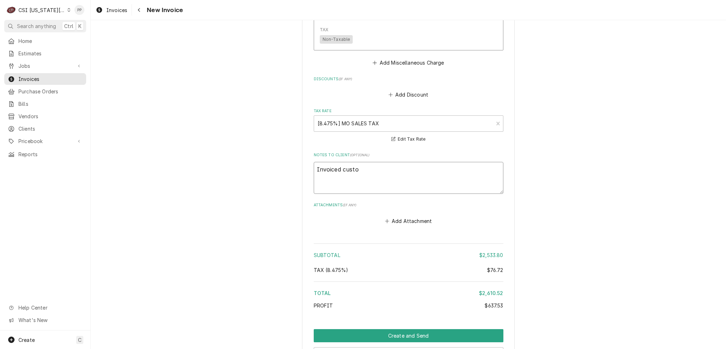
type textarea "Invoiced custoe"
type textarea "x"
type textarea "Invoiced custoem"
type textarea "x"
type textarea "Invoiced custoemr"
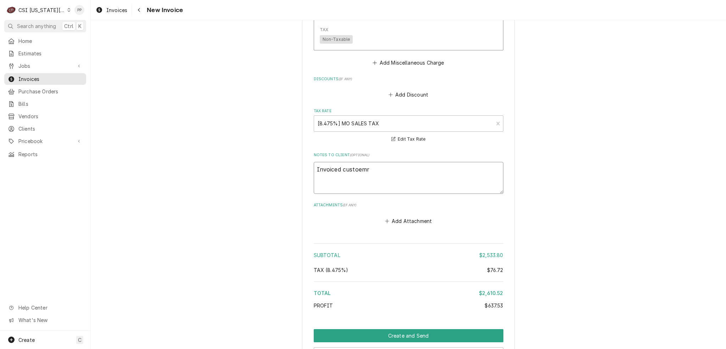
type textarea "x"
type textarea "Invoiced custoemr"
type textarea "x"
type textarea "Invoiced custoemr c"
type textarea "x"
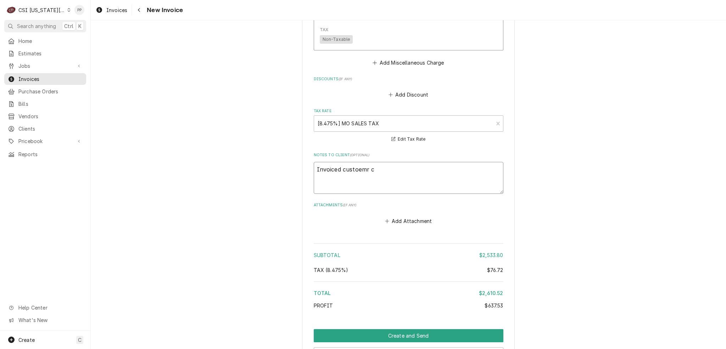
type textarea "Invoiced custoemr cf"
type textarea "x"
type textarea "Invoiced custoemr c"
type textarea "x"
type textarea "Invoiced custoemr"
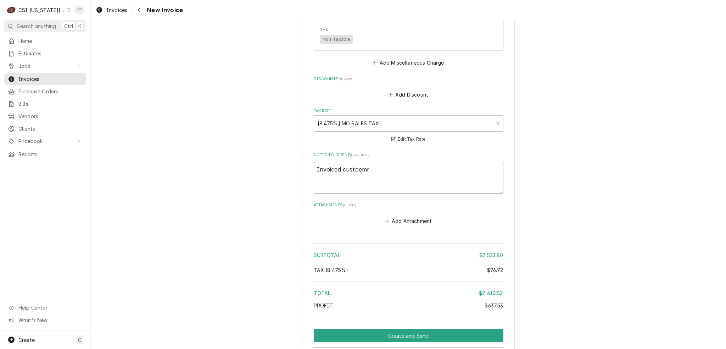
type textarea "x"
type textarea "Invoiced custoemr"
type textarea "x"
type textarea "Invoiced custoem"
type textarea "x"
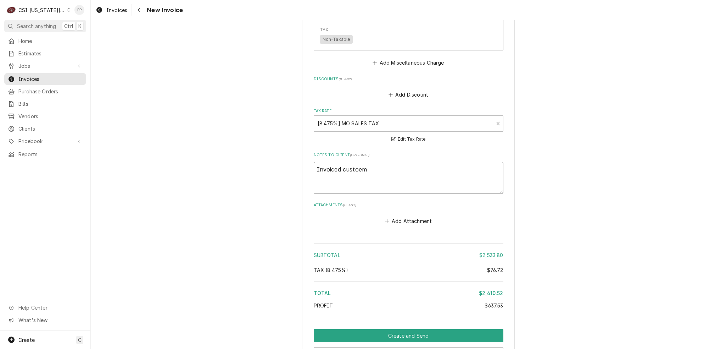
type textarea "Invoiced custoe"
type textarea "x"
type textarea "Invoiced custo"
type textarea "x"
type textarea "Invoiced custom"
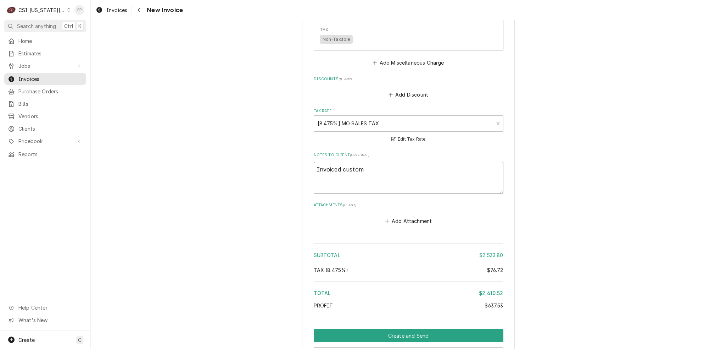
type textarea "x"
type textarea "Invoiced custome"
type textarea "x"
type textarea "Invoiced customer"
type textarea "x"
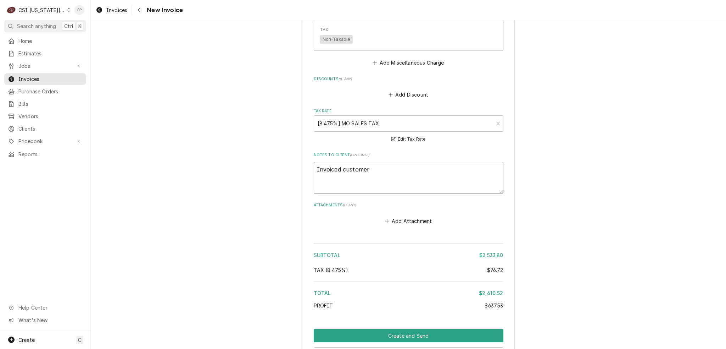
type textarea "Invoiced customer"
type textarea "x"
type textarea "Invoiced customer f"
type textarea "x"
type textarea "Invoiced customer fo"
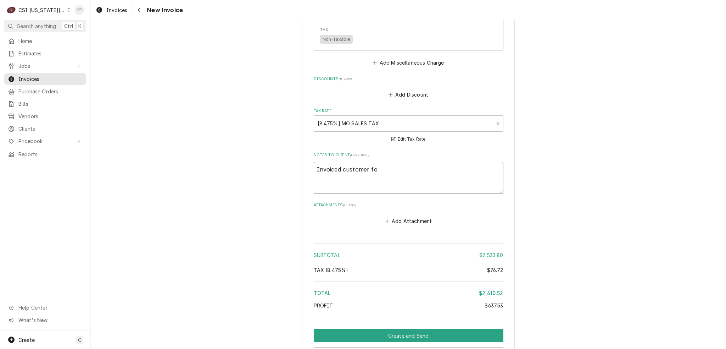
type textarea "x"
type textarea "Invoiced customer for"
type textarea "x"
type textarea "Invoiced customer for"
type textarea "x"
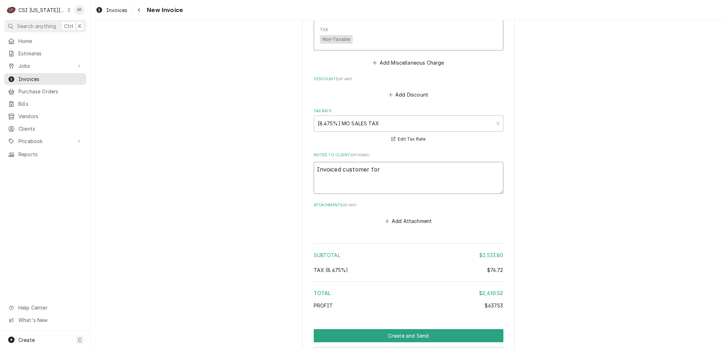
type textarea "Invoiced customer for t"
type textarea "x"
type textarea "Invoiced customer for th"
type textarea "x"
type textarea "Invoiced customer for the"
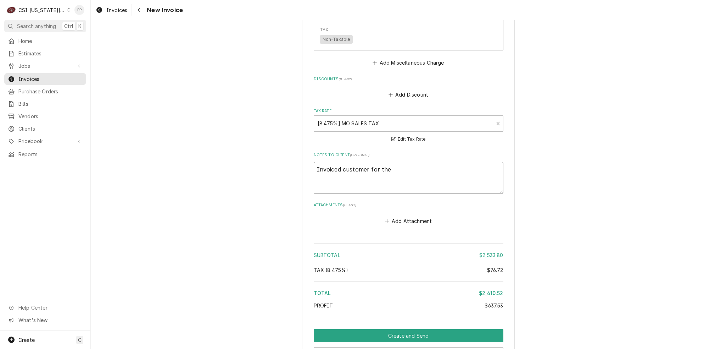
type textarea "x"
type textarea "Invoiced customer for the"
type textarea "x"
type textarea "Invoiced customer for the c"
type textarea "x"
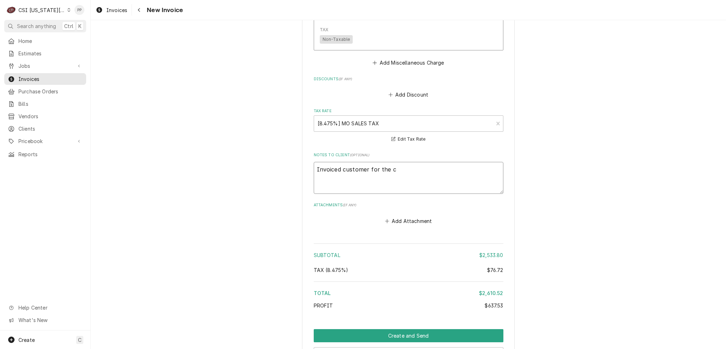
type textarea "Invoiced customer for the cl"
type textarea "x"
type textarea "Invoiced customer for the cle"
type textarea "x"
type textarea "Invoiced customer for the clea"
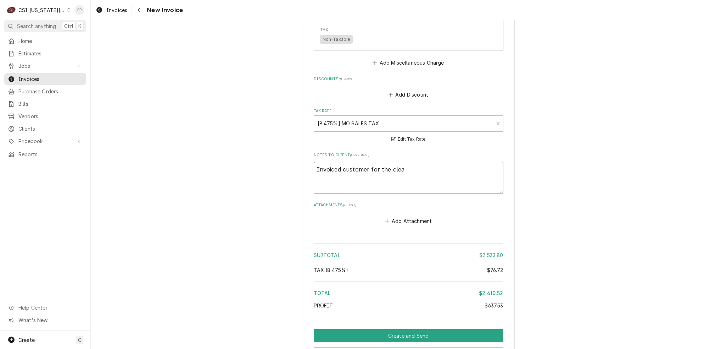
type textarea "x"
type textarea "Invoiced customer for the cleai"
type textarea "x"
type textarea "Invoiced customer for the cleain"
type textarea "x"
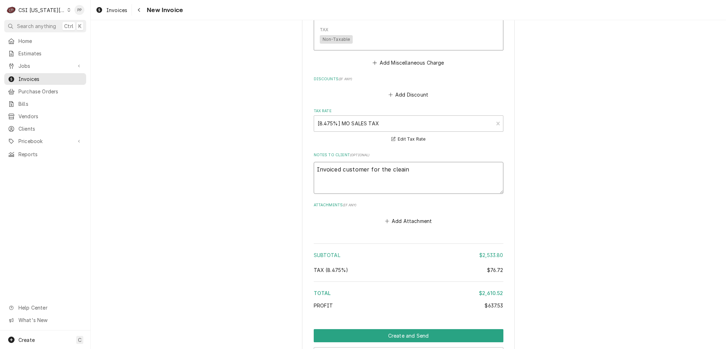
type textarea "Invoiced customer for the cleai"
type textarea "x"
type textarea "Invoiced customer for the clea"
type textarea "x"
type textarea "Invoiced customer for the clean"
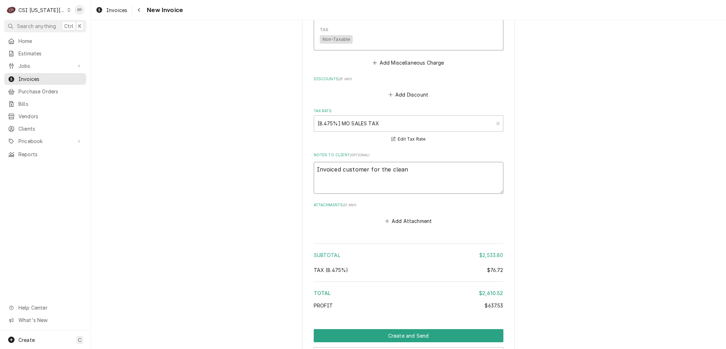
type textarea "x"
type textarea "Invoiced customer for the cleani"
type textarea "x"
type textarea "Invoiced customer for the cleanin"
type textarea "x"
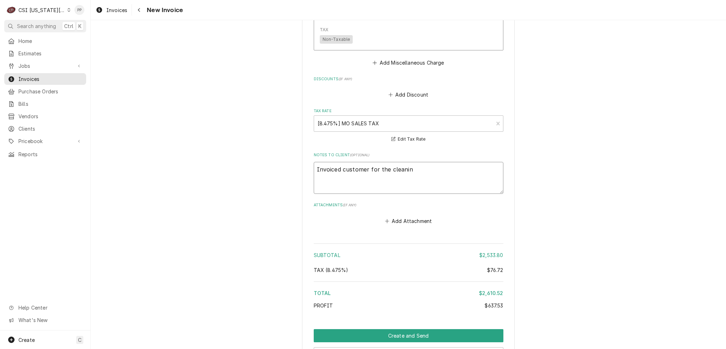
type textarea "Invoiced customer for the cleaning"
type textarea "x"
type textarea "Invoiced customer for the cleaning"
type textarea "x"
type textarea "Invoiced customer for the cleaning p"
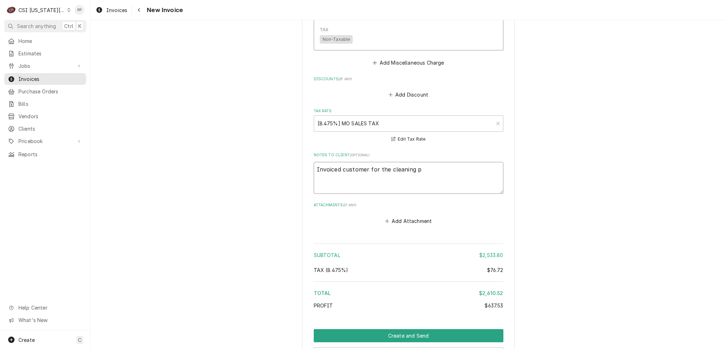
type textarea "x"
type textarea "Invoiced customer for the cleaning po"
type textarea "x"
type textarea "Invoiced customer for the cleaning por"
type textarea "x"
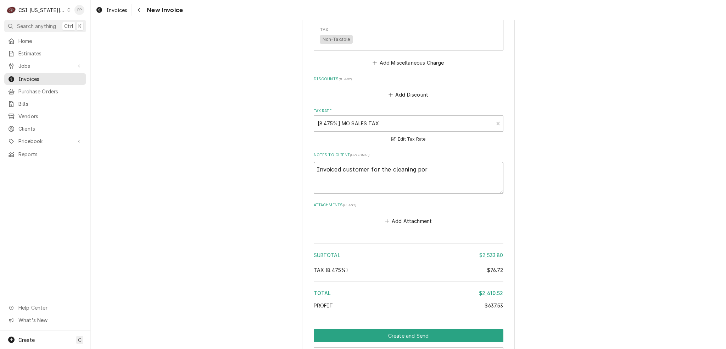
type textarea "Invoiced customer for the cleaning port"
type textarea "x"
type textarea "Invoiced customer for the cleaning porti"
type textarea "x"
type textarea "Invoiced customer for the cleaning portio"
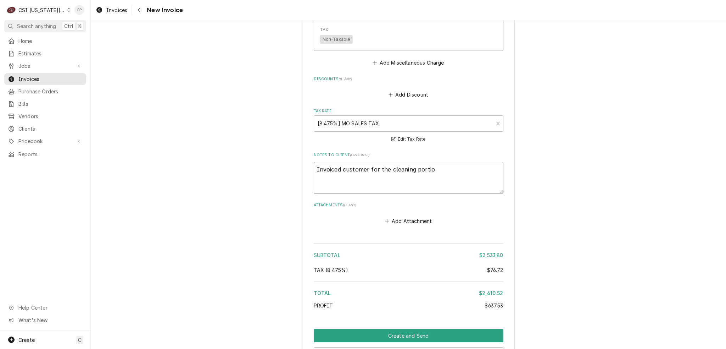
type textarea "x"
type textarea "Invoiced customer for the cleaning portion"
type textarea "x"
type textarea "Invoiced customer for the cleaning portion"
type textarea "x"
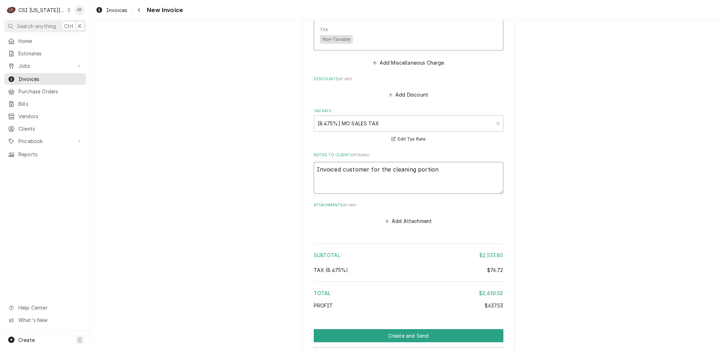
type textarea "Invoiced customer for the cleaning portion o"
type textarea "x"
type textarea "Invoiced customer for the cleaning portion on"
type textarea "x"
type textarea "Invoiced customer for the cleaning portion on"
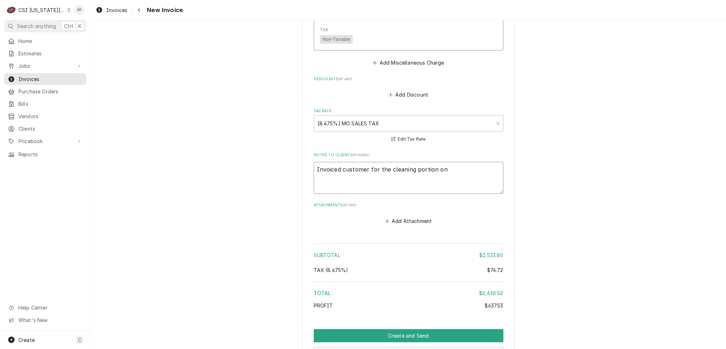
type textarea "x"
type textarea "Invoiced customer for the cleaning portion on i"
type textarea "x"
type textarea "Invoiced customer for the cleaning portion on in"
type textarea "x"
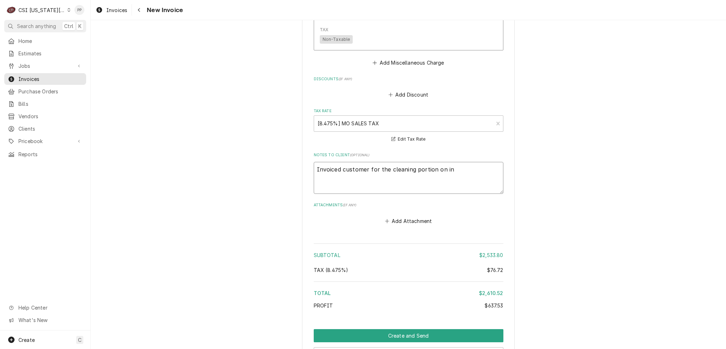
type textarea "Invoiced customer for the cleaning portion on inv"
type textarea "x"
type textarea "Invoiced customer for the cleaning portion on inv"
type textarea "x"
type textarea "Invoiced customer for the cleaning portion on inv #"
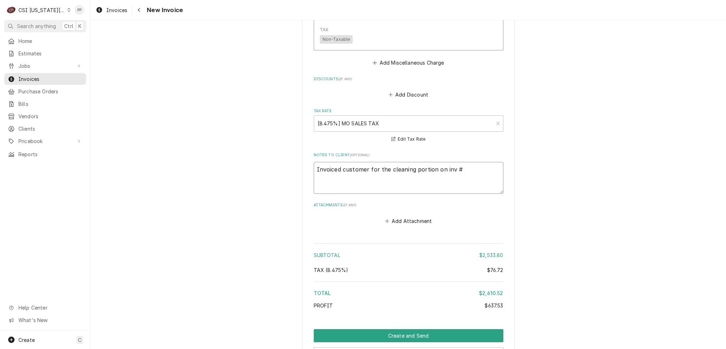
type textarea "x"
type textarea "Invoiced customer for the cleaning portion on inv #"
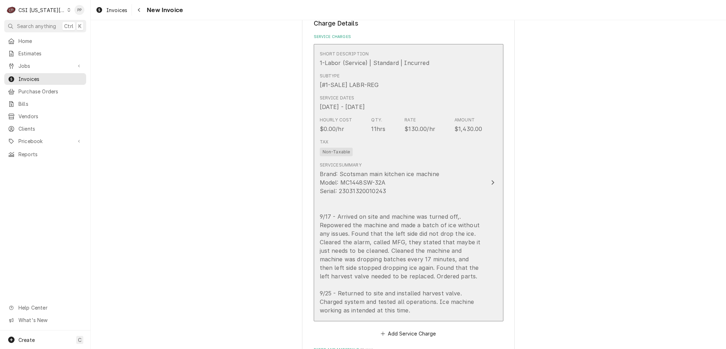
click at [441, 203] on div "Brand: Scotsman main kitchen ice machine Model: MC1448SW-32A Serial: 2303132001…" at bounding box center [401, 242] width 163 height 145
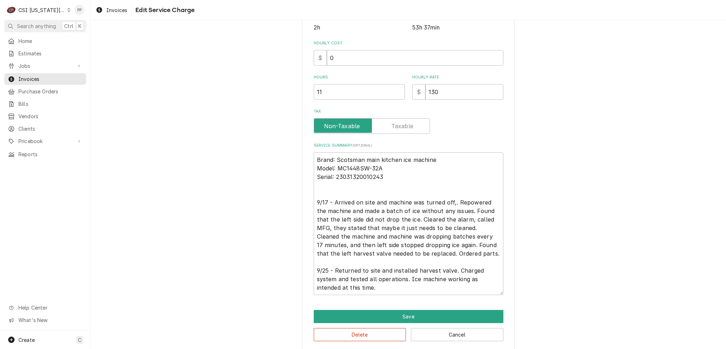
scroll to position [194, 0]
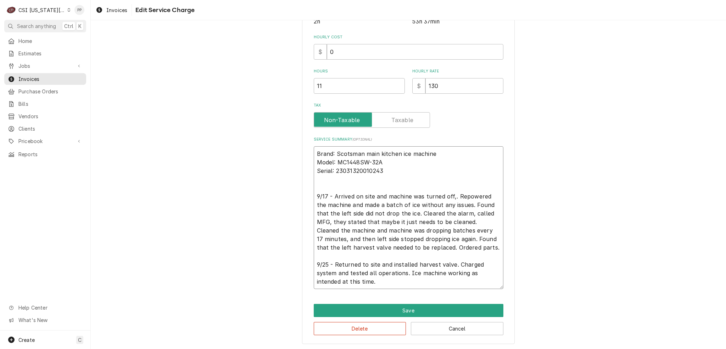
drag, startPoint x: 365, startPoint y: 279, endPoint x: 310, endPoint y: 154, distance: 137.4
click at [302, 151] on div "Use the fields below to edit this service charge Short Description 1-Labor (Ser…" at bounding box center [408, 92] width 213 height 504
click at [404, 174] on textarea "Brand: Scotsman main kitchen ice machine Model: MC1448SW-32A Serial: 2303132001…" at bounding box center [409, 217] width 190 height 143
click at [444, 310] on button "Save" at bounding box center [409, 310] width 190 height 13
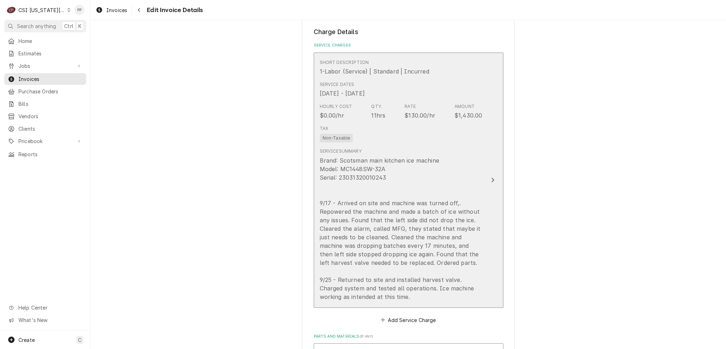
scroll to position [736, 0]
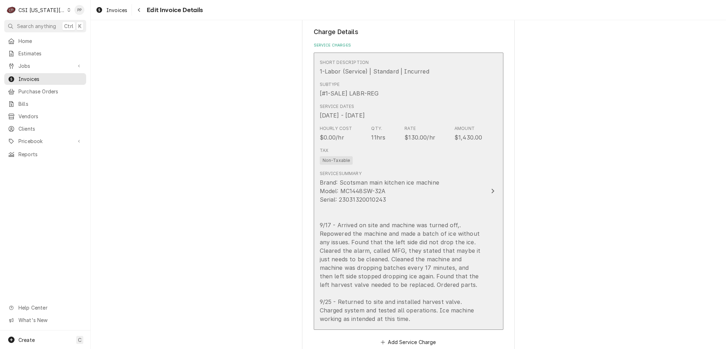
click at [454, 170] on div "Service Summary Brand: Scotsman main kitchen ice machine Model: MC1448SW-32A Se…" at bounding box center [401, 246] width 163 height 153
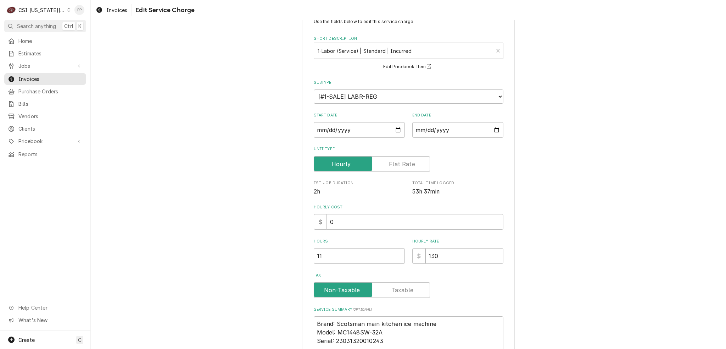
scroll to position [35, 0]
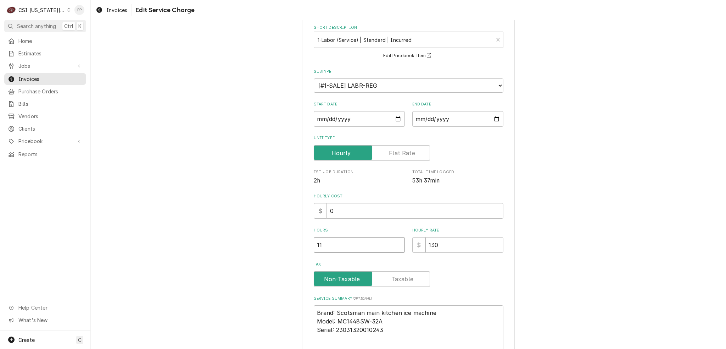
drag, startPoint x: 336, startPoint y: 243, endPoint x: 312, endPoint y: 243, distance: 24.1
click at [314, 243] on input "11" at bounding box center [359, 245] width 91 height 16
type textarea "x"
type input "8"
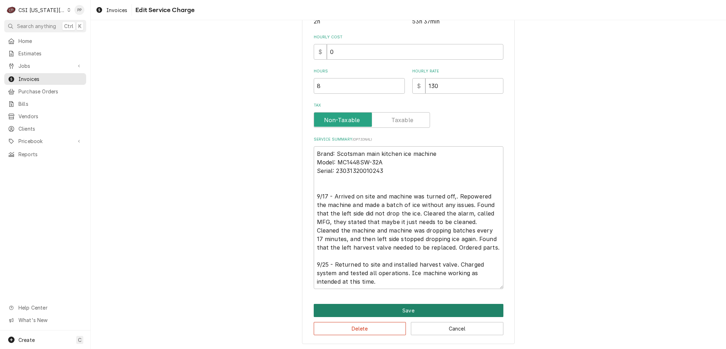
click at [383, 307] on button "Save" at bounding box center [409, 310] width 190 height 13
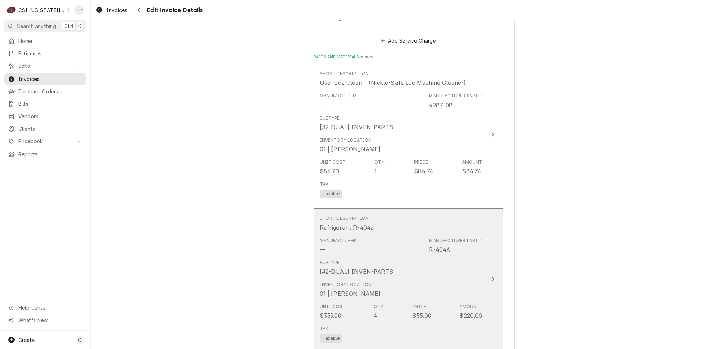
scroll to position [1047, 0]
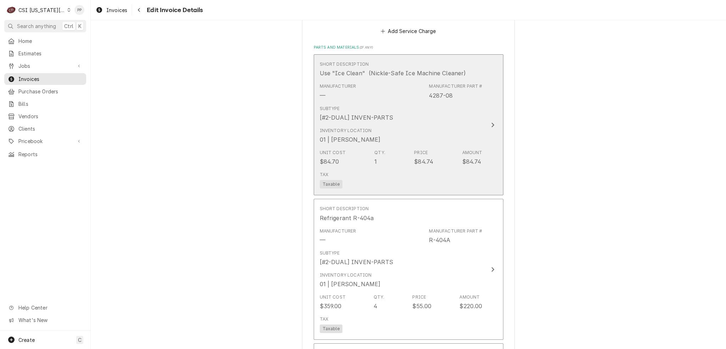
click at [442, 168] on div "Tax Taxable" at bounding box center [401, 179] width 163 height 23
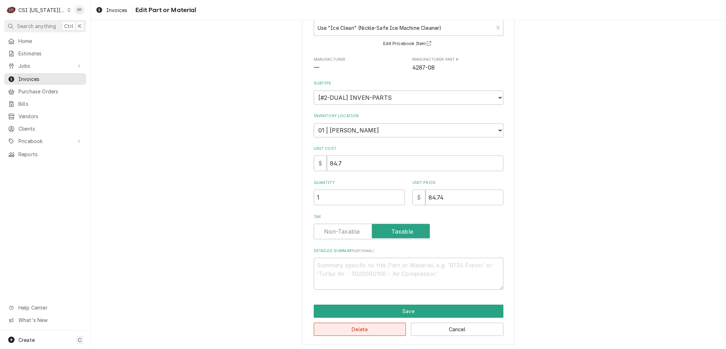
click at [357, 325] on button "Delete" at bounding box center [360, 328] width 93 height 13
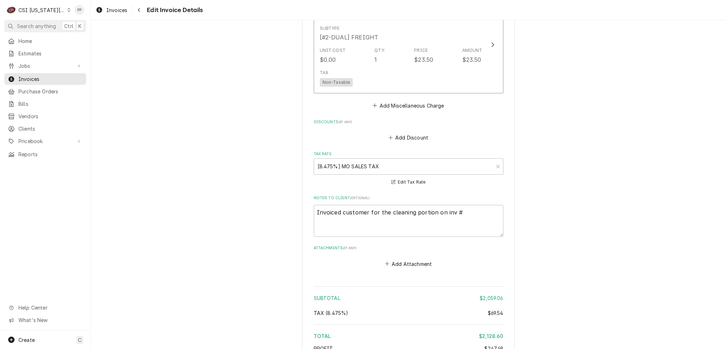
scroll to position [1699, 0]
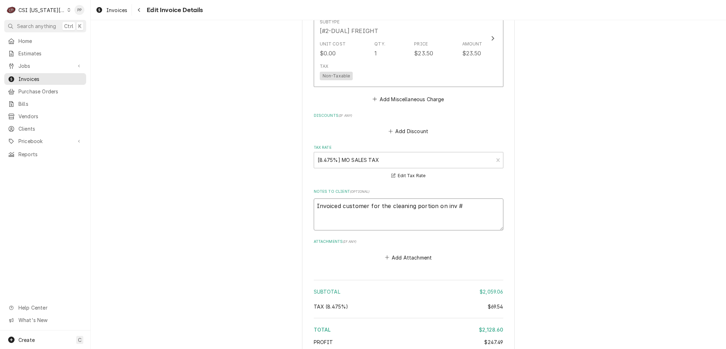
click at [464, 198] on textarea "Invoiced customer for the cleaning portion on inv #" at bounding box center [409, 214] width 190 height 32
type textarea "x"
type textarea "Invoiced customer for the cleaning portion on inv # 3"
type textarea "x"
type textarea "Invoiced customer for the cleaning portion on inv # 30"
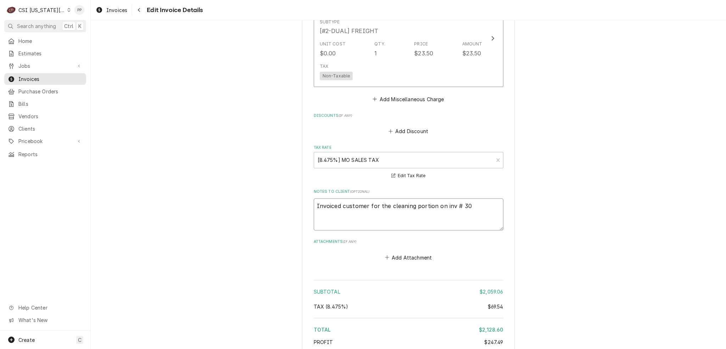
type textarea "x"
type textarea "Invoiced customer for the cleaning portion on inv # 303"
type textarea "x"
type textarea "Invoiced customer for the cleaning portion on inv # 3037"
type textarea "x"
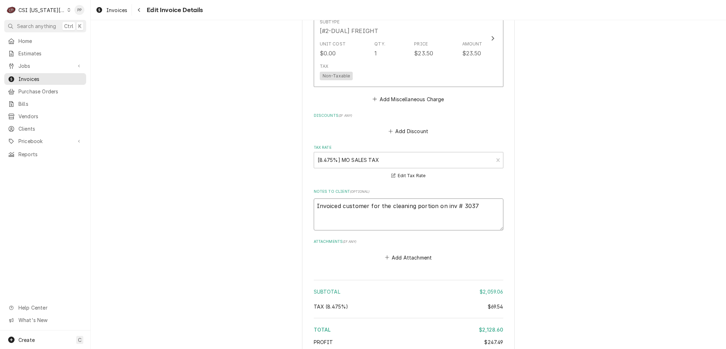
type textarea "Invoiced customer for the cleaning portion on inv # 30371"
type textarea "x"
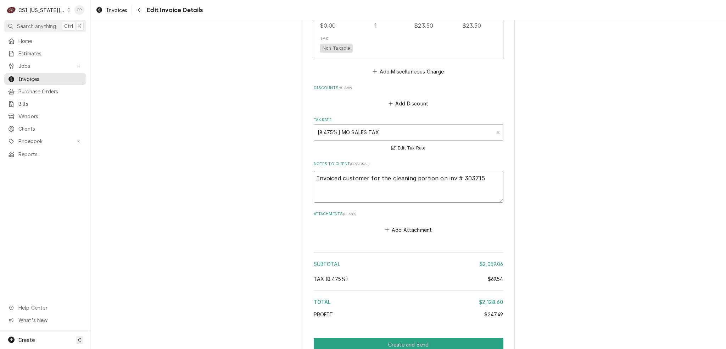
scroll to position [1802, 0]
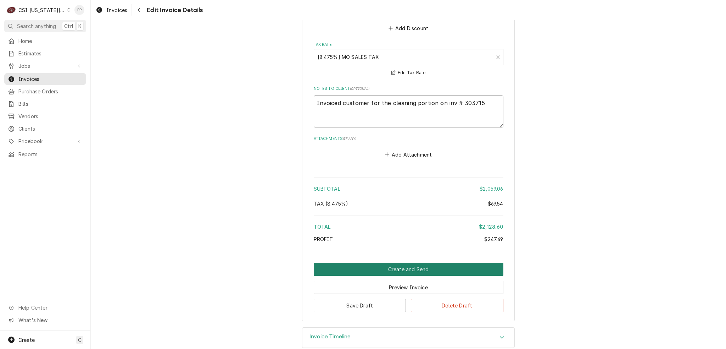
type textarea "Invoiced customer for the cleaning portion on inv # 303715"
click at [397, 262] on button "Create and Send" at bounding box center [409, 268] width 190 height 13
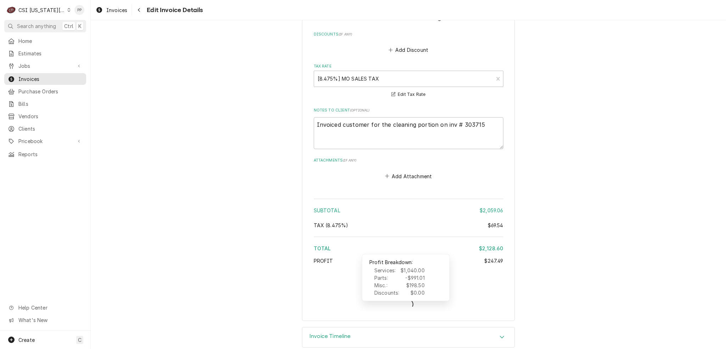
type textarea "x"
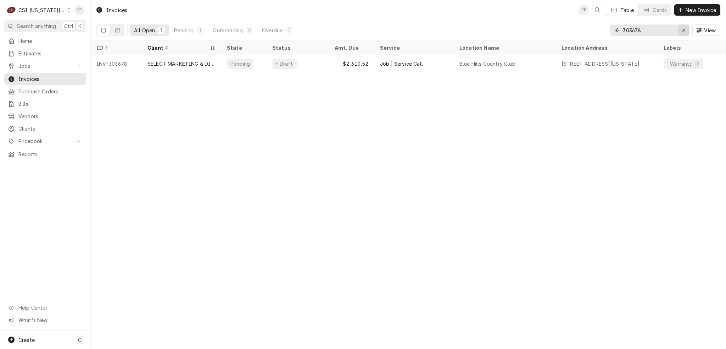
click at [682, 30] on icon "Erase input" at bounding box center [684, 30] width 4 height 5
click at [686, 10] on span "New Invoice" at bounding box center [700, 9] width 33 height 7
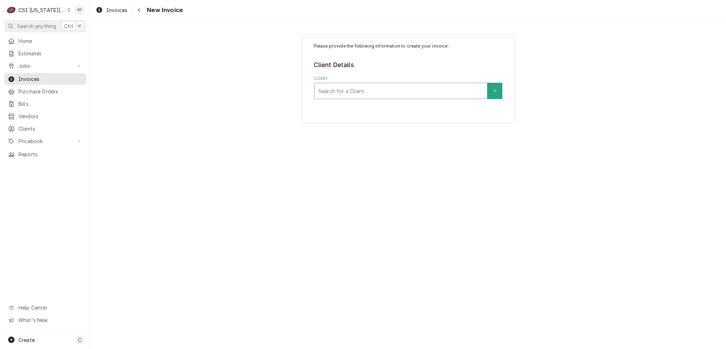
click at [390, 93] on div "Client" at bounding box center [400, 90] width 165 height 13
type input "blue hills"
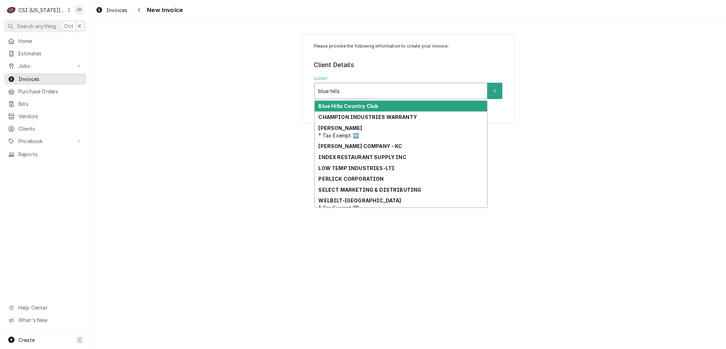
click at [383, 105] on div "Blue Hills Country Club" at bounding box center [401, 106] width 172 height 11
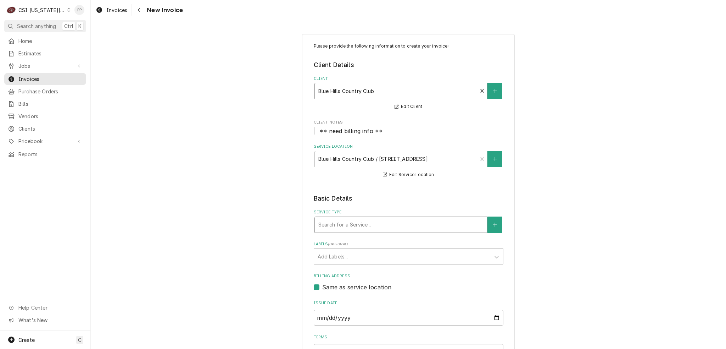
click at [379, 221] on div "Service Type" at bounding box center [400, 224] width 165 height 13
type input "job service call"
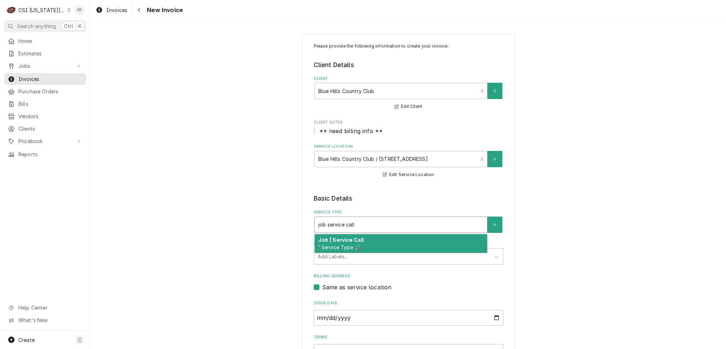
click at [384, 241] on div "Job | Service Call ¹ Service Type 🛠️" at bounding box center [401, 243] width 172 height 18
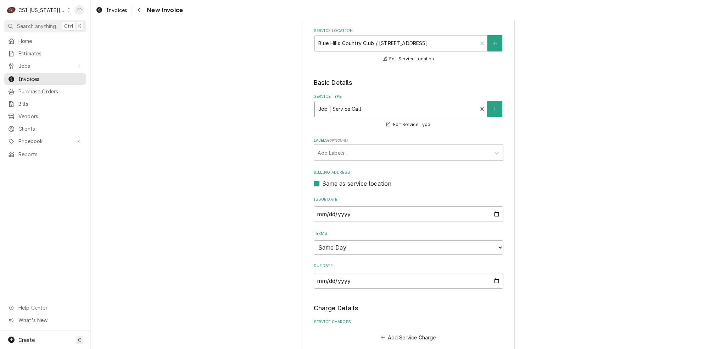
scroll to position [37, 0]
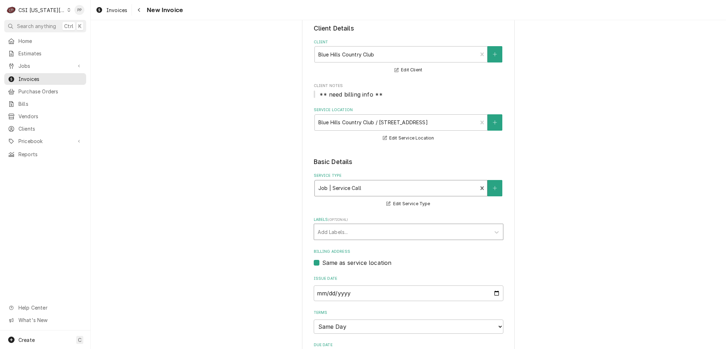
click at [372, 233] on div "Labels" at bounding box center [402, 231] width 169 height 13
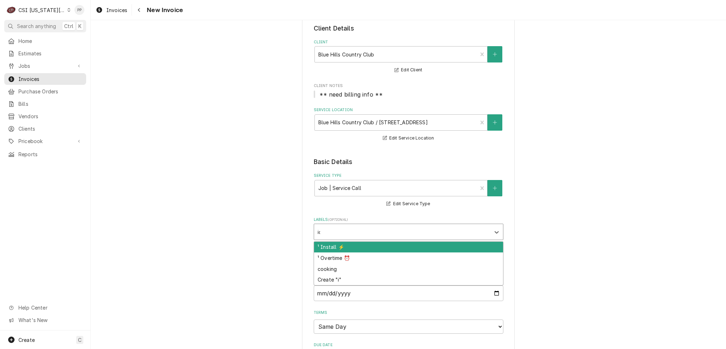
type input "ice"
click at [364, 233] on div "Labels" at bounding box center [402, 231] width 169 height 13
click at [387, 230] on div "Labels" at bounding box center [402, 231] width 169 height 13
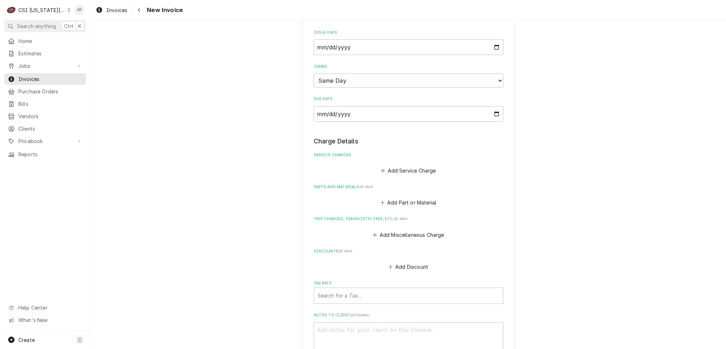
scroll to position [320, 0]
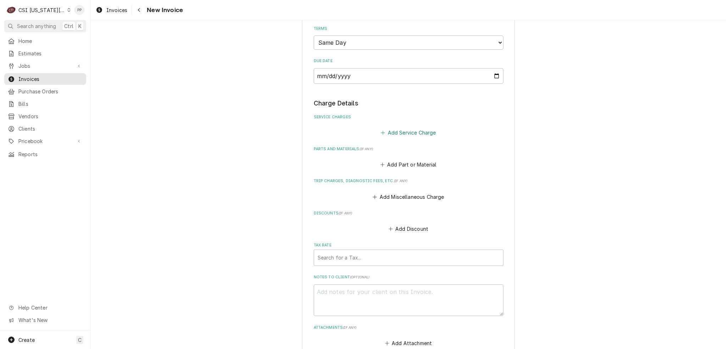
click at [410, 135] on button "Add Service Charge" at bounding box center [408, 133] width 57 height 10
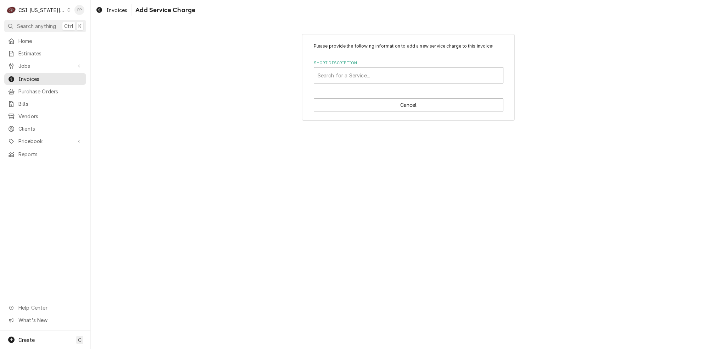
click at [381, 78] on div "Short Description" at bounding box center [409, 75] width 182 height 13
type input "scope blank"
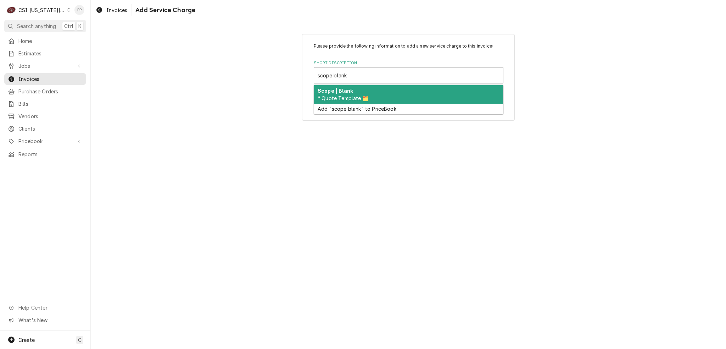
click at [379, 94] on div "Scope | Blank ³ Quote Template 🗂️" at bounding box center [408, 94] width 189 height 18
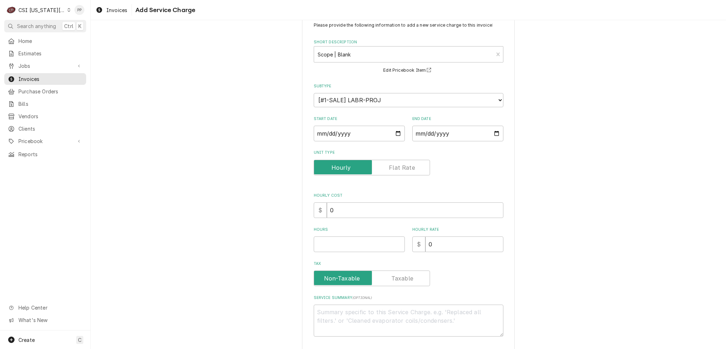
scroll to position [50, 0]
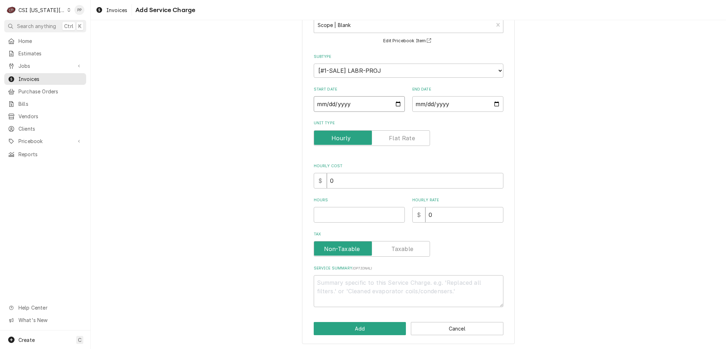
click at [395, 99] on input "Start Date" at bounding box center [359, 104] width 91 height 16
click at [395, 101] on input "Start Date" at bounding box center [359, 104] width 91 height 16
type textarea "x"
type input "[DATE]"
type textarea "x"
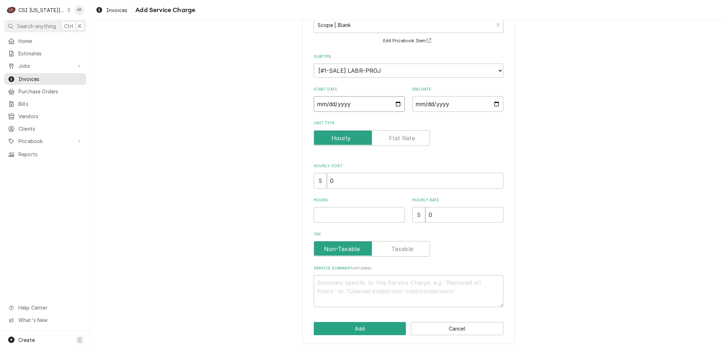
type input "[DATE]"
click at [492, 102] on input "End Date" at bounding box center [457, 104] width 91 height 16
type textarea "x"
type input "[DATE]"
type textarea "x"
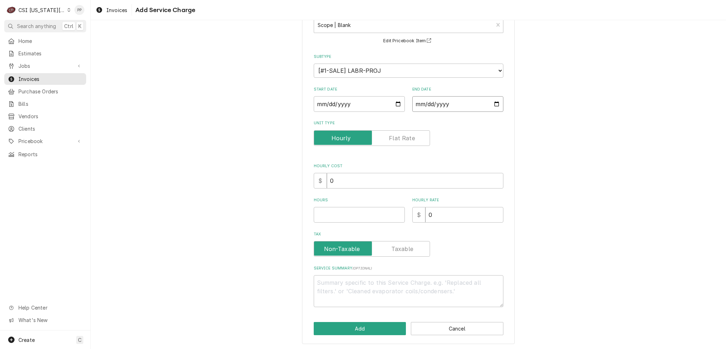
type input "[DATE]"
click at [364, 218] on input "Hours" at bounding box center [359, 215] width 91 height 16
type textarea "x"
type input "1"
click at [368, 286] on textarea "Service Summary ( optional )" at bounding box center [409, 291] width 190 height 32
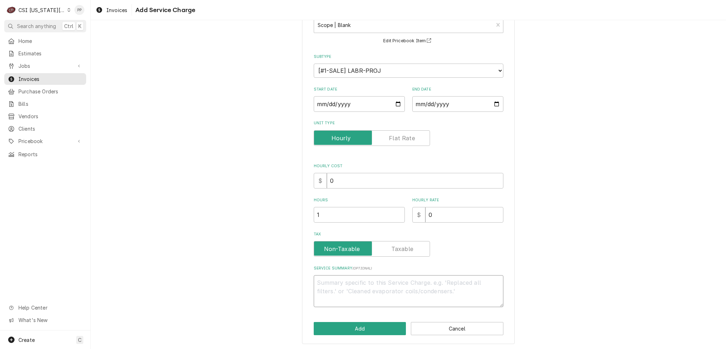
paste textarea "Brand: Scotsman main kitchen ice machine Model: MC1448SW-32A Serial: 2303132001…"
type textarea "x"
type textarea "Brand: Scotsman main kitchen ice machine Model: MC1448SW-32A Serial: 2303132001…"
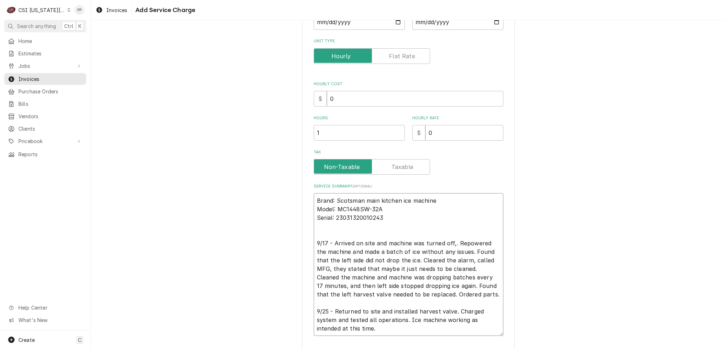
scroll to position [161, 0]
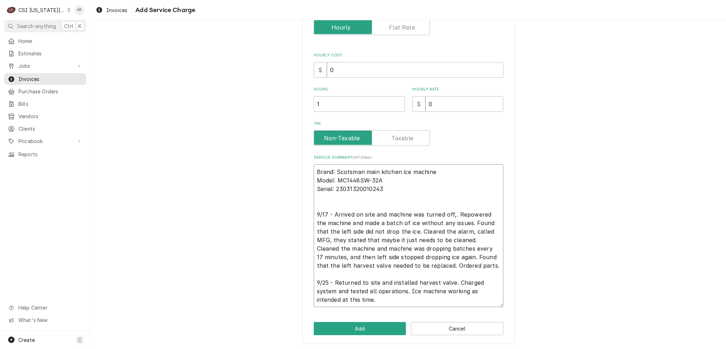
type textarea "x"
type textarea "Brand: Scotsman main kitchen ice machine Model: MC1448SW-32A Serial: 2303132001…"
type textarea "x"
type textarea "Brand: Scotsman main kitchen ice machine Model: MC1448SW-32A Serial: 2303132001…"
type textarea "x"
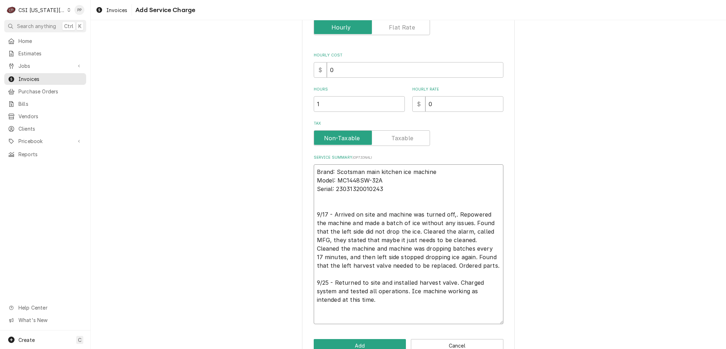
type textarea "Brand: Scotsman main kitchen ice machine Model: MC1448SW-32A Serial: 2303132001…"
type textarea "x"
type textarea "Brand: Scotsman main kitchen ice machine Model: MC1448SW-32A Serial: 2303132001…"
type textarea "x"
type textarea "Brand: Scotsman main kitchen ice machine Model: MC1448SW-32A Serial: 2303132001…"
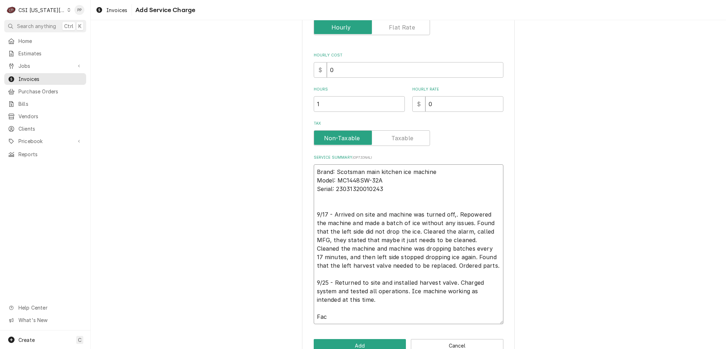
type textarea "x"
type textarea "Brand: Scotsman main kitchen ice machine Model: MC1448SW-32A Serial: 2303132001…"
type textarea "x"
type textarea "Brand: Scotsman main kitchen ice machine Model: MC1448SW-32A Serial: 2303132001…"
type textarea "x"
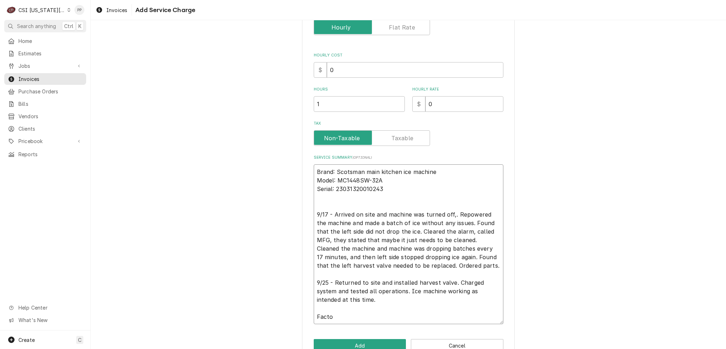
type textarea "Brand: Scotsman main kitchen ice machine Model: MC1448SW-32A Serial: 2303132001…"
type textarea "x"
type textarea "Brand: Scotsman main kitchen ice machine Model: MC1448SW-32A Serial: 2303132001…"
type textarea "x"
type textarea "Brand: Scotsman main kitchen ice machine Model: MC1448SW-32A Serial: 2303132001…"
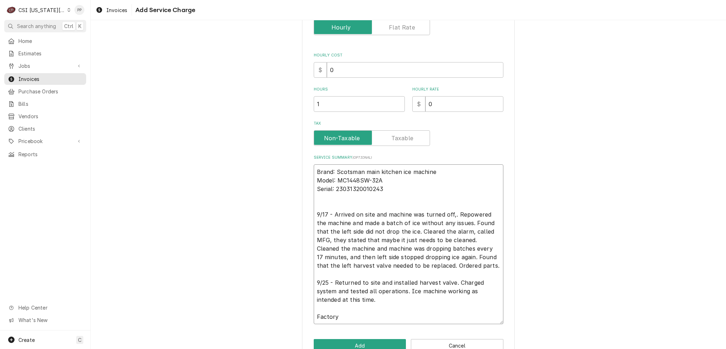
type textarea "x"
type textarea "Brand: Scotsman main kitchen ice machine Model: MC1448SW-32A Serial: 2303132001…"
type textarea "x"
type textarea "Brand: Scotsman main kitchen ice machine Model: MC1448SW-32A Serial: 2303132001…"
type textarea "x"
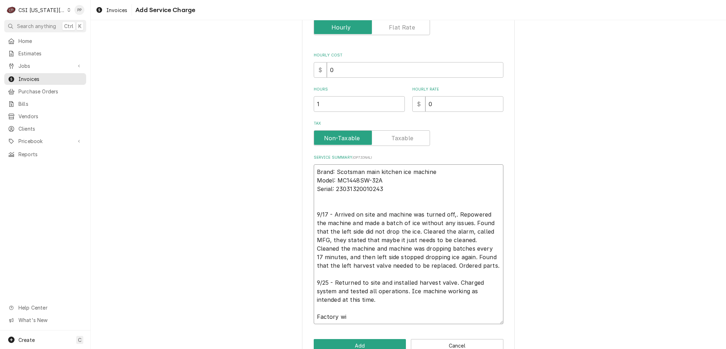
type textarea "Brand: Scotsman main kitchen ice machine Model: MC1448SW-32A Serial: 2303132001…"
type textarea "x"
type textarea "Brand: Scotsman main kitchen ice machine Model: MC1448SW-32A Serial: 2303132001…"
type textarea "x"
type textarea "Brand: Scotsman main kitchen ice machine Model: MC1448SW-32A Serial: 2303132001…"
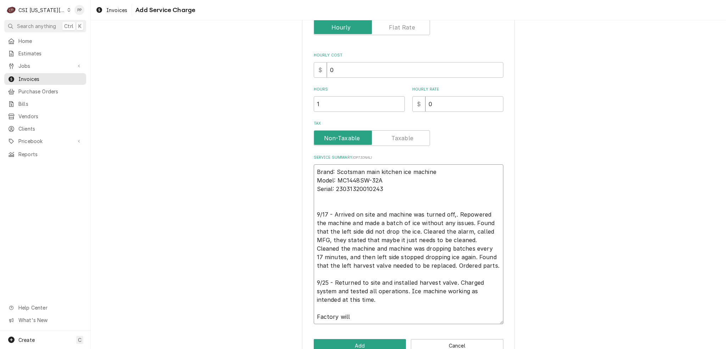
type textarea "x"
type textarea "Brand: Scotsman main kitchen ice machine Model: MC1448SW-32A Serial: 2303132001…"
type textarea "x"
type textarea "Brand: Scotsman main kitchen ice machine Model: MC1448SW-32A Serial: 2303132001…"
type textarea "x"
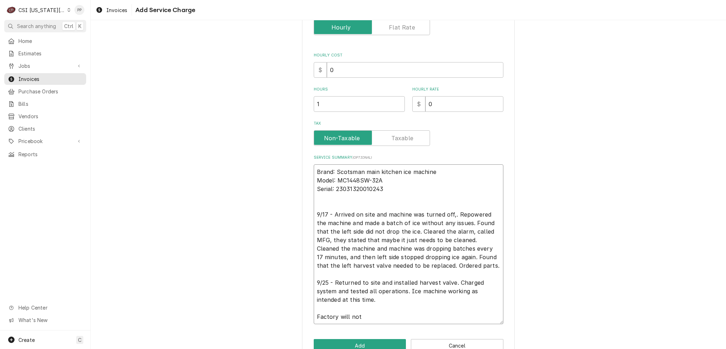
type textarea "Brand: Scotsman main kitchen ice machine Model: MC1448SW-32A Serial: 2303132001…"
type textarea "x"
type textarea "Brand: Scotsman main kitchen ice machine Model: MC1448SW-32A Serial: 2303132001…"
type textarea "x"
type textarea "Brand: Scotsman main kitchen ice machine Model: MC1448SW-32A Serial: 2303132001…"
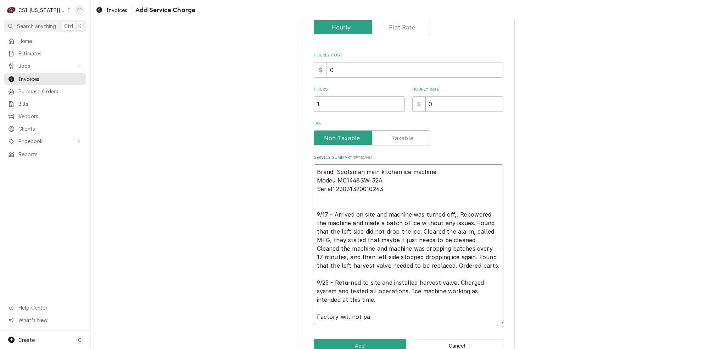
type textarea "x"
type textarea "Brand: Scotsman main kitchen ice machine Model: MC1448SW-32A Serial: 2303132001…"
type textarea "x"
type textarea "Brand: Scotsman main kitchen ice machine Model: MC1448SW-32A Serial: 2303132001…"
type textarea "x"
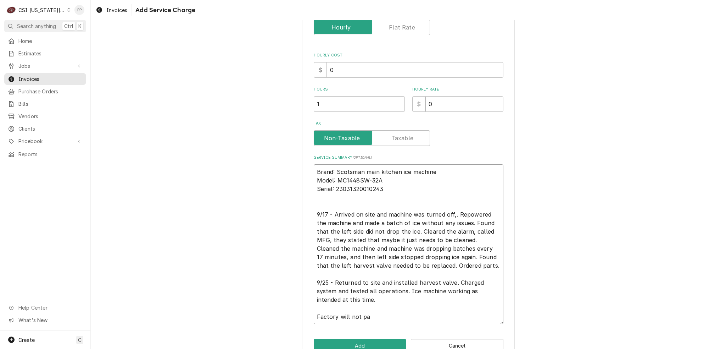
type textarea "Brand: Scotsman main kitchen ice machine Model: MC1448SW-32A Serial: 2303132001…"
type textarea "x"
type textarea "Brand: Scotsman main kitchen ice machine Model: MC1448SW-32A Serial: 2303132001…"
type textarea "x"
type textarea "Brand: Scotsman main kitchen ice machine Model: MC1448SW-32A Serial: 2303132001…"
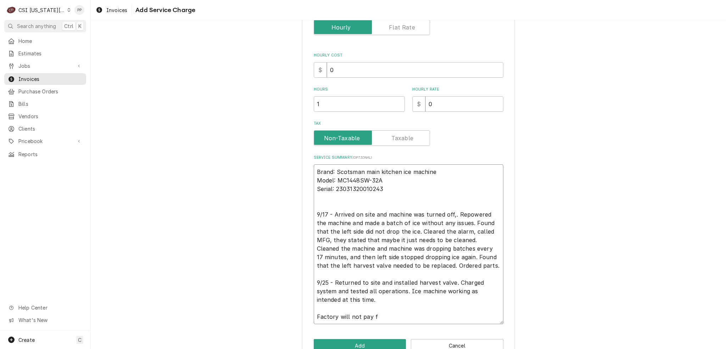
type textarea "x"
type textarea "Brand: Scotsman main kitchen ice machine Model: MC1448SW-32A Serial: 2303132001…"
type textarea "x"
type textarea "Brand: Scotsman main kitchen ice machine Model: MC1448SW-32A Serial: 2303132001…"
type textarea "x"
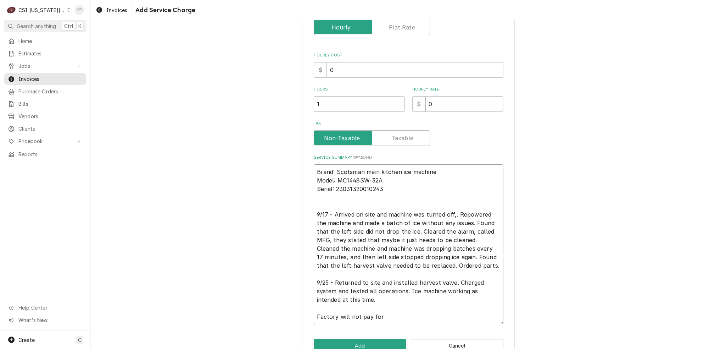
type textarea "Brand: Scotsman main kitchen ice machine Model: MC1448SW-32A Serial: 2303132001…"
type textarea "x"
type textarea "Brand: Scotsman main kitchen ice machine Model: MC1448SW-32A Serial: 2303132001…"
type textarea "x"
type textarea "Brand: Scotsman main kitchen ice machine Model: MC1448SW-32A Serial: 2303132001…"
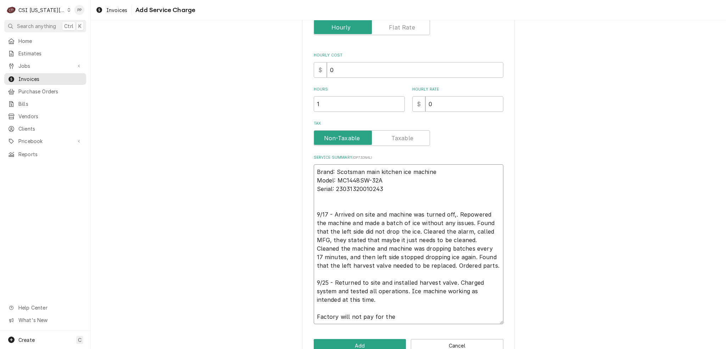
type textarea "x"
type textarea "Brand: Scotsman main kitchen ice machine Model: MC1448SW-32A Serial: 2303132001…"
type textarea "x"
type textarea "Brand: Scotsman main kitchen ice machine Model: MC1448SW-32A Serial: 2303132001…"
type textarea "x"
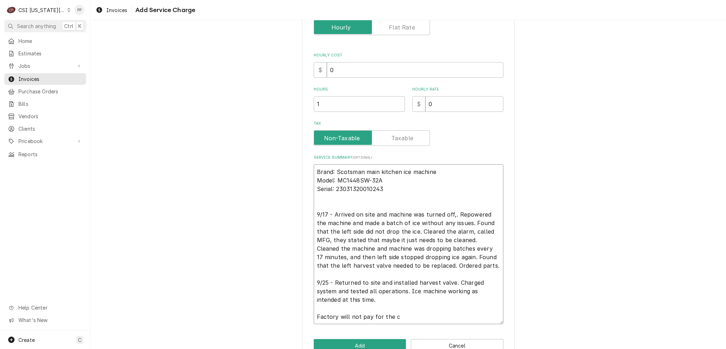
type textarea "Brand: Scotsman main kitchen ice machine Model: MC1448SW-32A Serial: 2303132001…"
type textarea "x"
type textarea "Brand: Scotsman main kitchen ice machine Model: MC1448SW-32A Serial: 2303132001…"
type textarea "x"
type textarea "Brand: Scotsman main kitchen ice machine Model: MC1448SW-32A Serial: 2303132001…"
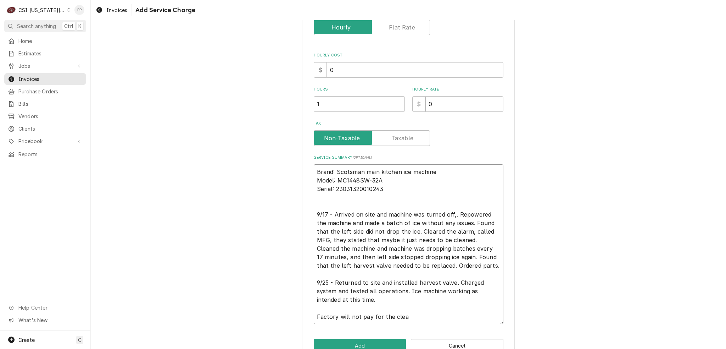
type textarea "x"
type textarea "Brand: Scotsman main kitchen ice machine Model: MC1448SW-32A Serial: 2303132001…"
type textarea "x"
type textarea "Brand: Scotsman main kitchen ice machine Model: MC1448SW-32A Serial: 2303132001…"
type textarea "x"
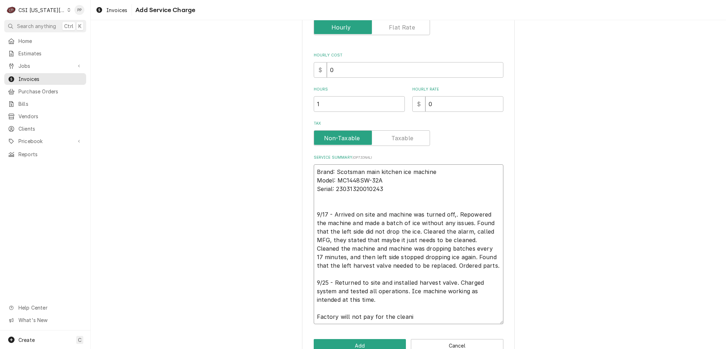
type textarea "Brand: Scotsman main kitchen ice machine Model: MC1448SW-32A Serial: 2303132001…"
type textarea "x"
type textarea "Brand: Scotsman main kitchen ice machine Model: MC1448SW-32A Serial: 2303132001…"
type textarea "x"
type textarea "Brand: Scotsman main kitchen ice machine Model: MC1448SW-32A Serial: 2303132001…"
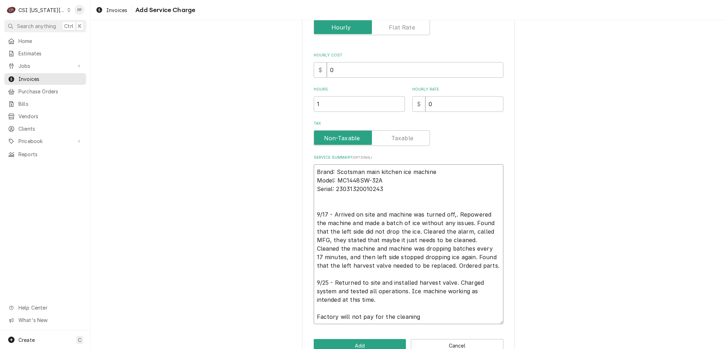
type textarea "x"
type textarea "Brand: Scotsman main kitchen ice machine Model: MC1448SW-32A Serial: 2303132001…"
type textarea "x"
type textarea "Brand: Scotsman main kitchen ice machine Model: MC1448SW-32A Serial: 2303132001…"
type textarea "x"
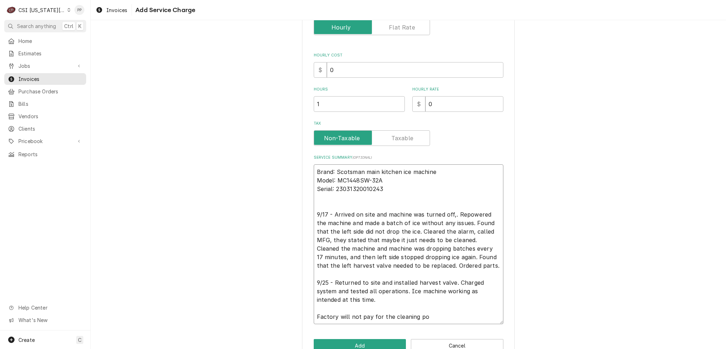
type textarea "Brand: Scotsman main kitchen ice machine Model: MC1448SW-32A Serial: 2303132001…"
type textarea "x"
type textarea "Brand: Scotsman main kitchen ice machine Model: MC1448SW-32A Serial: 2303132001…"
type textarea "x"
type textarea "Brand: Scotsman main kitchen ice machine Model: MC1448SW-32A Serial: 2303132001…"
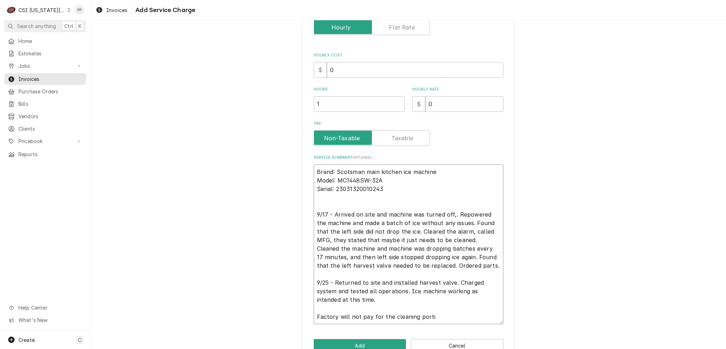
type textarea "x"
type textarea "Brand: Scotsman main kitchen ice machine Model: MC1448SW-32A Serial: 2303132001…"
type textarea "x"
type textarea "Brand: Scotsman main kitchen ice machine Model: MC1448SW-32A Serial: 2303132001…"
type textarea "x"
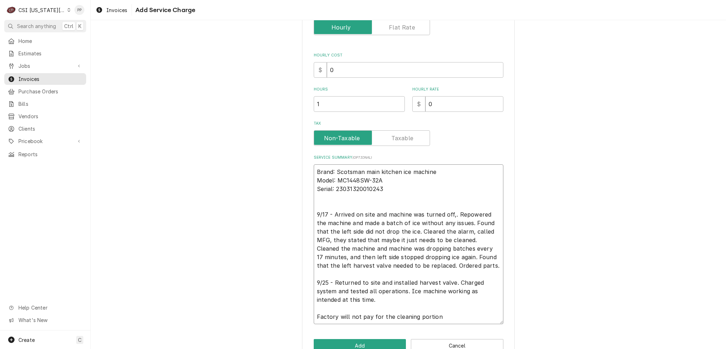
type textarea "Brand: Scotsman main kitchen ice machine Model: MC1448SW-32A Serial: 2303132001…"
type textarea "x"
type textarea "Brand: Scotsman main kitchen ice machine Model: MC1448SW-32A Serial: 2303132001…"
type textarea "x"
type textarea "Brand: Scotsman main kitchen ice machine Model: MC1448SW-32A Serial: 2303132001…"
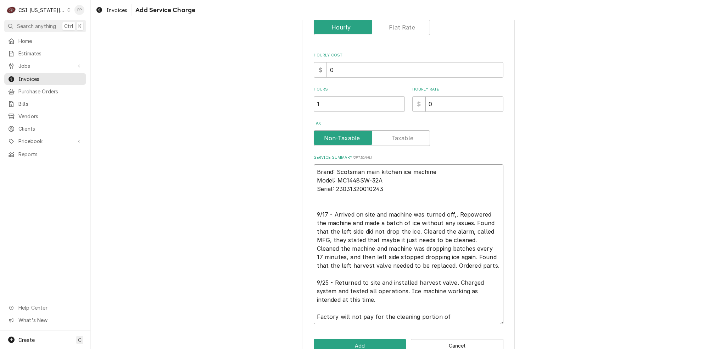
type textarea "x"
type textarea "Brand: Scotsman main kitchen ice machine Model: MC1448SW-32A Serial: 2303132001…"
type textarea "x"
type textarea "Brand: Scotsman main kitchen ice machine Model: MC1448SW-32A Serial: 2303132001…"
type textarea "x"
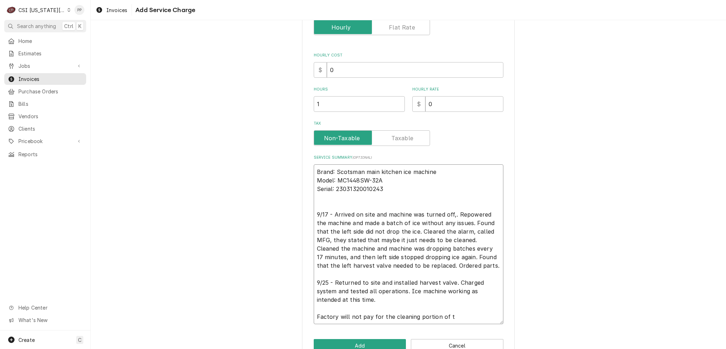
type textarea "Brand: Scotsman main kitchen ice machine Model: MC1448SW-32A Serial: 2303132001…"
type textarea "x"
type textarea "Brand: Scotsman main kitchen ice machine Model: MC1448SW-32A Serial: 2303132001…"
type textarea "x"
type textarea "Brand: Scotsman main kitchen ice machine Model: MC1448SW-32A Serial: 2303132001…"
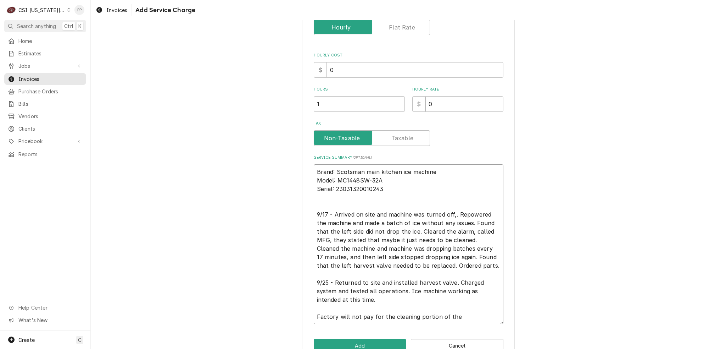
type textarea "x"
type textarea "Brand: Scotsman main kitchen ice machine Model: MC1448SW-32A Serial: 2303132001…"
type textarea "x"
type textarea "Brand: Scotsman main kitchen ice machine Model: MC1448SW-32A Serial: 2303132001…"
type textarea "x"
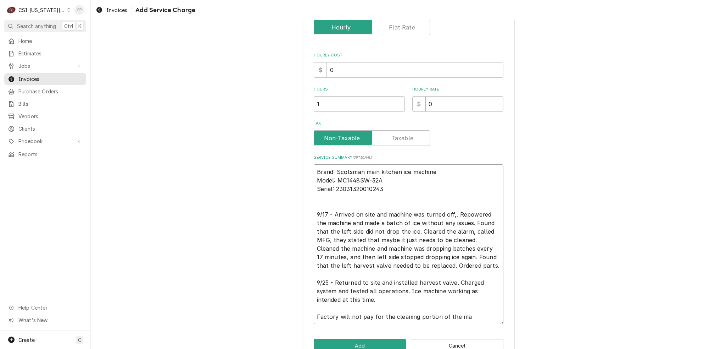
type textarea "Brand: Scotsman main kitchen ice machine Model: MC1448SW-32A Serial: 2303132001…"
type textarea "x"
type textarea "Brand: Scotsman main kitchen ice machine Model: MC1448SW-32A Serial: 2303132001…"
type textarea "x"
type textarea "Brand: Scotsman main kitchen ice machine Model: MC1448SW-32A Serial: 2303132001…"
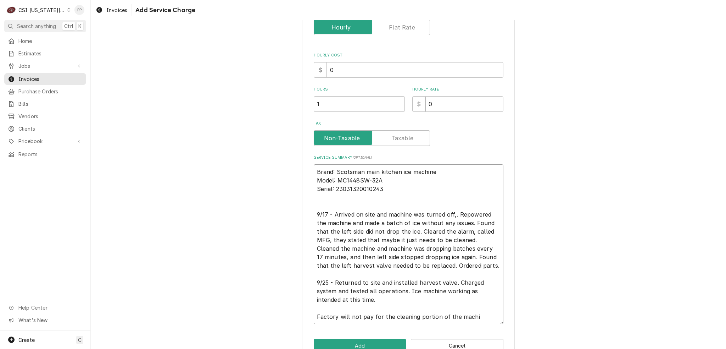
type textarea "x"
type textarea "Brand: Scotsman main kitchen ice machine Model: MC1448SW-32A Serial: 2303132001…"
type textarea "x"
type textarea "Brand: Scotsman main kitchen ice machine Model: MC1448SW-32A Serial: 2303132001…"
type textarea "x"
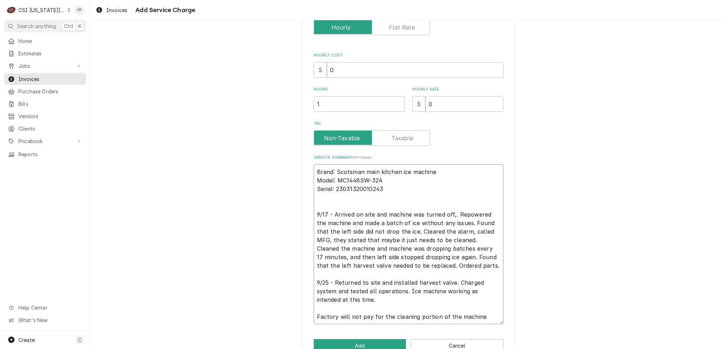
type textarea "Brand: Scotsman main kitchen ice machine Model: MC1448SW-32A Serial: 2303132001…"
type textarea "x"
type textarea "Brand: Scotsman main kitchen ice machine Model: MC1448SW-32A Serial: 2303132001…"
type textarea "x"
type textarea "Brand: Scotsman main kitchen ice machine Model: MC1448SW-32A Serial: 2303132001…"
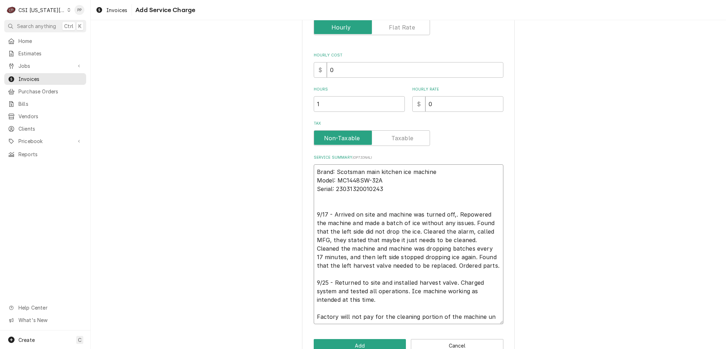
type textarea "x"
type textarea "Brand: Scotsman main kitchen ice machine Model: MC1448SW-32A Serial: 2303132001…"
type textarea "x"
type textarea "Brand: Scotsman main kitchen ice machine Model: MC1448SW-32A Serial: 2303132001…"
type textarea "x"
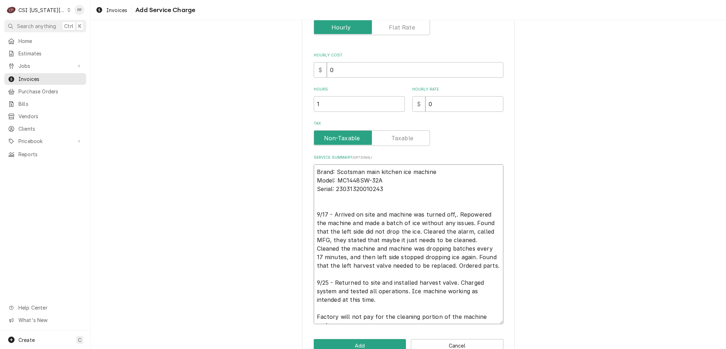
type textarea "Brand: Scotsman main kitchen ice machine Model: MC1448SW-32A Serial: 2303132001…"
type textarea "x"
type textarea "Brand: Scotsman main kitchen ice machine Model: MC1448SW-32A Serial: 2303132001…"
type textarea "x"
type textarea "Brand: Scotsman main kitchen ice machine Model: MC1448SW-32A Serial: 2303132001…"
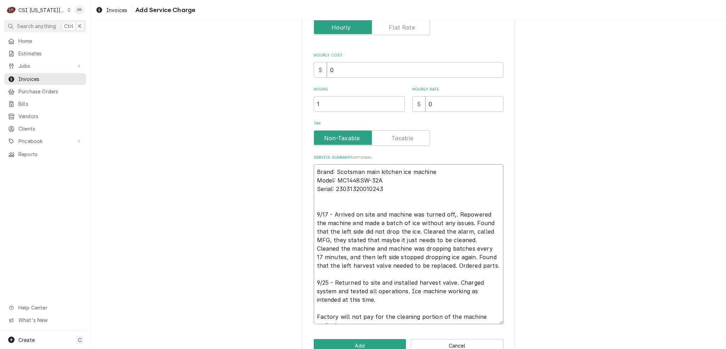
type textarea "x"
type textarea "Brand: Scotsman main kitchen ice machine Model: MC1448SW-32A Serial: 2303132001…"
type textarea "x"
type textarea "Brand: Scotsman main kitchen ice machine Model: MC1448SW-32A Serial: 2303132001…"
type textarea "x"
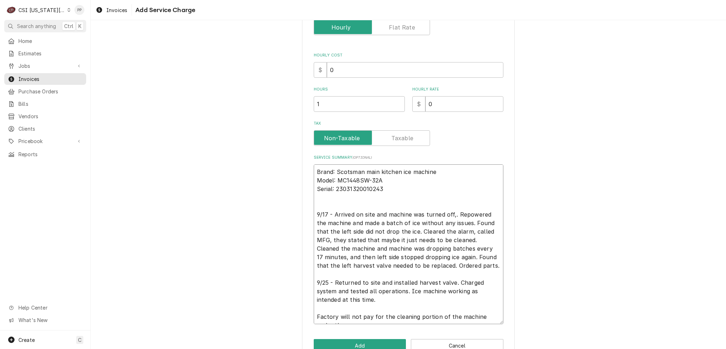
type textarea "Brand: Scotsman main kitchen ice machine Model: MC1448SW-32A Serial: 2303132001…"
type textarea "x"
type textarea "Brand: Scotsman main kitchen ice machine Model: MC1448SW-32A Serial: 2303132001…"
type textarea "x"
type textarea "Brand: Scotsman main kitchen ice machine Model: MC1448SW-32A Serial: 2303132001…"
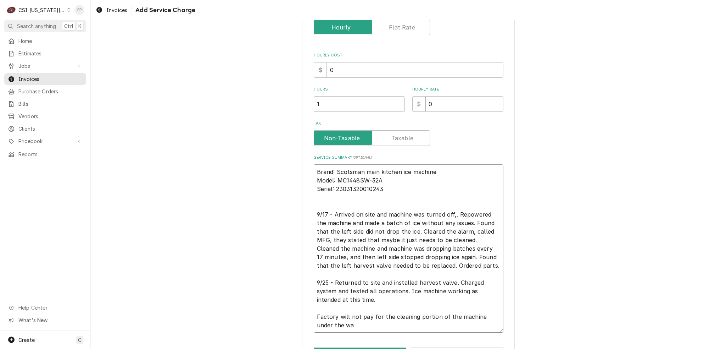
type textarea "x"
type textarea "Brand: Scotsman main kitchen ice machine Model: MC1448SW-32A Serial: 2303132001…"
type textarea "x"
type textarea "Brand: Scotsman main kitchen ice machine Model: MC1448SW-32A Serial: 2303132001…"
type textarea "x"
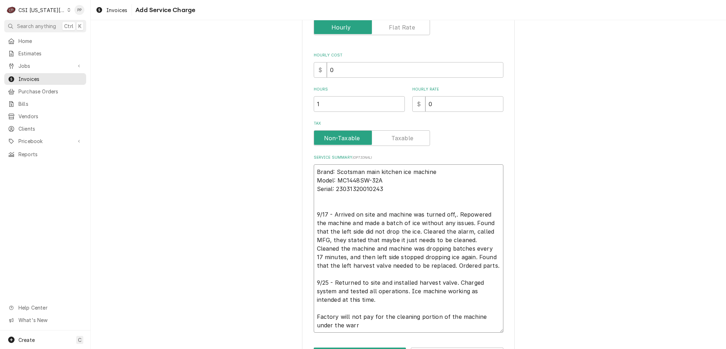
type textarea "Brand: Scotsman main kitchen ice machine Model: MC1448SW-32A Serial: 2303132001…"
type textarea "x"
type textarea "Brand: Scotsman main kitchen ice machine Model: MC1448SW-32A Serial: 2303132001…"
type textarea "x"
type textarea "Brand: Scotsman main kitchen ice machine Model: MC1448SW-32A Serial: 2303132001…"
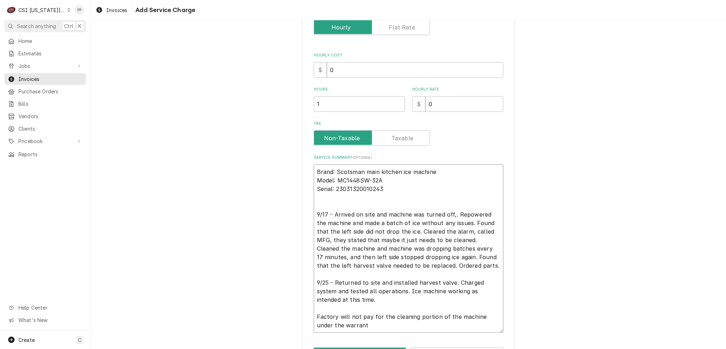
type textarea "x"
type textarea "Brand: Scotsman main kitchen ice machine Model: MC1448SW-32A Serial: 2303132001…"
type textarea "x"
type textarea "Brand: Scotsman main kitchen ice machine Model: MC1448SW-32A Serial: 2303132001…"
type textarea "x"
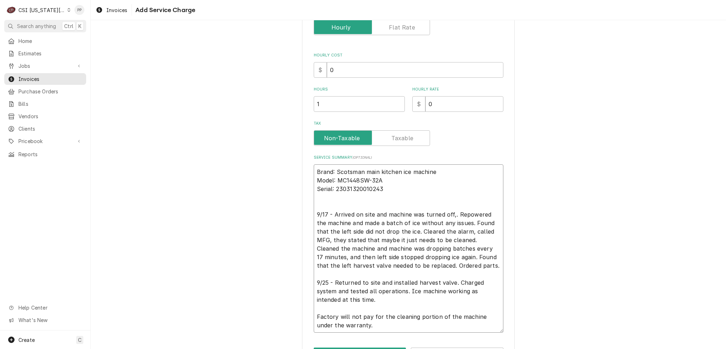
type textarea "Brand: Scotsman main kitchen ice machine Model: MC1448SW-32A Serial: 2303132001…"
type textarea "x"
type textarea "Brand: Scotsman main kitchen ice machine Model: MC1448SW-32A Serial: 2303132001…"
type textarea "x"
type textarea "Brand: Scotsman main kitchen ice machine Model: MC1448SW-32A Serial: 2303132001…"
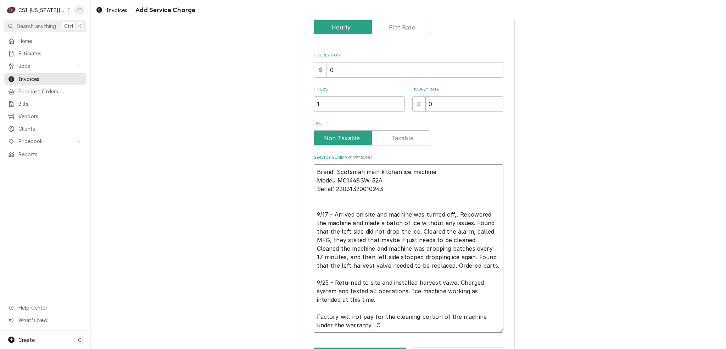
type textarea "x"
type textarea "Brand: Scotsman main kitchen ice machine Model: MC1448SW-32A Serial: 2303132001…"
type textarea "x"
type textarea "Brand: Scotsman main kitchen ice machine Model: MC1448SW-32A Serial: 2303132001…"
type textarea "x"
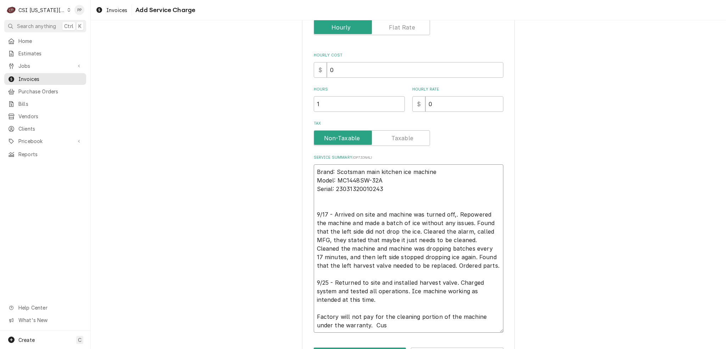
type textarea "Brand: Scotsman main kitchen ice machine Model: MC1448SW-32A Serial: 2303132001…"
type textarea "x"
type textarea "Brand: Scotsman main kitchen ice machine Model: MC1448SW-32A Serial: 2303132001…"
type textarea "x"
type textarea "Brand: Scotsman main kitchen ice machine Model: MC1448SW-32A Serial: 2303132001…"
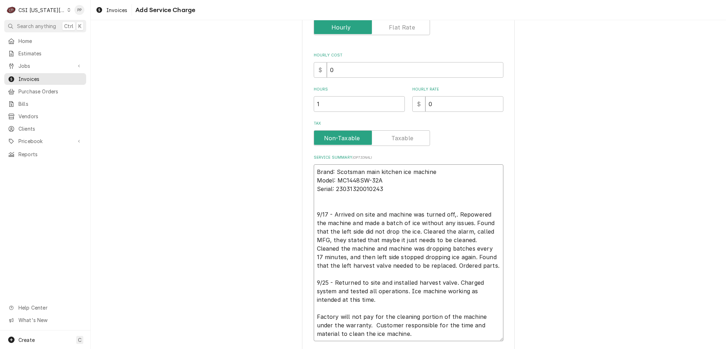
click at [408, 181] on textarea "Brand: Scotsman main kitchen ice machine Model: MC1448SW-32A Serial: 2303132001…" at bounding box center [409, 252] width 190 height 177
click at [406, 190] on textarea "Brand: Scotsman main kitchen ice machine Model: MC1448SW-32A Serial: 2303132001…" at bounding box center [409, 252] width 190 height 177
click at [377, 238] on textarea "Brand: Scotsman main kitchen ice machine Model: MC1448SW-32A Serial: 2303132001…" at bounding box center [409, 252] width 190 height 177
click at [451, 239] on textarea "Brand: Scotsman main kitchen ice machine Model: MC1448SW-32A Serial: 2303132001…" at bounding box center [409, 252] width 190 height 177
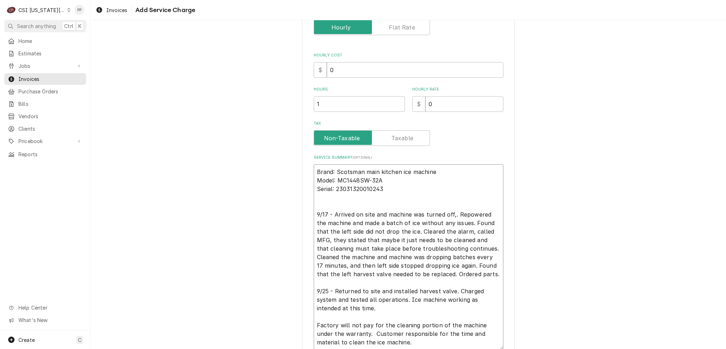
click at [395, 288] on textarea "Brand: Scotsman main kitchen ice machine Model: MC1448SW-32A Serial: 2303132001…" at bounding box center [409, 256] width 190 height 185
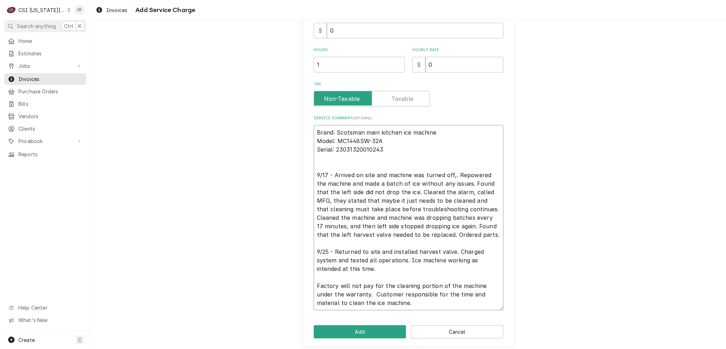
scroll to position [204, 0]
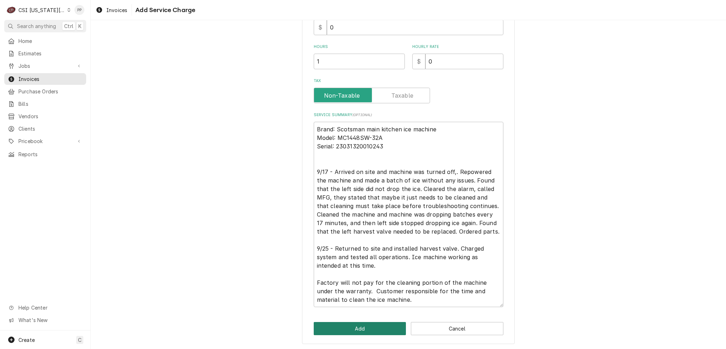
click at [371, 322] on button "Add" at bounding box center [360, 328] width 93 height 13
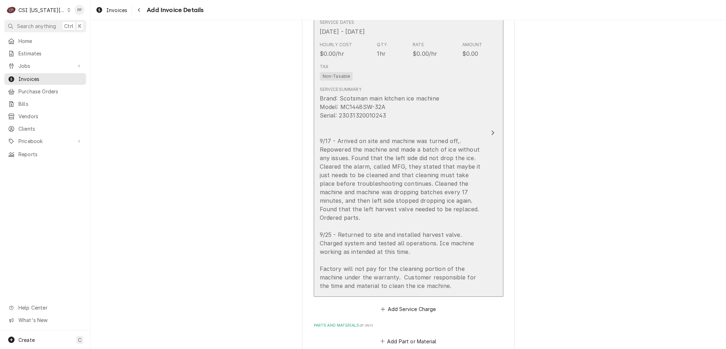
scroll to position [582, 0]
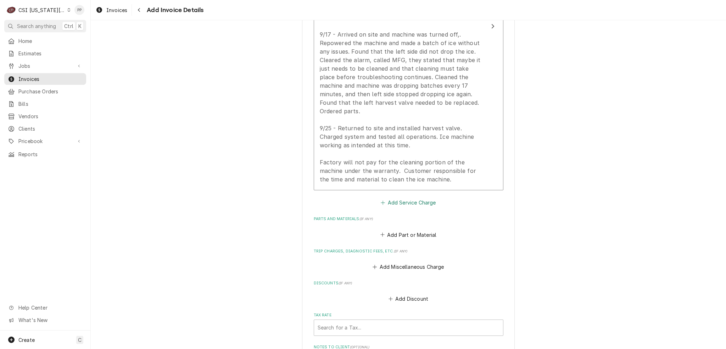
click at [412, 198] on button "Add Service Charge" at bounding box center [408, 203] width 57 height 10
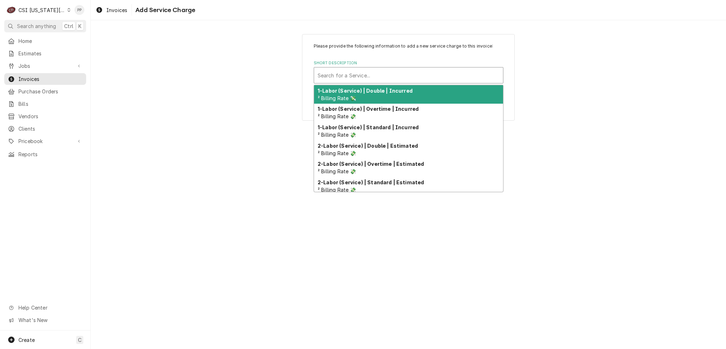
click at [415, 71] on div "Short Description" at bounding box center [409, 75] width 182 height 13
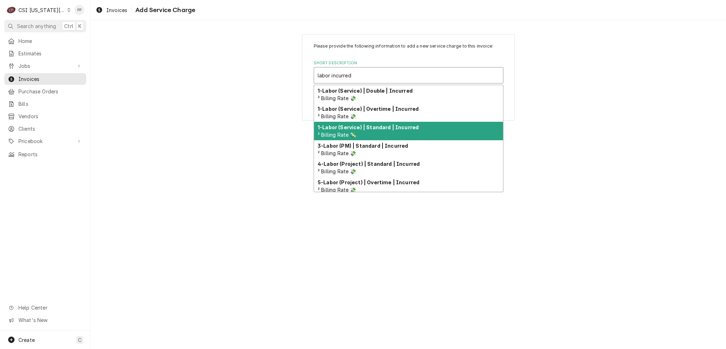
click at [396, 127] on strong "1-Labor (Service) | Standard | Incurred" at bounding box center [368, 127] width 101 height 6
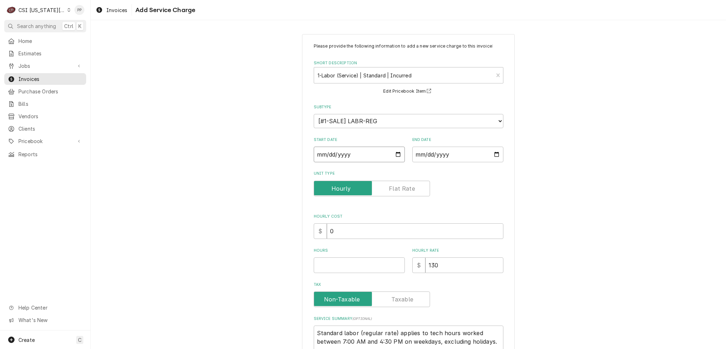
click at [399, 154] on input "Start Date" at bounding box center [359, 154] width 91 height 16
click at [492, 154] on input "End Date" at bounding box center [457, 154] width 91 height 16
click at [346, 266] on input "Hours" at bounding box center [359, 265] width 91 height 16
drag, startPoint x: 319, startPoint y: 261, endPoint x: 266, endPoint y: 263, distance: 52.9
click at [236, 262] on div "Please provide the following information to add a new service charge to this in…" at bounding box center [409, 218] width 636 height 381
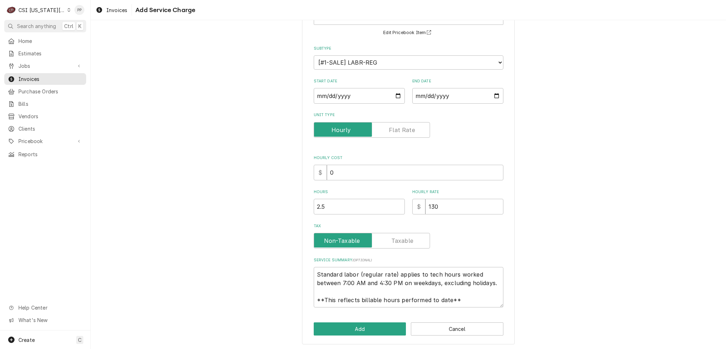
scroll to position [59, 0]
click at [326, 207] on input "2.5" at bounding box center [359, 206] width 91 height 16
click at [304, 204] on div "Please provide the following information to add a new service charge to this in…" at bounding box center [408, 159] width 213 height 369
click at [384, 324] on button "Add" at bounding box center [360, 328] width 93 height 13
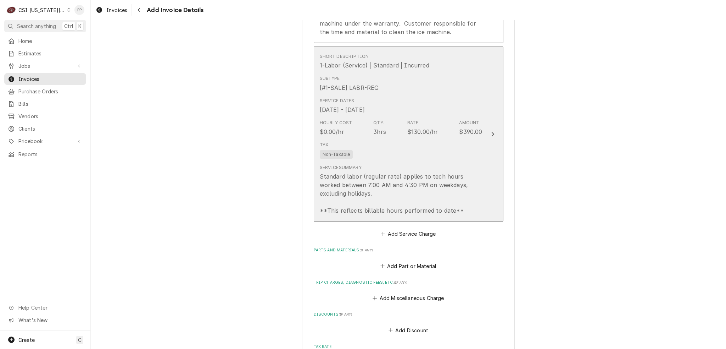
scroll to position [737, 0]
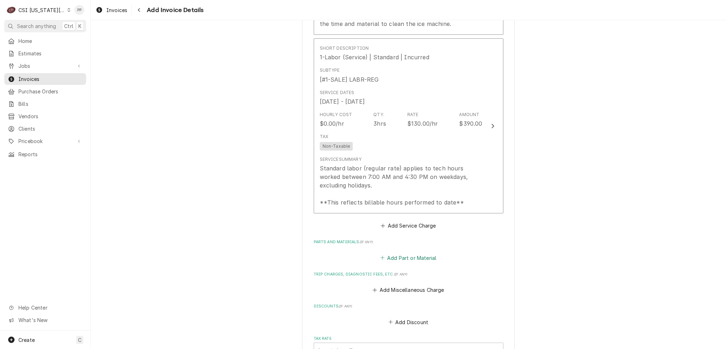
click at [419, 253] on button "Add Part or Material" at bounding box center [408, 258] width 59 height 10
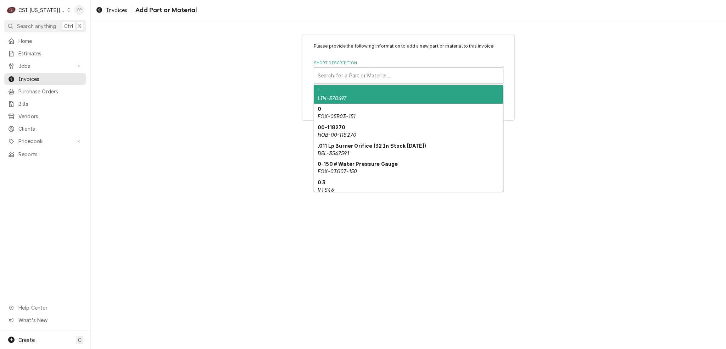
click at [390, 76] on div "Short Description" at bounding box center [409, 75] width 182 height 13
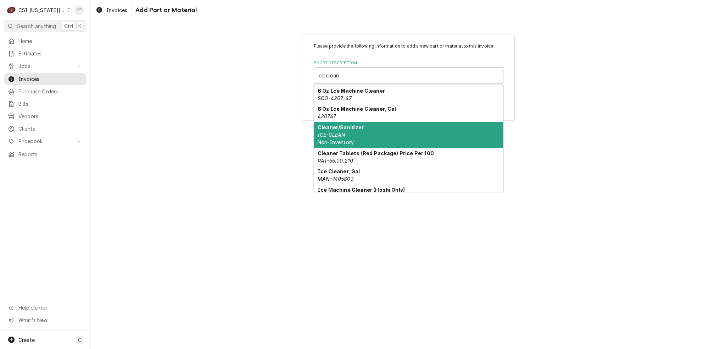
click at [375, 128] on div "Cleaner/Sanitizer ICE-CLEAN Non-Inventory" at bounding box center [408, 135] width 189 height 26
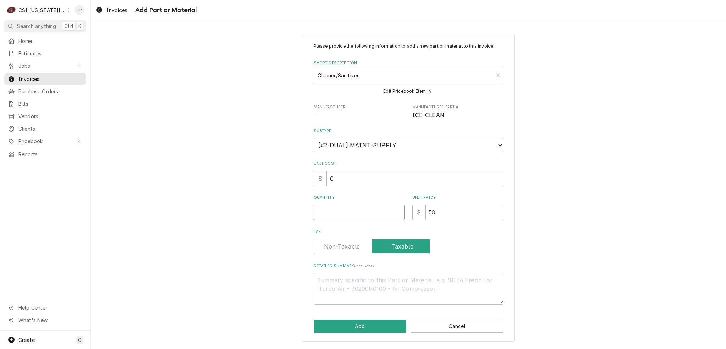
click at [387, 212] on input "Quantity" at bounding box center [359, 212] width 91 height 16
click at [369, 329] on button "Add" at bounding box center [360, 325] width 93 height 13
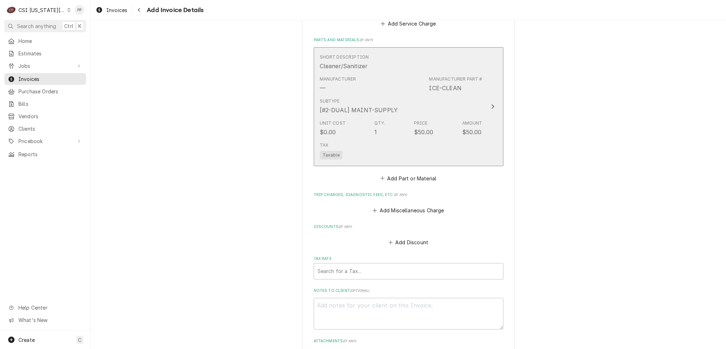
scroll to position [963, 0]
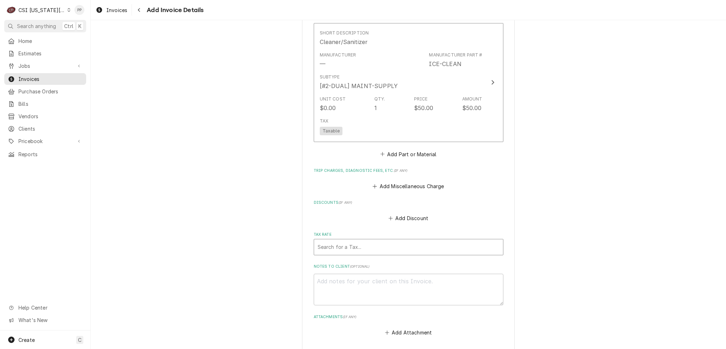
click at [369, 240] on div "Tax Rate" at bounding box center [409, 246] width 182 height 13
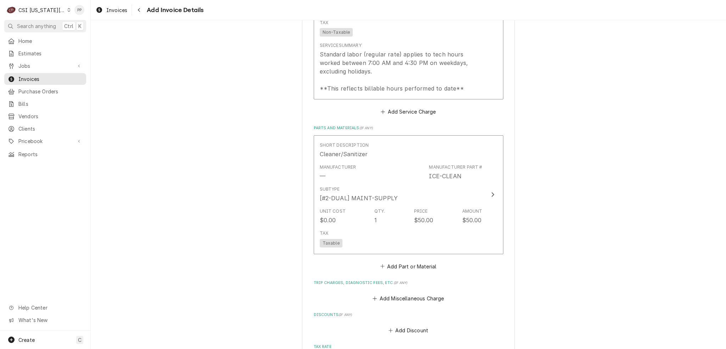
scroll to position [993, 0]
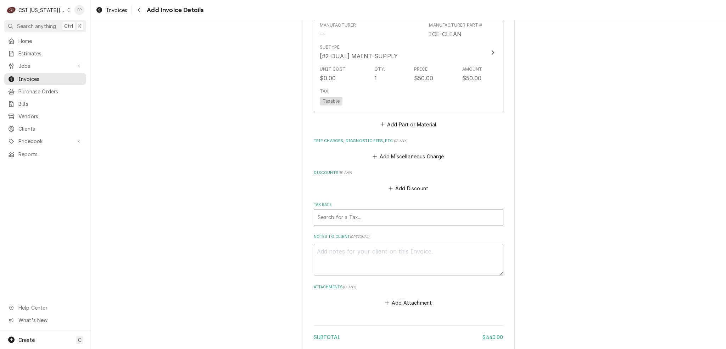
click at [401, 211] on div "Tax Rate" at bounding box center [409, 217] width 182 height 13
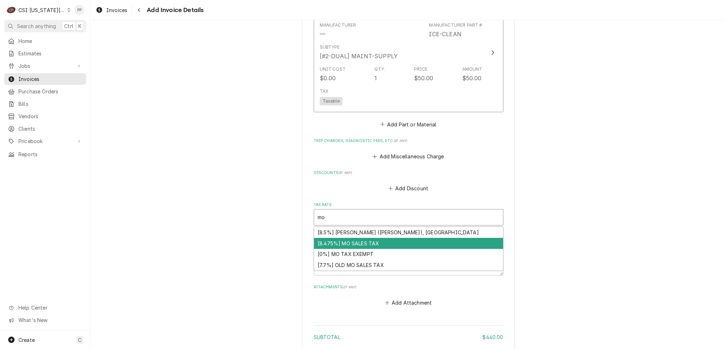
click at [393, 238] on div "[8.475%] MO SALES TAX" at bounding box center [408, 243] width 189 height 11
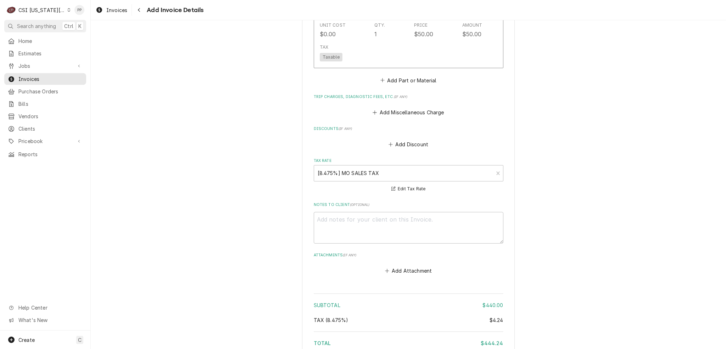
scroll to position [1102, 0]
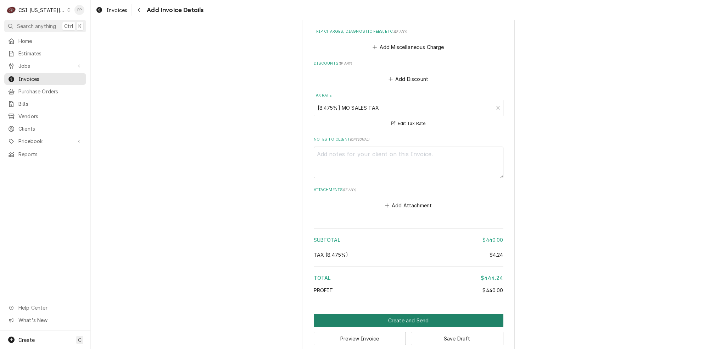
click at [402, 314] on button "Create and Send" at bounding box center [409, 320] width 190 height 13
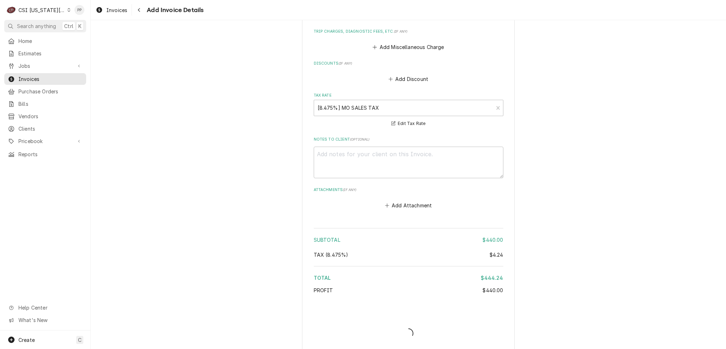
scroll to position [1099, 0]
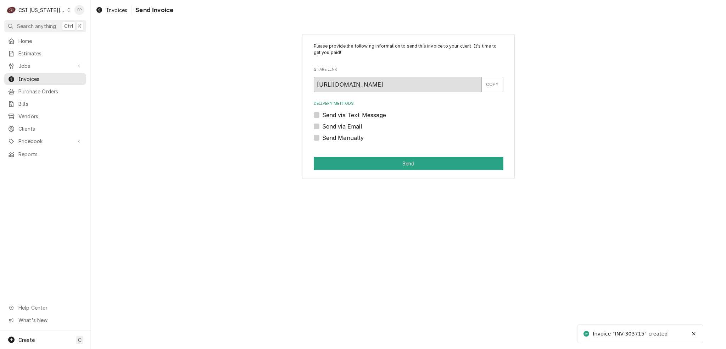
click at [322, 127] on label "Send via Email" at bounding box center [342, 126] width 40 height 9
click at [322, 127] on input "Send via Email" at bounding box center [417, 130] width 190 height 16
checkbox input "true"
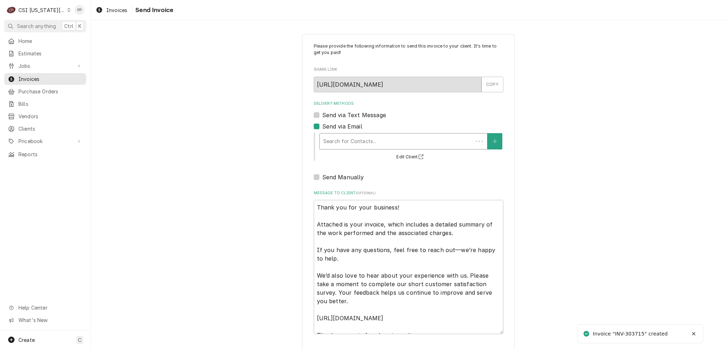
click at [337, 140] on div "Delivery Methods" at bounding box center [396, 141] width 146 height 13
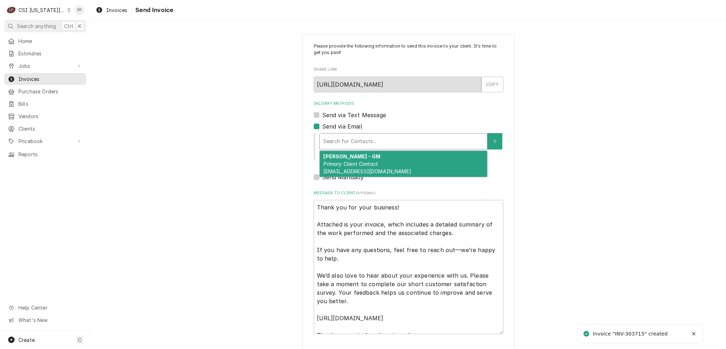
click at [392, 170] on div "[PERSON_NAME] - GM Primary Client Contact [EMAIL_ADDRESS][DOMAIN_NAME]" at bounding box center [403, 164] width 167 height 26
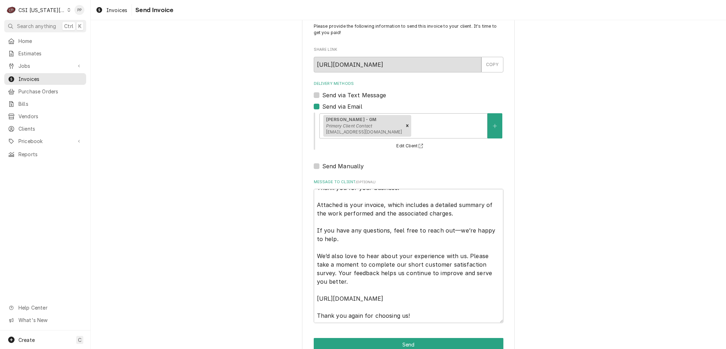
scroll to position [37, 0]
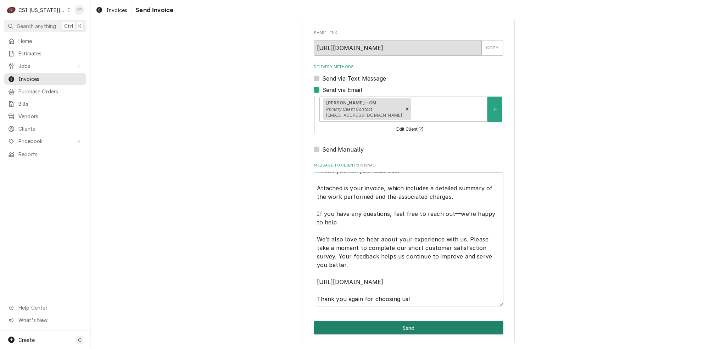
click at [397, 325] on button "Send" at bounding box center [409, 327] width 190 height 13
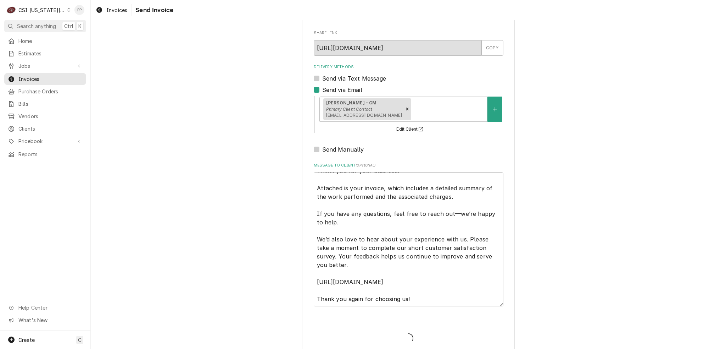
type textarea "x"
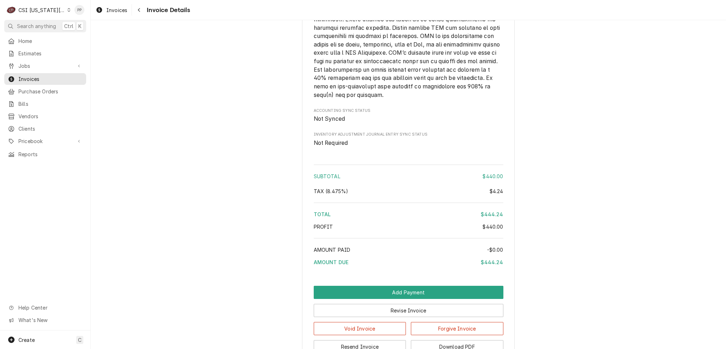
scroll to position [1312, 0]
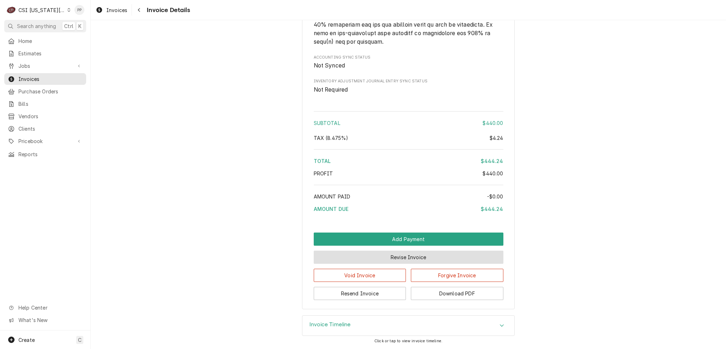
click at [386, 259] on button "Revise Invoice" at bounding box center [409, 256] width 190 height 13
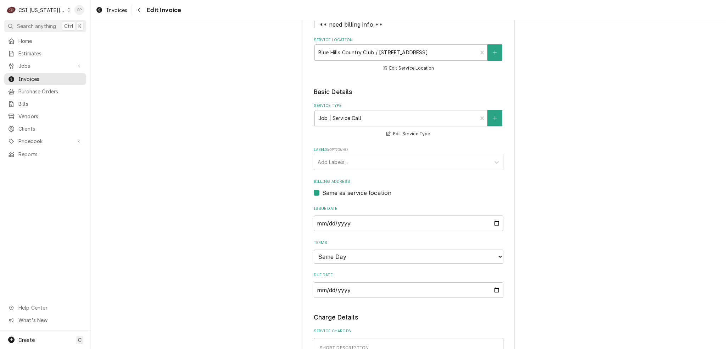
scroll to position [71, 0]
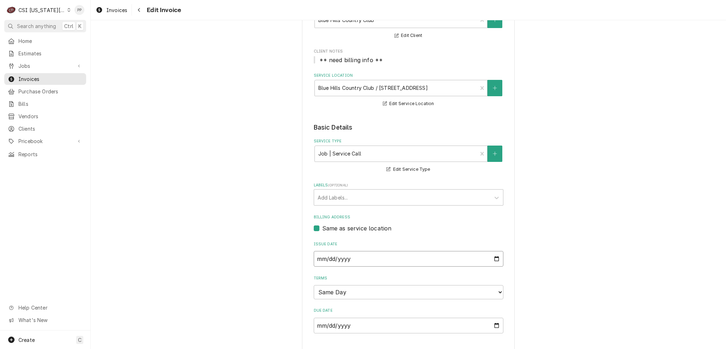
click at [490, 259] on input "2025-10-06" at bounding box center [409, 259] width 190 height 16
click at [493, 256] on input "2025-10-06" at bounding box center [409, 259] width 190 height 16
type textarea "x"
type input "2025-09-30"
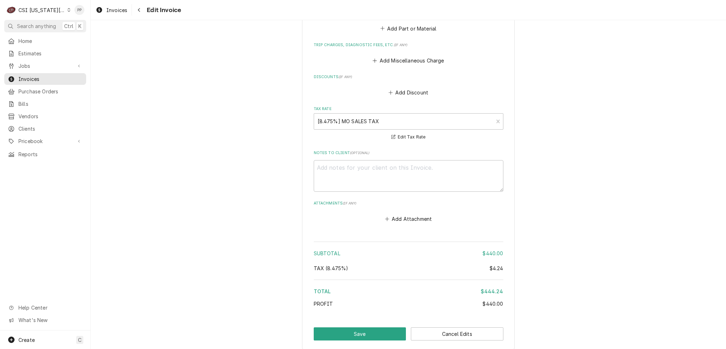
scroll to position [1118, 0]
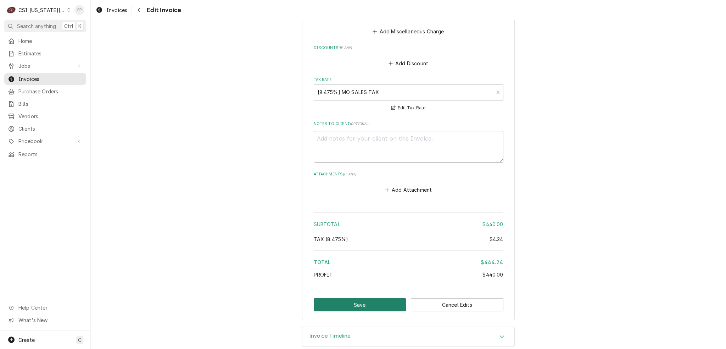
click at [355, 298] on button "Save" at bounding box center [360, 304] width 93 height 13
type textarea "x"
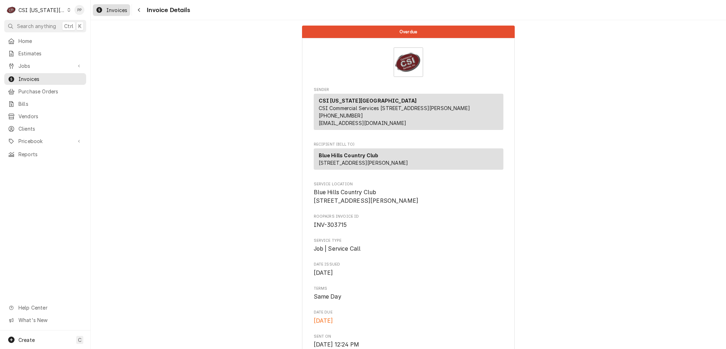
click at [125, 12] on span "Invoices" at bounding box center [116, 9] width 21 height 7
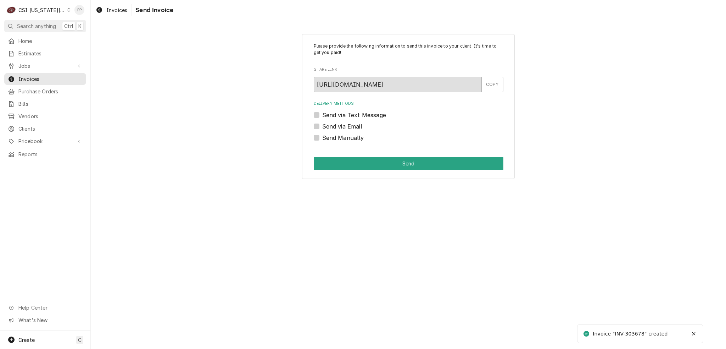
click at [322, 127] on label "Send via Email" at bounding box center [342, 126] width 40 height 9
click at [322, 127] on input "Send via Email" at bounding box center [417, 130] width 190 height 16
checkbox input "true"
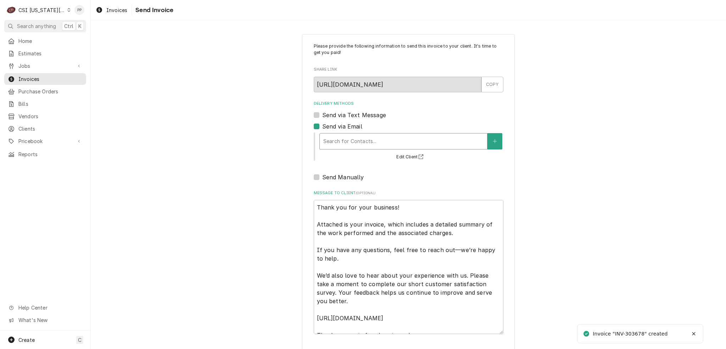
drag, startPoint x: 336, startPoint y: 137, endPoint x: 340, endPoint y: 139, distance: 5.1
click at [336, 137] on div "Delivery Methods" at bounding box center [403, 141] width 160 height 13
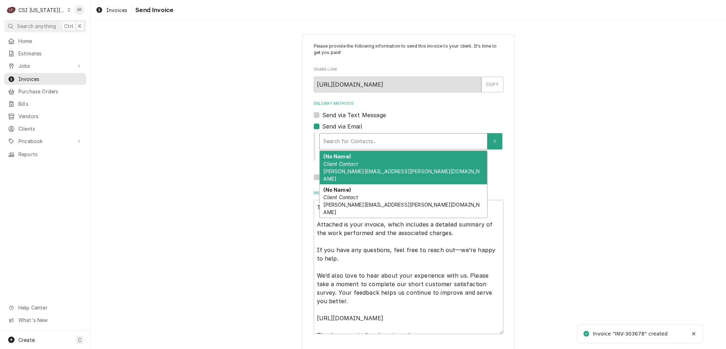
click at [372, 169] on span "[PERSON_NAME][EMAIL_ADDRESS][PERSON_NAME][DOMAIN_NAME]" at bounding box center [401, 174] width 156 height 13
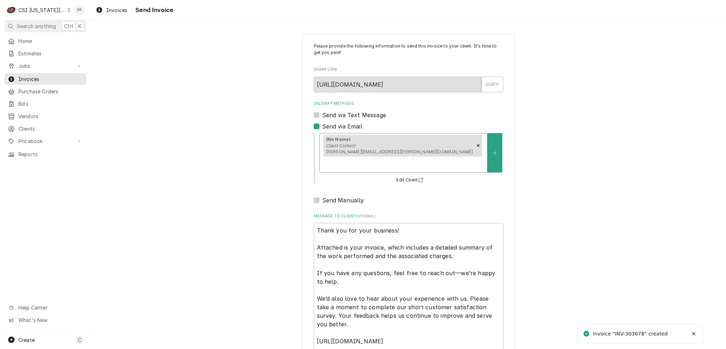
scroll to position [37, 0]
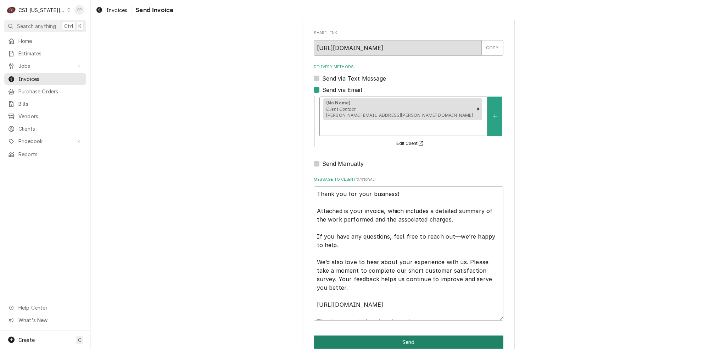
click at [438, 335] on button "Send" at bounding box center [409, 341] width 190 height 13
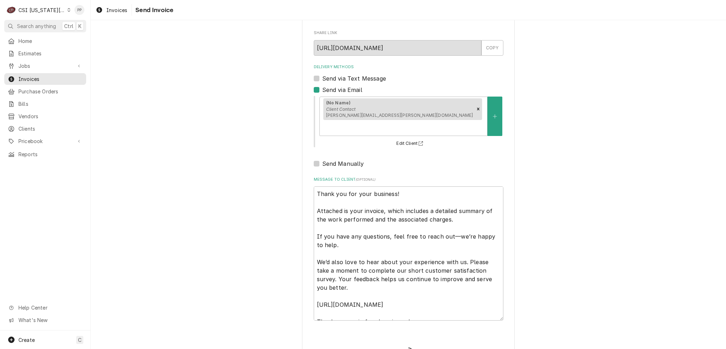
type textarea "x"
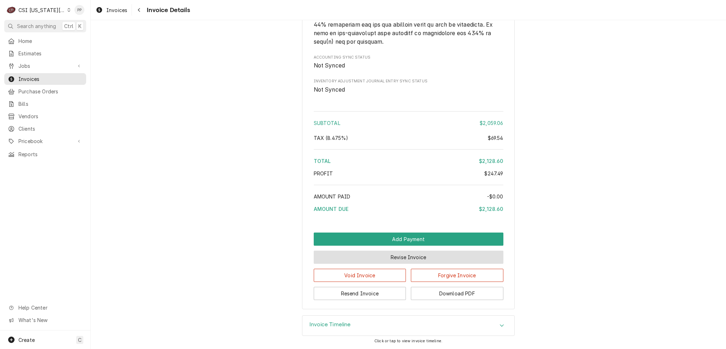
scroll to position [1681, 0]
click at [380, 260] on button "Revise Invoice" at bounding box center [409, 256] width 190 height 13
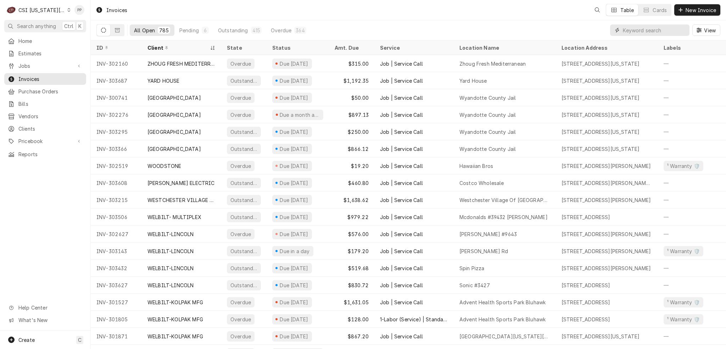
click at [663, 28] on input "Dynamic Content Wrapper" at bounding box center [654, 29] width 63 height 11
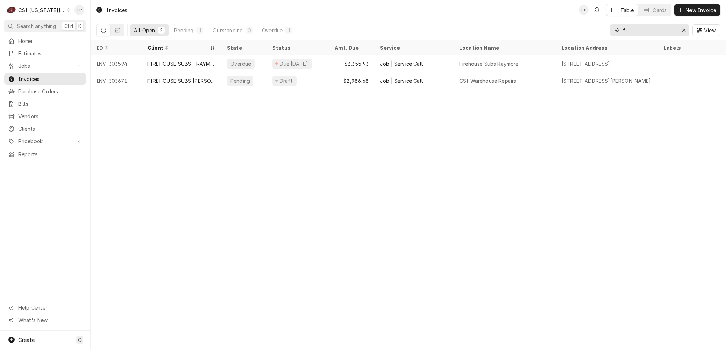
type input "f"
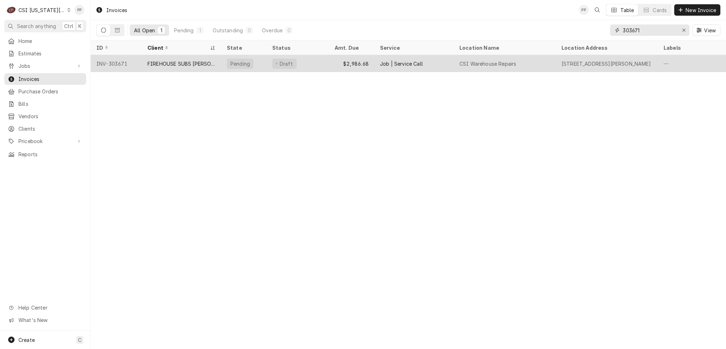
type input "303671"
click at [486, 69] on div "CSI Warehouse Repairs" at bounding box center [505, 63] width 102 height 17
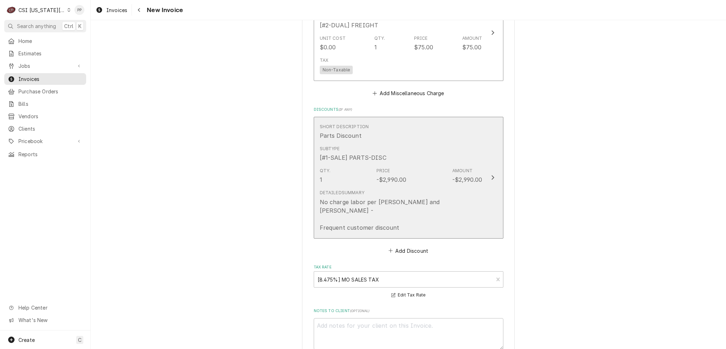
scroll to position [2589, 0]
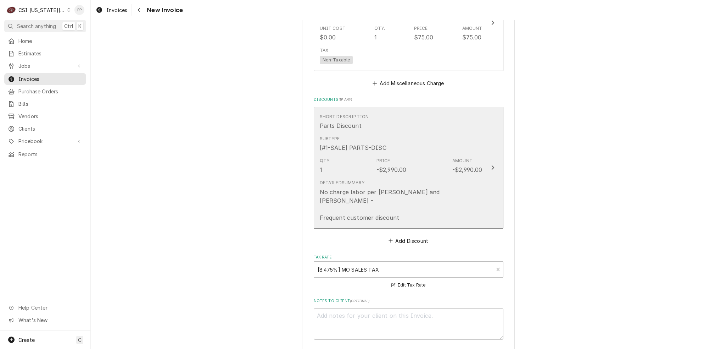
click at [423, 155] on div "Qty. 1 Price -$2,990.00 Amount -$2,990.00" at bounding box center [401, 166] width 163 height 22
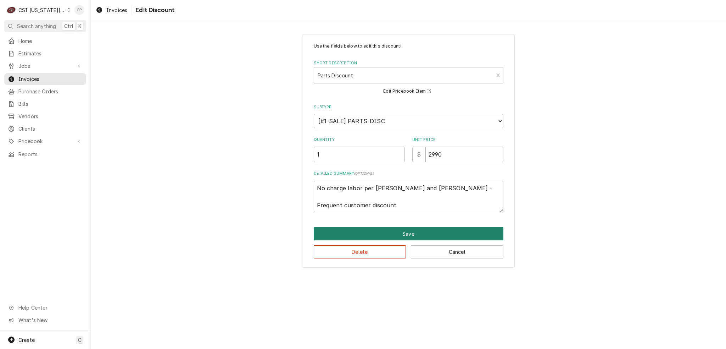
click at [398, 231] on button "Save" at bounding box center [409, 233] width 190 height 13
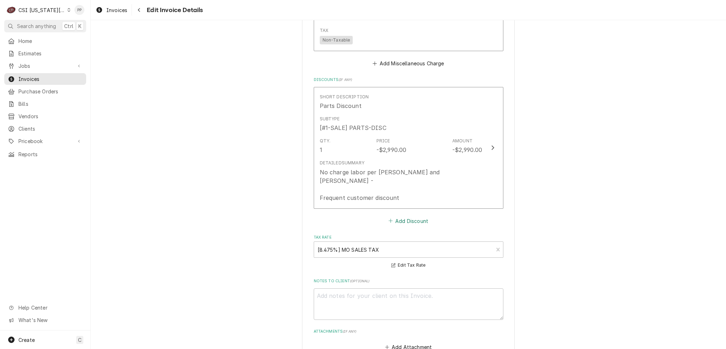
scroll to position [2577, 0]
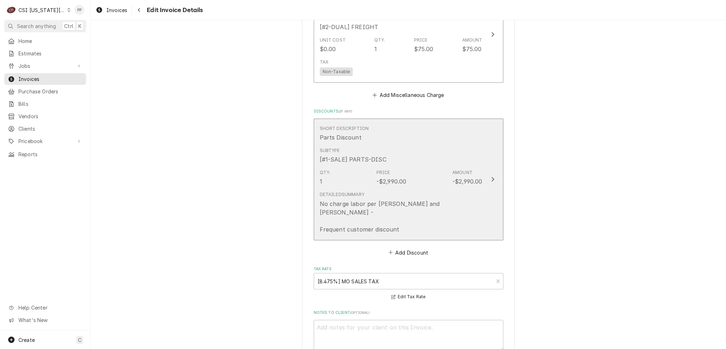
click at [466, 150] on div "Subtype [#1-SALE] PARTS-DISC" at bounding box center [401, 155] width 163 height 22
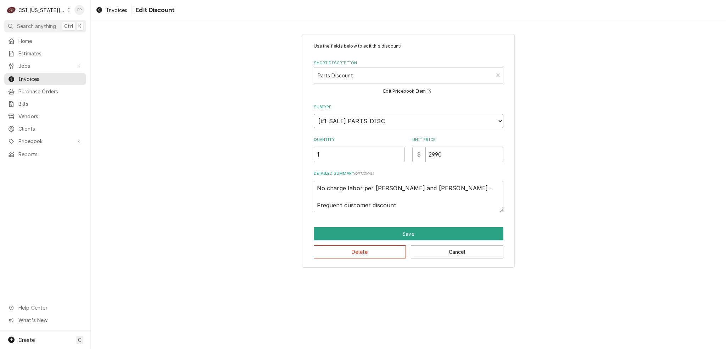
drag, startPoint x: 370, startPoint y: 120, endPoint x: 350, endPoint y: 121, distance: 19.5
click at [350, 121] on select "Choose a subtype... [#1-SALE] PARTS-DISC" at bounding box center [409, 121] width 190 height 14
click at [314, 114] on select "Choose a subtype... [#1-SALE] PARTS-DISC" at bounding box center [409, 121] width 190 height 14
drag, startPoint x: 371, startPoint y: 123, endPoint x: 336, endPoint y: 141, distance: 39.3
click at [336, 141] on div "Use the fields below to edit this discount: Short Description Parts Discount Ed…" at bounding box center [409, 127] width 190 height 169
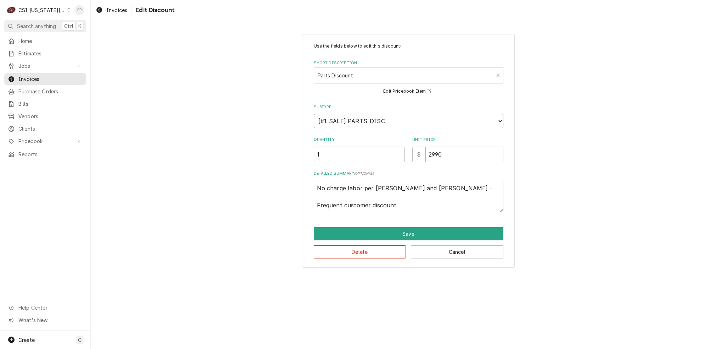
click at [314, 114] on select "Choose a subtype... [#1-SALE] PARTS-DISC" at bounding box center [409, 121] width 190 height 14
drag, startPoint x: 342, startPoint y: 120, endPoint x: 398, endPoint y: 117, distance: 55.8
click at [398, 117] on select "Choose a subtype... [#1-SALE] PARTS-DISC" at bounding box center [409, 121] width 190 height 14
drag, startPoint x: 395, startPoint y: 118, endPoint x: 373, endPoint y: 118, distance: 21.6
click at [373, 118] on select "Choose a subtype... [#1-SALE] PARTS-DISC" at bounding box center [409, 121] width 190 height 14
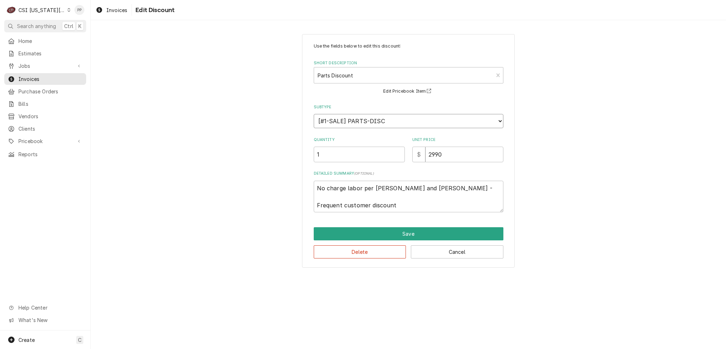
drag, startPoint x: 317, startPoint y: 116, endPoint x: 366, endPoint y: 139, distance: 53.9
click at [366, 139] on div "Use the fields below to edit this discount: Short Description Parts Discount Ed…" at bounding box center [409, 127] width 190 height 169
click at [314, 114] on select "Choose a subtype... [#1-SALE] PARTS-DISC" at bounding box center [409, 121] width 190 height 14
drag, startPoint x: 374, startPoint y: 126, endPoint x: 374, endPoint y: 122, distance: 4.6
drag, startPoint x: 374, startPoint y: 122, endPoint x: 626, endPoint y: 212, distance: 267.1
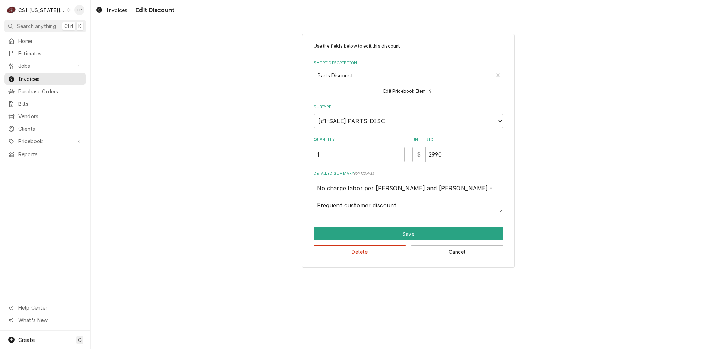
click at [626, 212] on div "Use the fields below to edit this discount: Short Description Parts Discount Ed…" at bounding box center [409, 151] width 636 height 246
drag, startPoint x: 425, startPoint y: 231, endPoint x: 428, endPoint y: 233, distance: 3.7
click at [428, 233] on button "Save" at bounding box center [409, 233] width 190 height 13
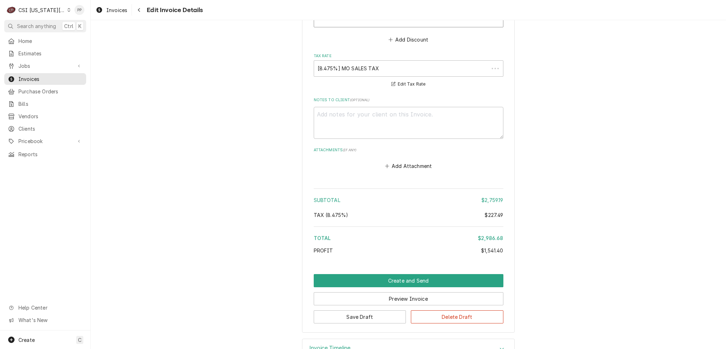
type textarea "x"
click at [48, 137] on span "Pricebook" at bounding box center [45, 140] width 54 height 7
click at [44, 178] on link "Miscellaneous" at bounding box center [45, 178] width 82 height 12
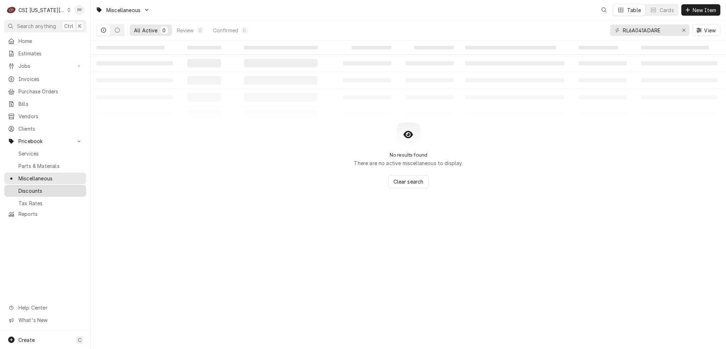
click at [51, 187] on span "Discounts" at bounding box center [50, 190] width 64 height 7
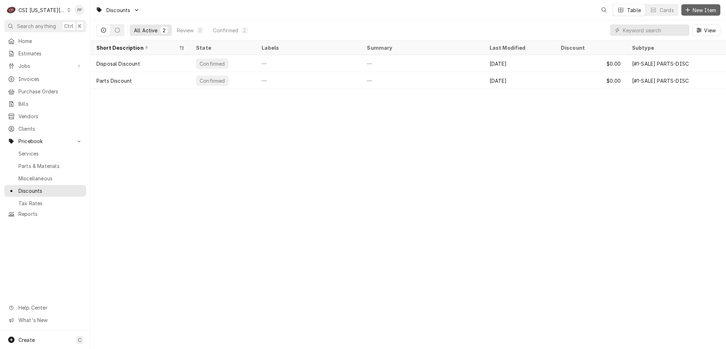
click at [693, 15] on button "New Item" at bounding box center [701, 9] width 39 height 11
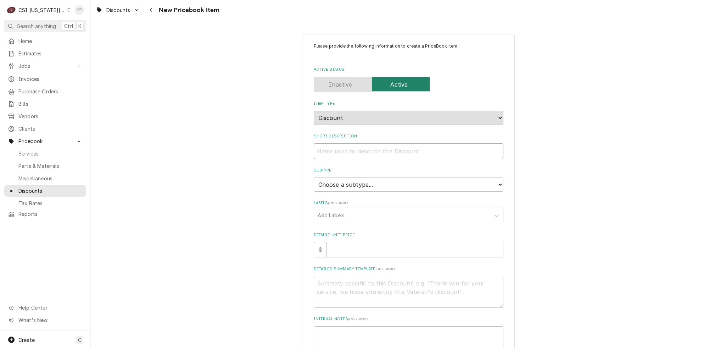
drag, startPoint x: 349, startPoint y: 145, endPoint x: 370, endPoint y: 153, distance: 22.2
click at [350, 145] on input "Short Description" at bounding box center [409, 151] width 190 height 16
type textarea "x"
type input "L"
type textarea "x"
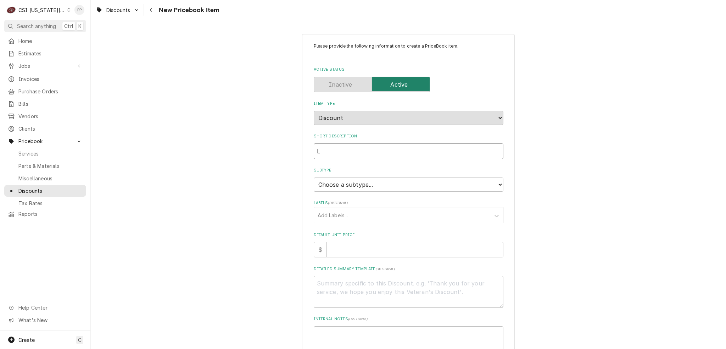
type input "La"
type textarea "x"
type input "Lao"
type textarea "x"
type input "Laob"
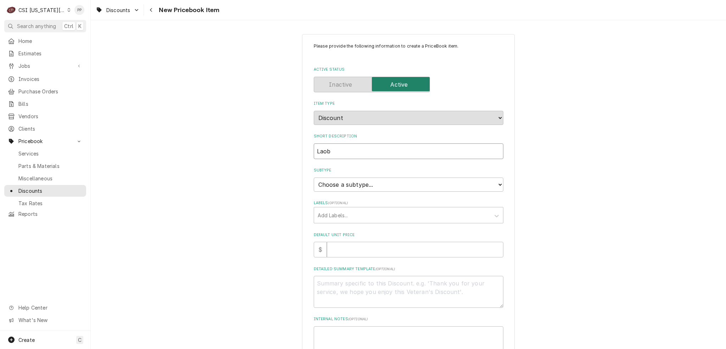
type textarea "x"
type input "Lao"
type textarea "x"
type input "La"
type textarea "x"
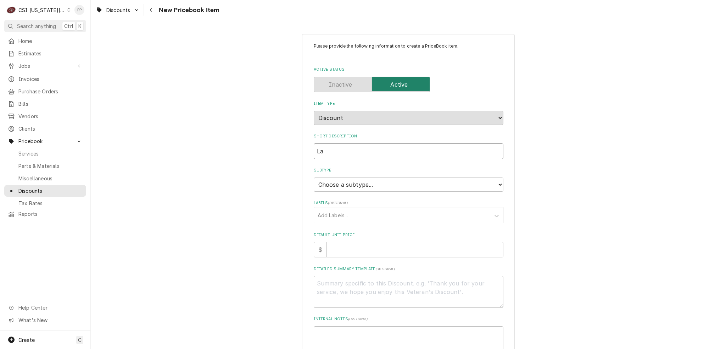
type input "Lab"
type textarea "x"
type input "Labo"
type textarea "x"
type input "Labor"
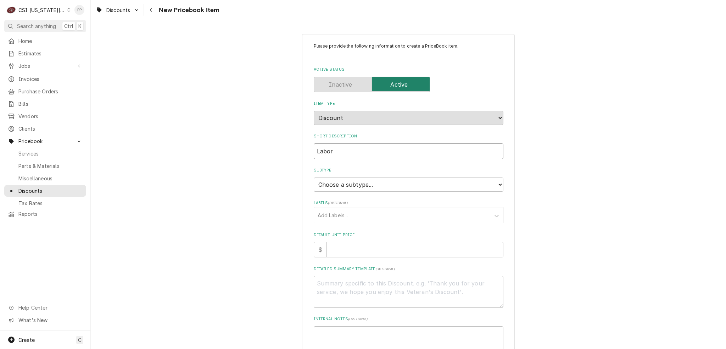
type textarea "x"
type input "Labor"
type textarea "x"
type input "Labor D"
type textarea "x"
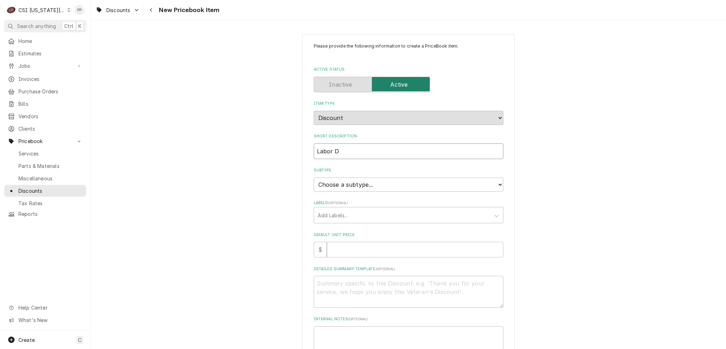
type input "Labor Di"
type textarea "x"
type input "Labor Dis"
type textarea "x"
type input "Labor Disc"
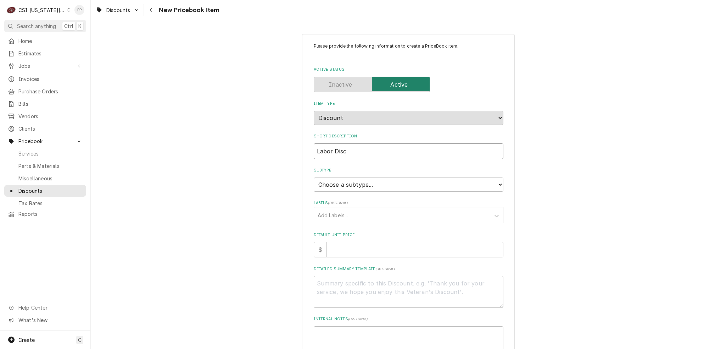
type textarea "x"
type input "Labor Disco"
type textarea "x"
type input "Labor Discou"
type textarea "x"
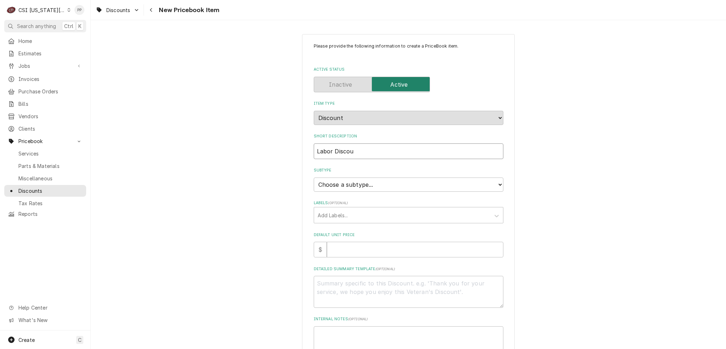
type input "Labor Discoun"
type textarea "x"
type input "Labor Discount"
type textarea "x"
type input "Labor Discount"
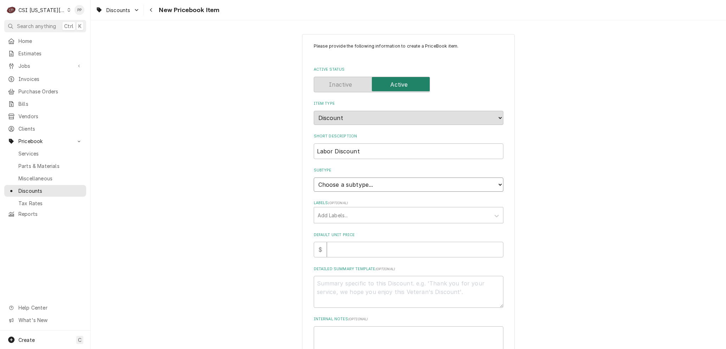
click at [355, 184] on select "Choose a subtype... [#1-SALE] PARTS-DISC" at bounding box center [409, 184] width 190 height 14
select select "69"
click at [314, 177] on select "Choose a subtype... [#1-SALE] PARTS-DISC" at bounding box center [409, 184] width 190 height 14
type textarea "x"
click at [361, 215] on div "Labels" at bounding box center [402, 215] width 169 height 13
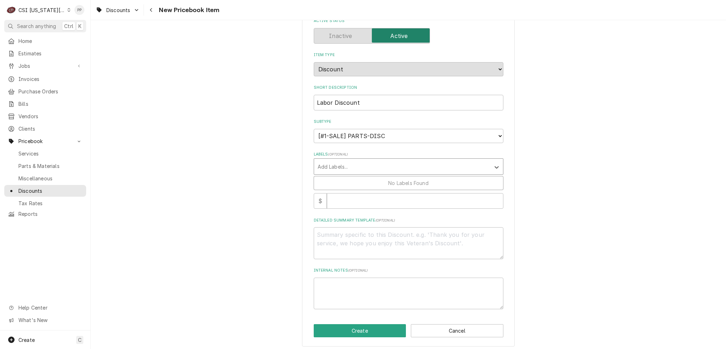
scroll to position [50, 0]
click at [359, 196] on input "Default Unit Price" at bounding box center [415, 199] width 177 height 16
click at [413, 127] on select "Choose a subtype... [#1-SALE] PARTS-DISC" at bounding box center [409, 134] width 190 height 14
select select "Subtype"
click at [314, 127] on select "Choose a subtype... [#1-SALE] PARTS-DISC" at bounding box center [409, 134] width 190 height 14
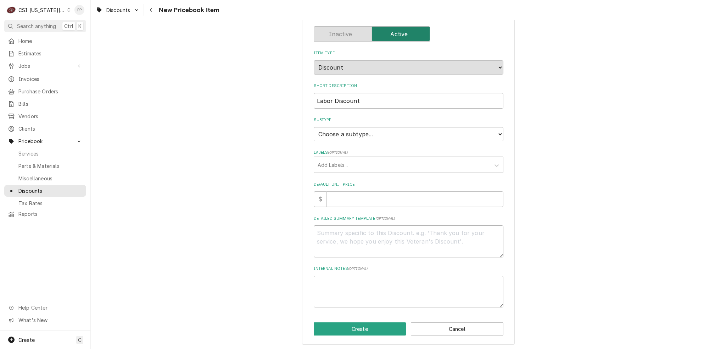
click at [341, 234] on textarea "Detailed Summary Template ( optional )" at bounding box center [409, 241] width 190 height 32
type textarea "x"
type textarea "D"
type textarea "x"
type textarea "Di"
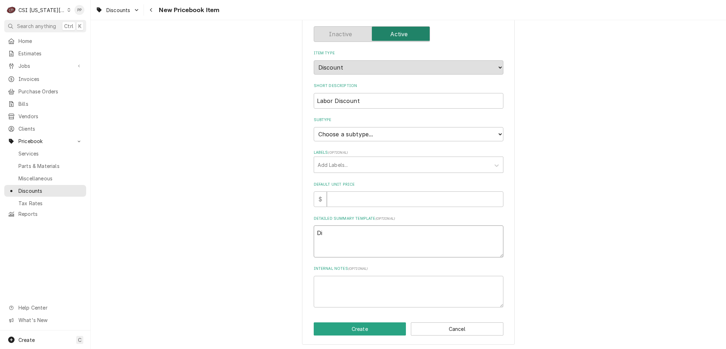
type textarea "x"
type textarea "Dis"
type textarea "x"
type textarea "Disc"
type textarea "x"
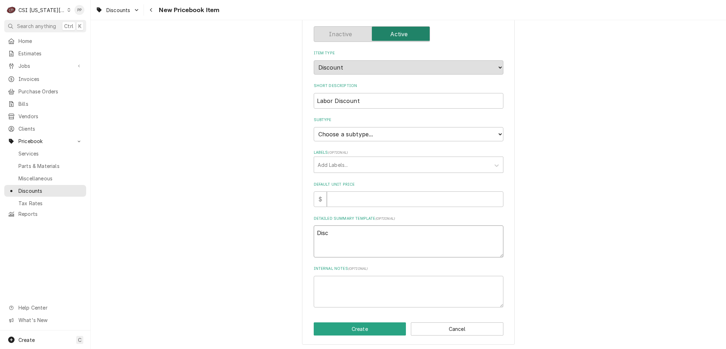
type textarea "Disco"
type textarea "x"
type textarea "Discou"
type textarea "x"
type textarea "Discoun"
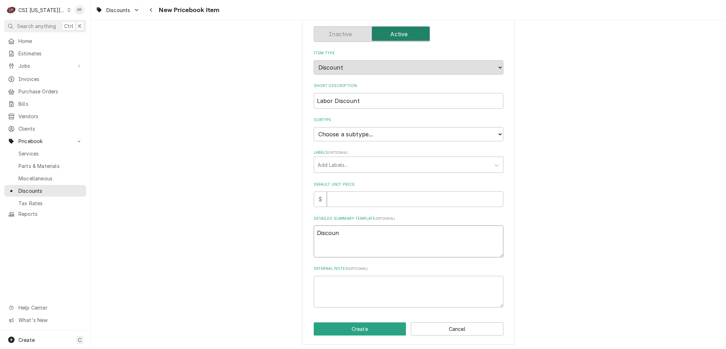
type textarea "x"
type textarea "Discount"
type textarea "x"
type textarea "Discount"
type textarea "x"
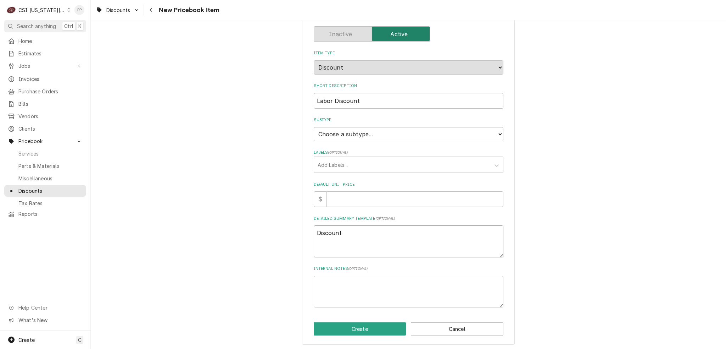
type textarea "Discount"
type textarea "x"
type textarea "Discoun"
type textarea "x"
type textarea "Discou"
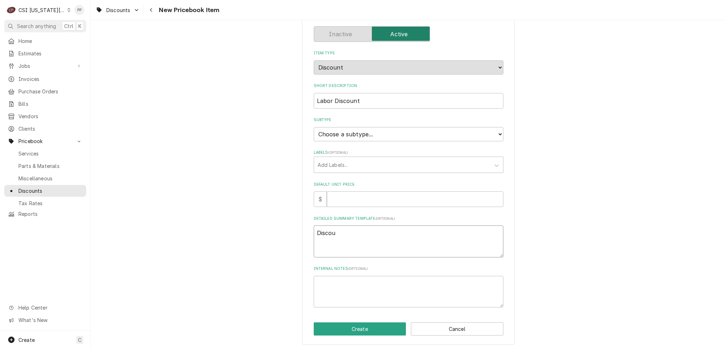
type textarea "x"
type textarea "Disco"
type textarea "x"
type textarea "Disc"
type textarea "x"
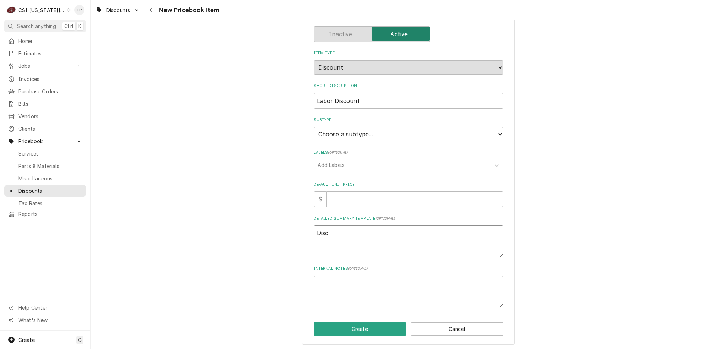
type textarea "Dis"
type textarea "x"
type textarea "Di"
type textarea "x"
type textarea "D"
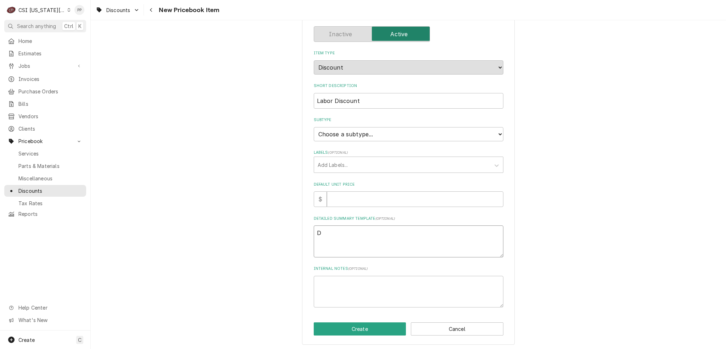
type textarea "x"
type textarea "L"
type textarea "x"
type textarea "La"
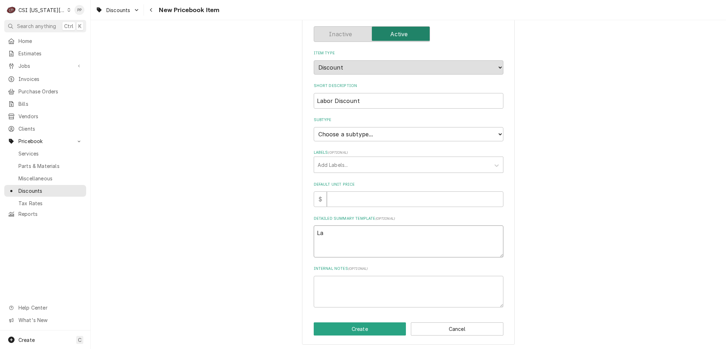
type textarea "x"
type textarea "Lab"
type textarea "x"
type textarea "Labo"
type textarea "x"
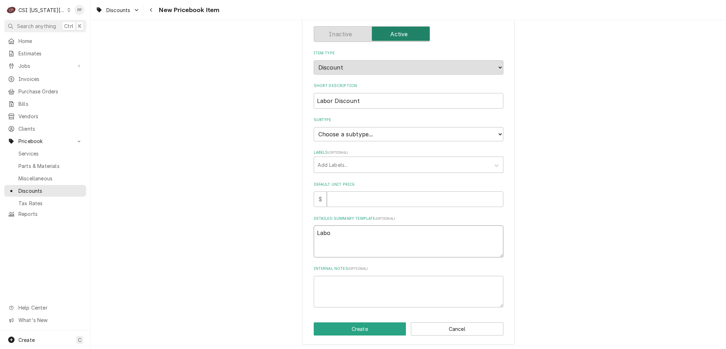
type textarea "Labor"
type textarea "x"
type textarea "Labor"
type textarea "x"
type textarea "Labor d"
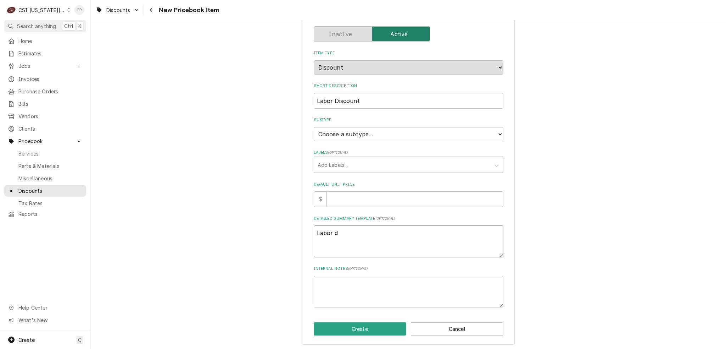
type textarea "x"
type textarea "Labor di"
type textarea "x"
type textarea "Labor dis"
type textarea "x"
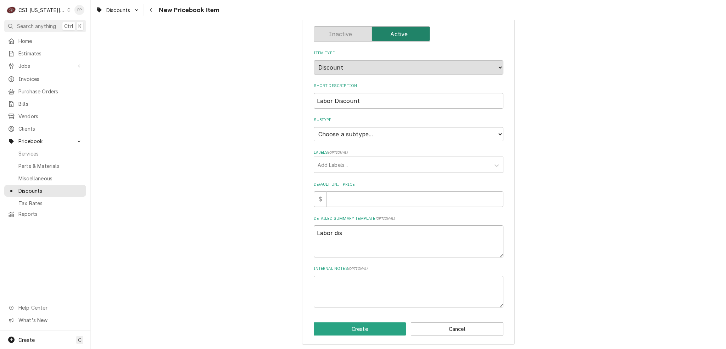
type textarea "Labor disc"
type textarea "x"
type textarea "Labor disco"
type textarea "x"
type textarea "Labor discou"
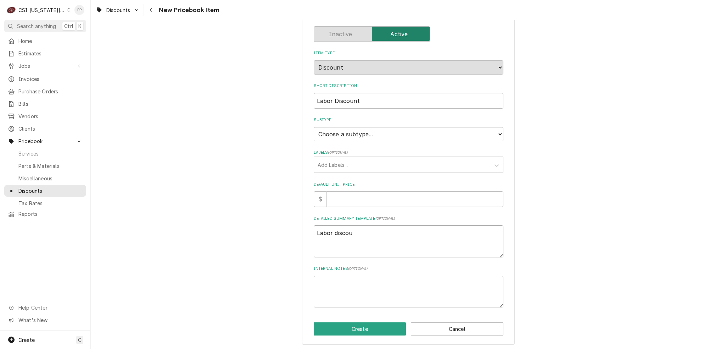
type textarea "x"
type textarea "Labor discoun"
type textarea "x"
type textarea "Labor discount"
type textarea "x"
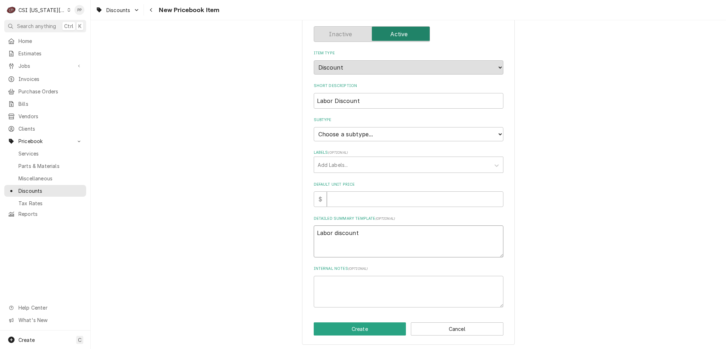
type textarea "Labor discoun"
type textarea "x"
type textarea "Labor discou"
type textarea "x"
type textarea "Labor disco"
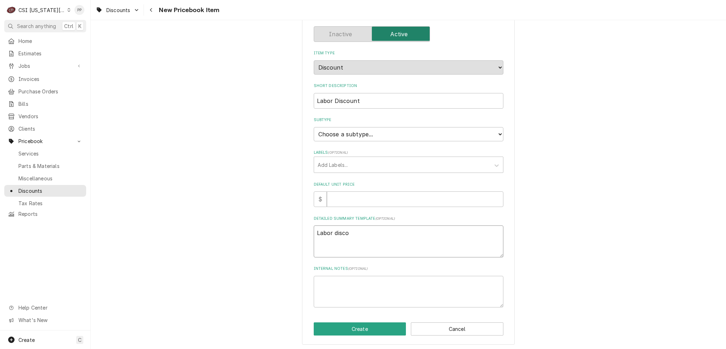
type textarea "x"
type textarea "Labor disc"
type textarea "x"
type textarea "Labor dis"
type textarea "x"
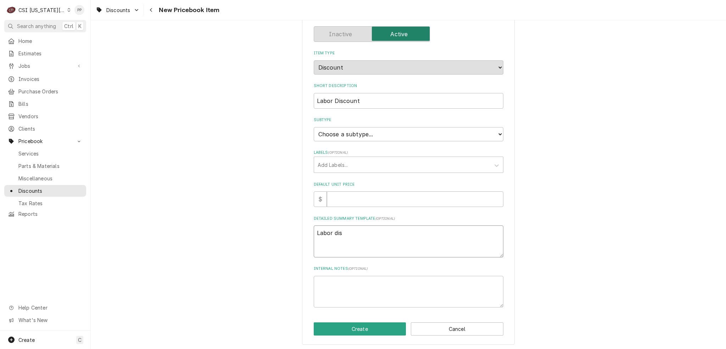
type textarea "Labor di"
type textarea "x"
type textarea "Labor d"
type textarea "x"
type textarea "Labor"
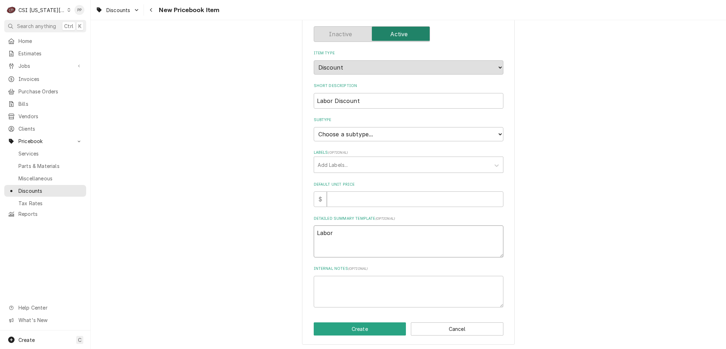
type textarea "x"
type textarea "Labor D"
type textarea "x"
type textarea "Labor Di"
type textarea "x"
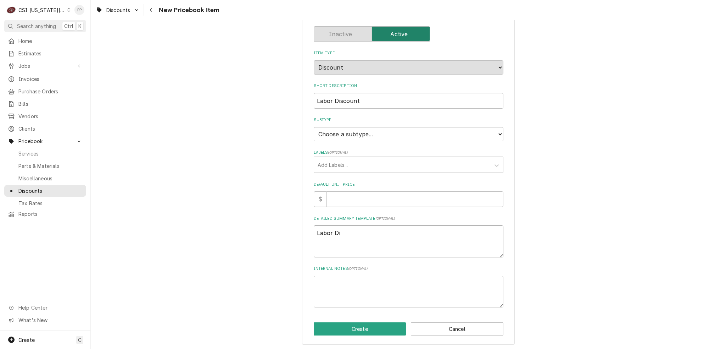
type textarea "Labor Dis"
type textarea "x"
type textarea "Labor Disc"
type textarea "x"
type textarea "Labor Disco"
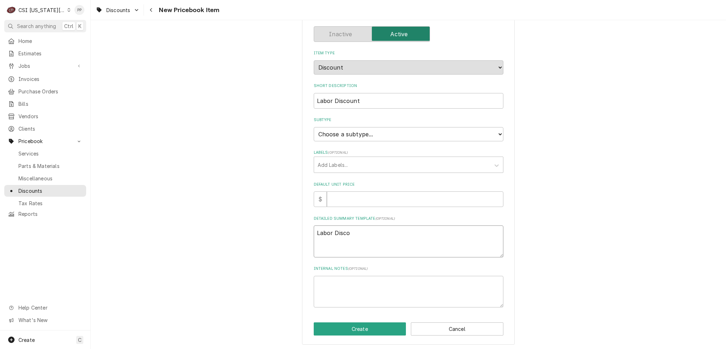
type textarea "x"
type textarea "Labor Discou"
type textarea "x"
type textarea "Labor Discoun"
type textarea "x"
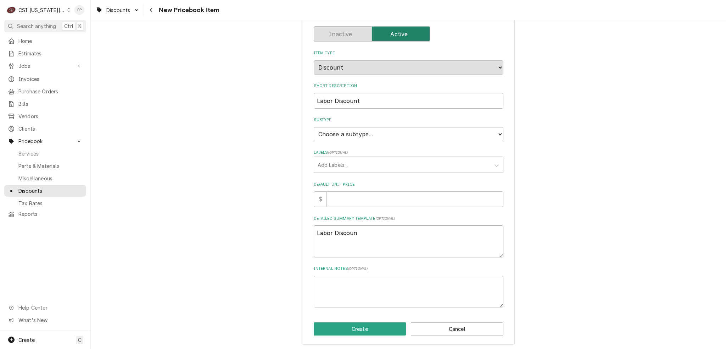
type textarea "Labor Discount"
type textarea "x"
type textarea "Labor Discoun"
type textarea "x"
type textarea "Labor Discount"
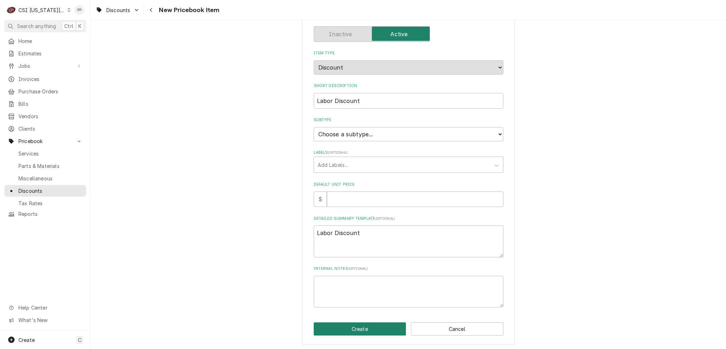
click at [386, 328] on button "Create" at bounding box center [360, 328] width 93 height 13
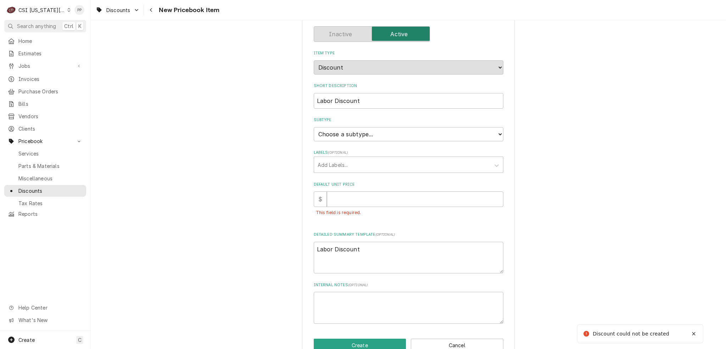
scroll to position [65, 0]
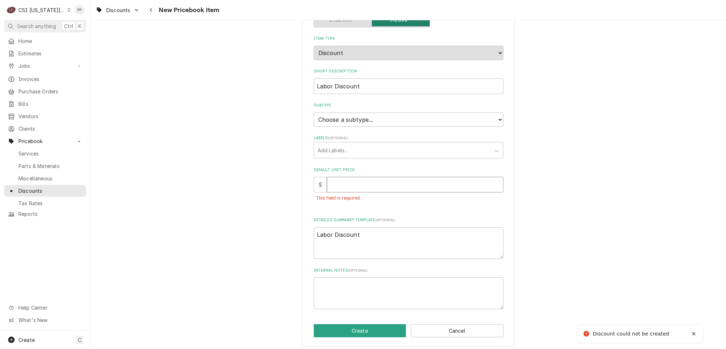
click at [345, 185] on input "Default Unit Price" at bounding box center [415, 185] width 177 height 16
type textarea "x"
type input "0"
click at [348, 327] on button "Create" at bounding box center [360, 330] width 93 height 13
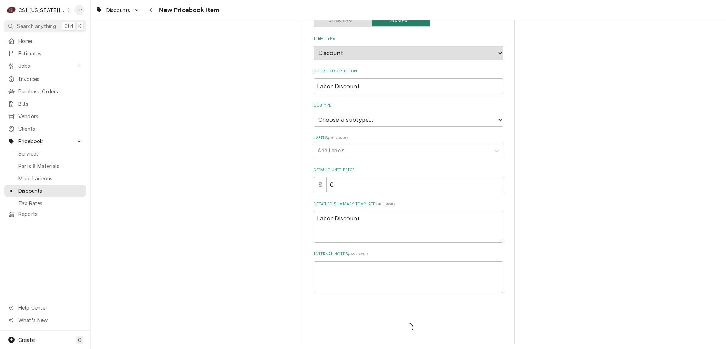
type textarea "x"
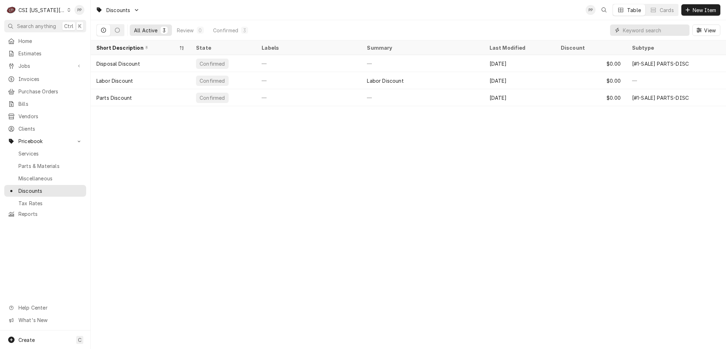
click at [626, 28] on input "Dynamic Content Wrapper" at bounding box center [654, 29] width 63 height 11
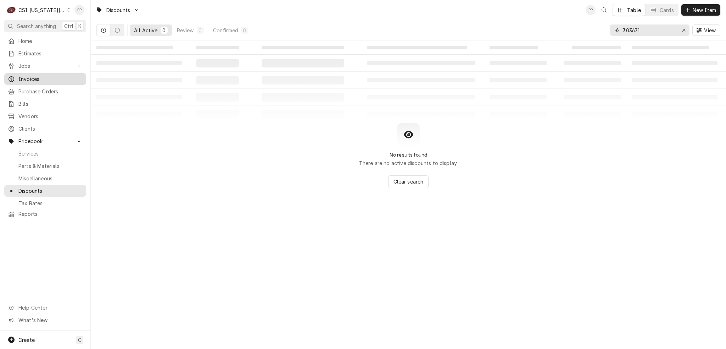
type input "303671"
click at [52, 82] on link "Invoices" at bounding box center [45, 79] width 82 height 12
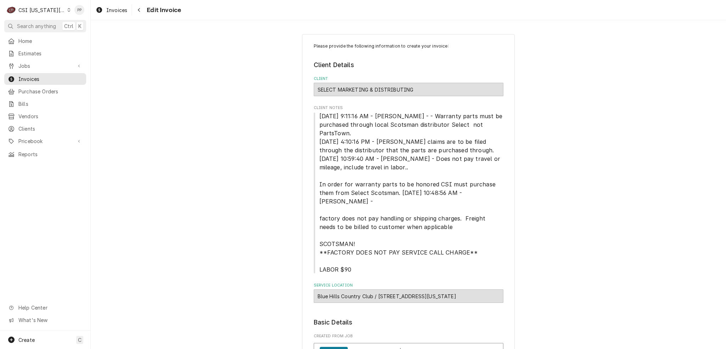
type textarea "x"
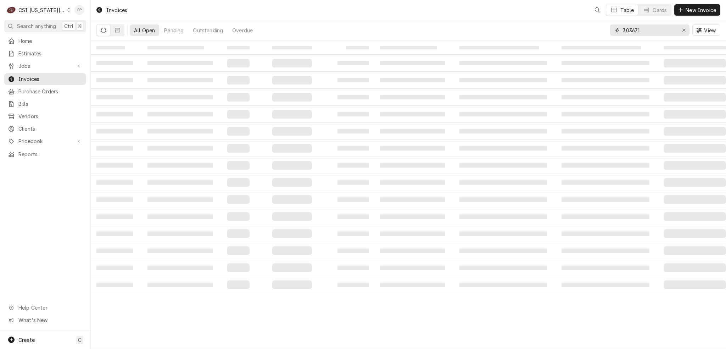
click at [653, 34] on input "303671" at bounding box center [649, 29] width 53 height 11
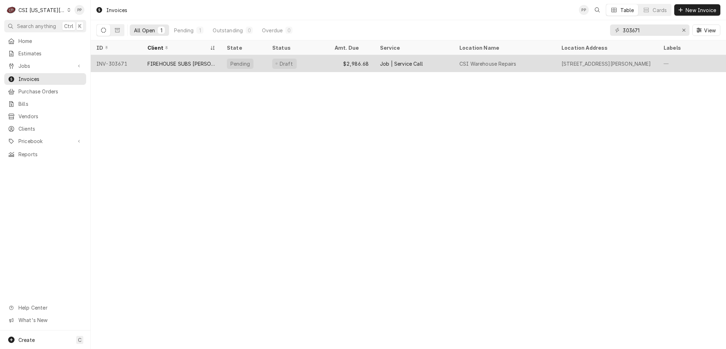
click at [315, 63] on div "Draft" at bounding box center [298, 63] width 62 height 17
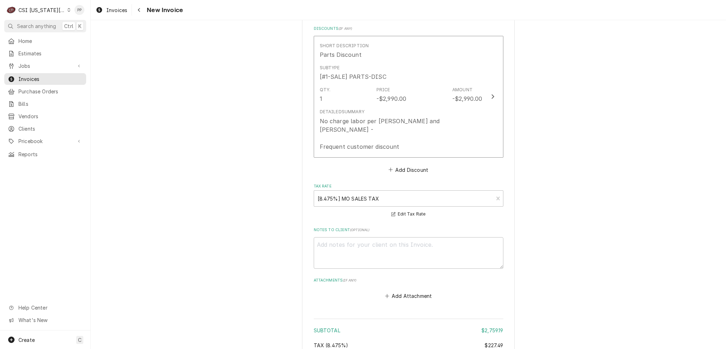
scroll to position [2554, 0]
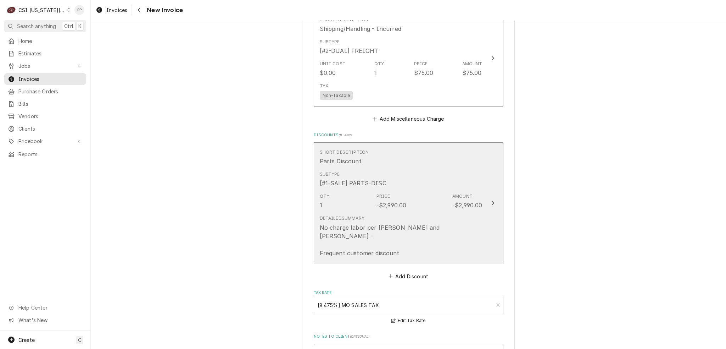
click at [445, 168] on div "Subtype [#1-SALE] PARTS-DISC" at bounding box center [401, 179] width 163 height 22
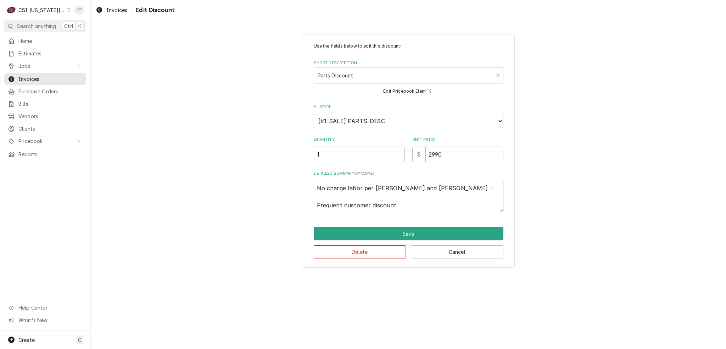
drag, startPoint x: 401, startPoint y: 210, endPoint x: 299, endPoint y: 179, distance: 105.9
click at [289, 178] on div "Use the fields below to edit this discount: Short Description Parts Discount Ed…" at bounding box center [409, 151] width 636 height 246
click at [448, 254] on button "Cancel" at bounding box center [457, 251] width 93 height 13
type textarea "x"
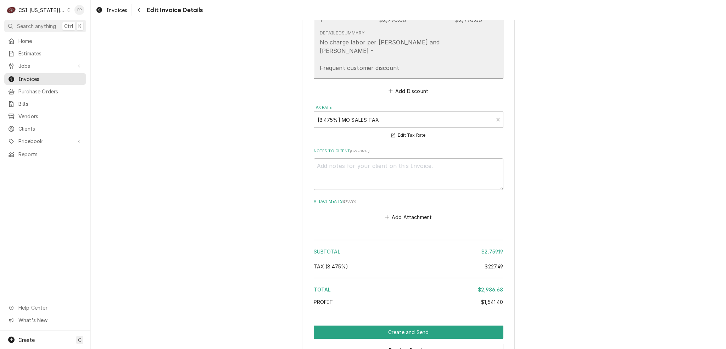
scroll to position [2613, 0]
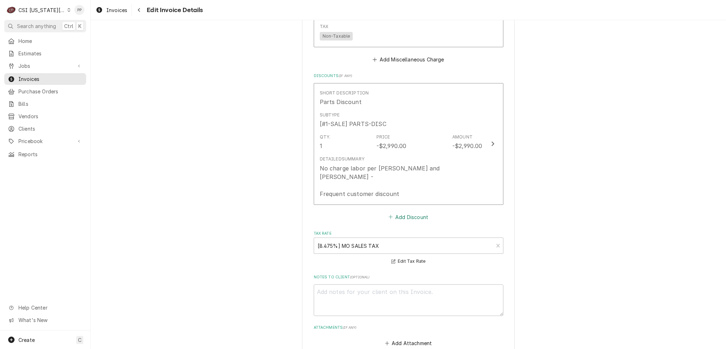
click at [407, 212] on button "Add Discount" at bounding box center [408, 217] width 42 height 10
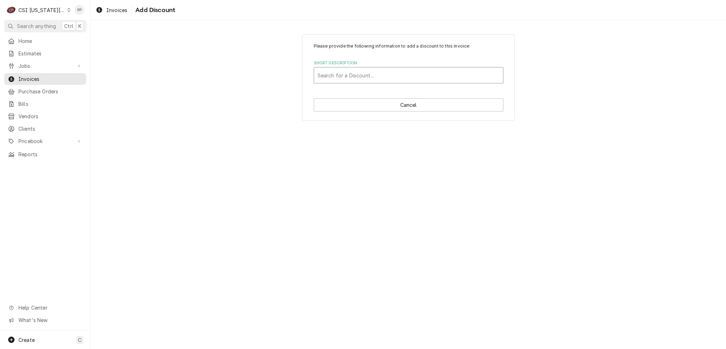
click at [380, 75] on div "Short Description" at bounding box center [409, 75] width 182 height 13
type input "labor"
click at [375, 89] on div "Labor Discount" at bounding box center [408, 90] width 189 height 11
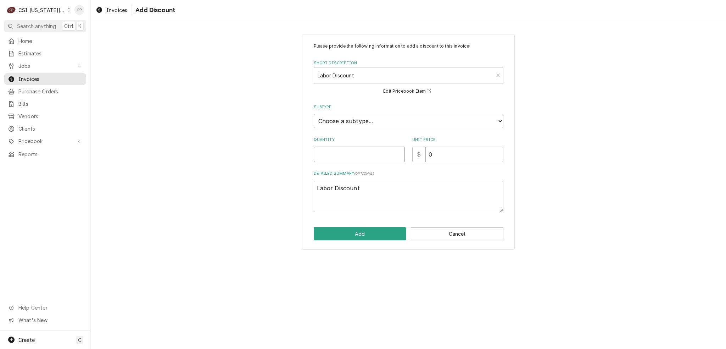
click at [367, 155] on input "Quantity" at bounding box center [359, 154] width 91 height 16
type textarea "x"
type input "1"
type textarea "x"
type input "2"
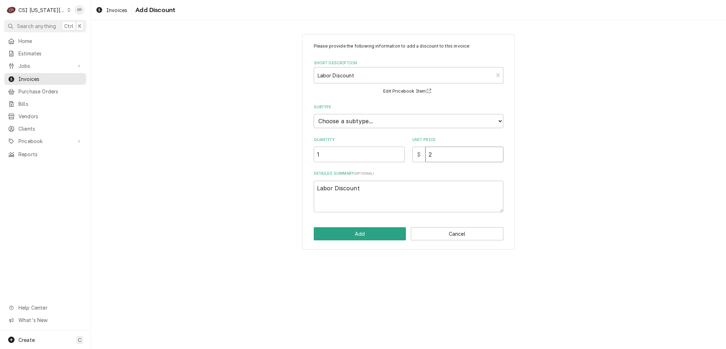
type textarea "x"
type input "29"
type textarea "x"
type input "299"
type textarea "x"
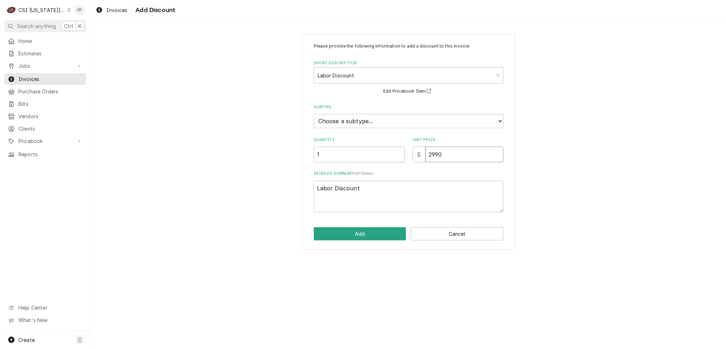
type input "2990"
drag, startPoint x: 370, startPoint y: 180, endPoint x: 272, endPoint y: 176, distance: 98.0
click at [238, 172] on div "Please provide the following information to add a discount to this invoice: Sho…" at bounding box center [409, 142] width 636 height 228
paste textarea "No charge labor per [PERSON_NAME] and [PERSON_NAME] - Frequent customer d"
type textarea "x"
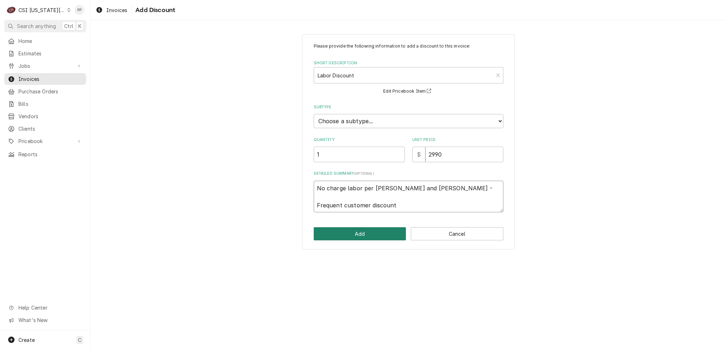
type textarea "No charge labor per [PERSON_NAME] and [PERSON_NAME] - Frequent customer discount"
click at [346, 229] on button "Add" at bounding box center [360, 233] width 93 height 13
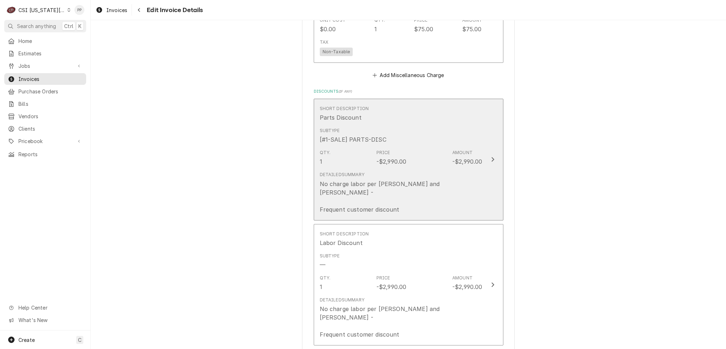
scroll to position [2585, 0]
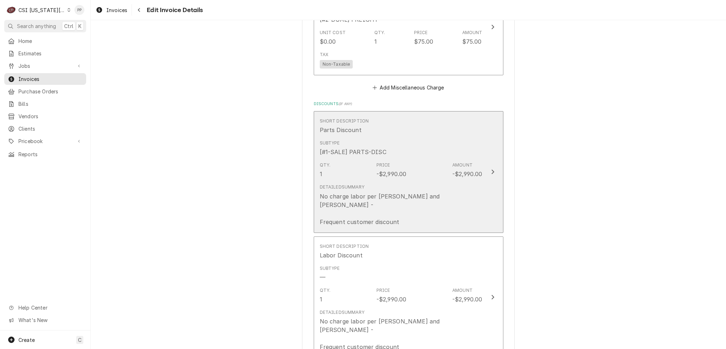
click at [425, 159] on div "Qty. 1 Price -$2,990.00 Amount -$2,990.00" at bounding box center [401, 170] width 163 height 22
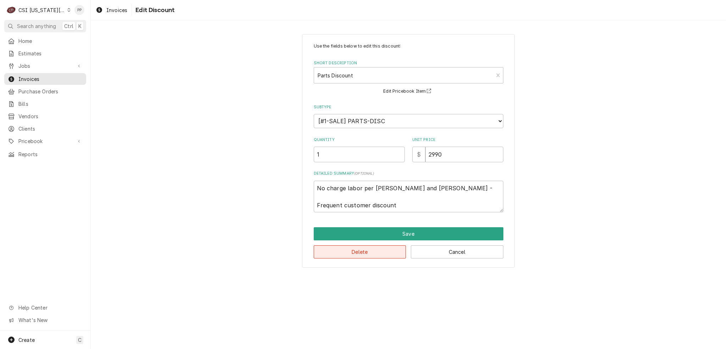
click at [366, 248] on button "Delete" at bounding box center [360, 251] width 93 height 13
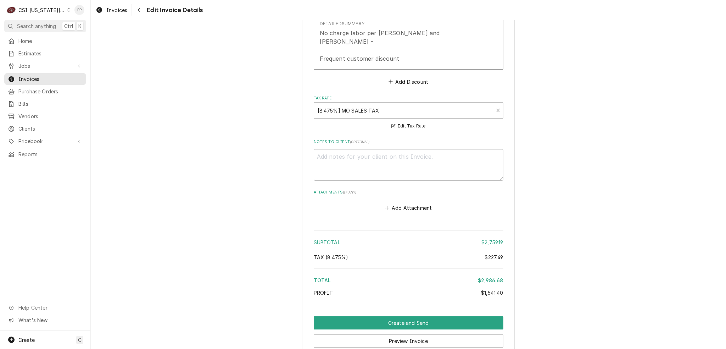
scroll to position [2791, 0]
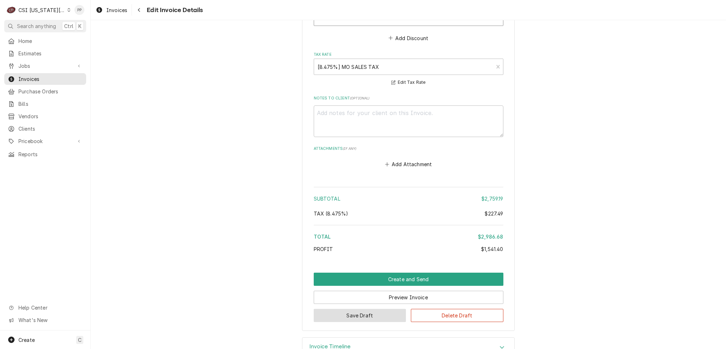
click at [361, 309] on button "Save Draft" at bounding box center [360, 315] width 93 height 13
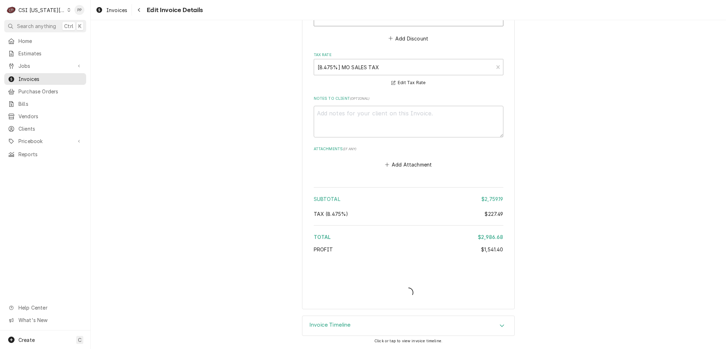
scroll to position [2770, 0]
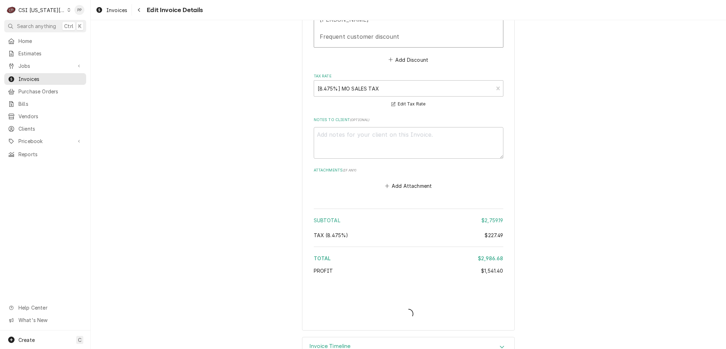
type textarea "x"
